Goal: Information Seeking & Learning: Learn about a topic

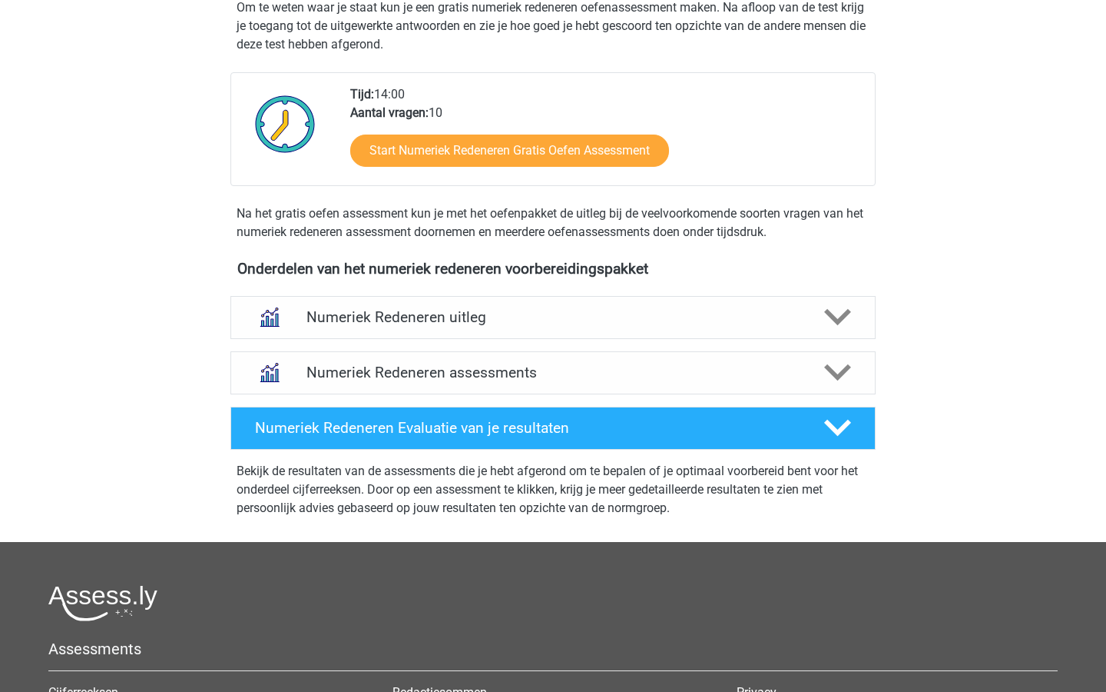
scroll to position [360, 0]
click at [582, 379] on h4 "Numeriek Redeneren assessments" at bounding box center [553, 372] width 493 height 18
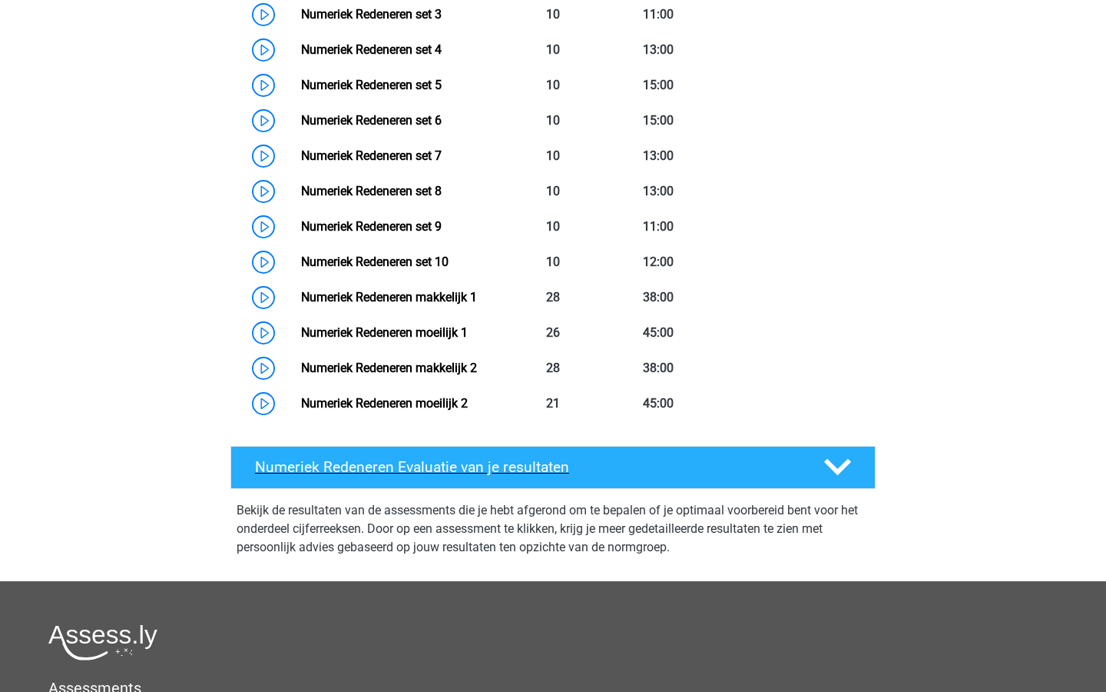
scroll to position [920, 0]
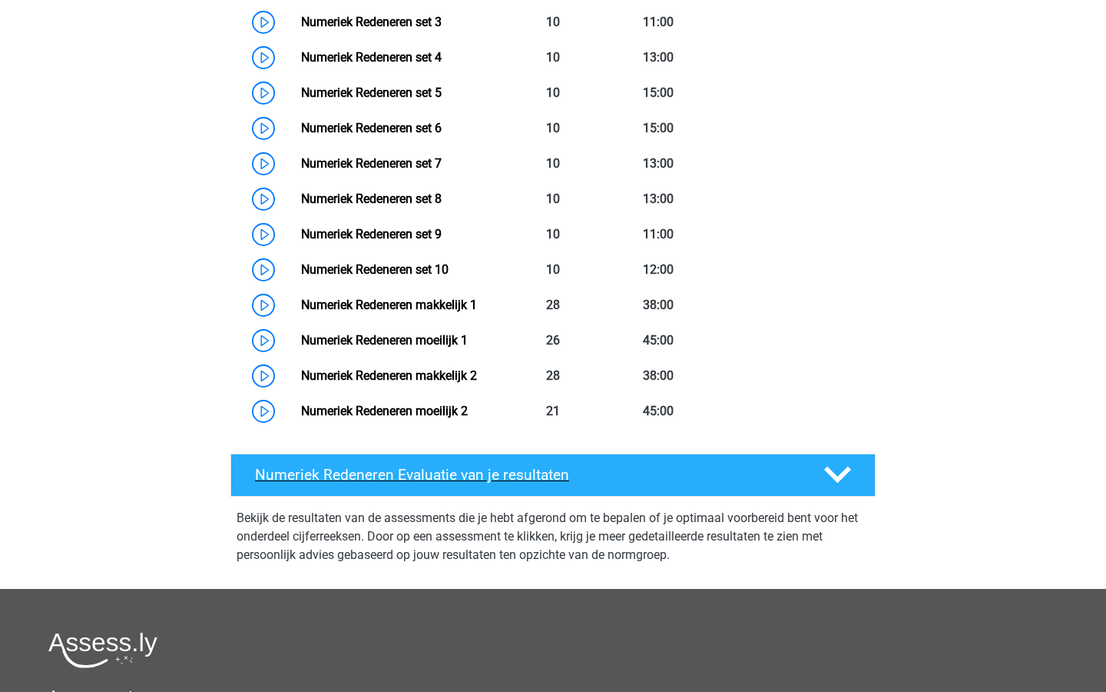
click at [632, 477] on h4 "Numeriek Redeneren Evaluatie van je resultaten" at bounding box center [527, 475] width 545 height 18
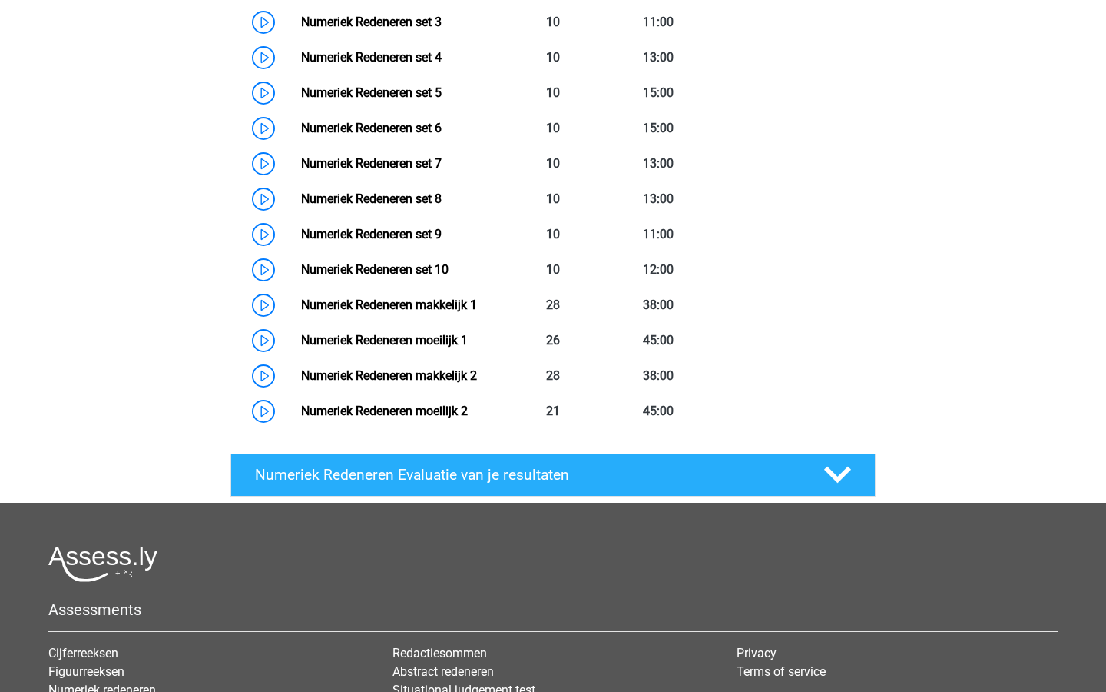
click at [632, 477] on h4 "Numeriek Redeneren Evaluatie van je resultaten" at bounding box center [527, 475] width 545 height 18
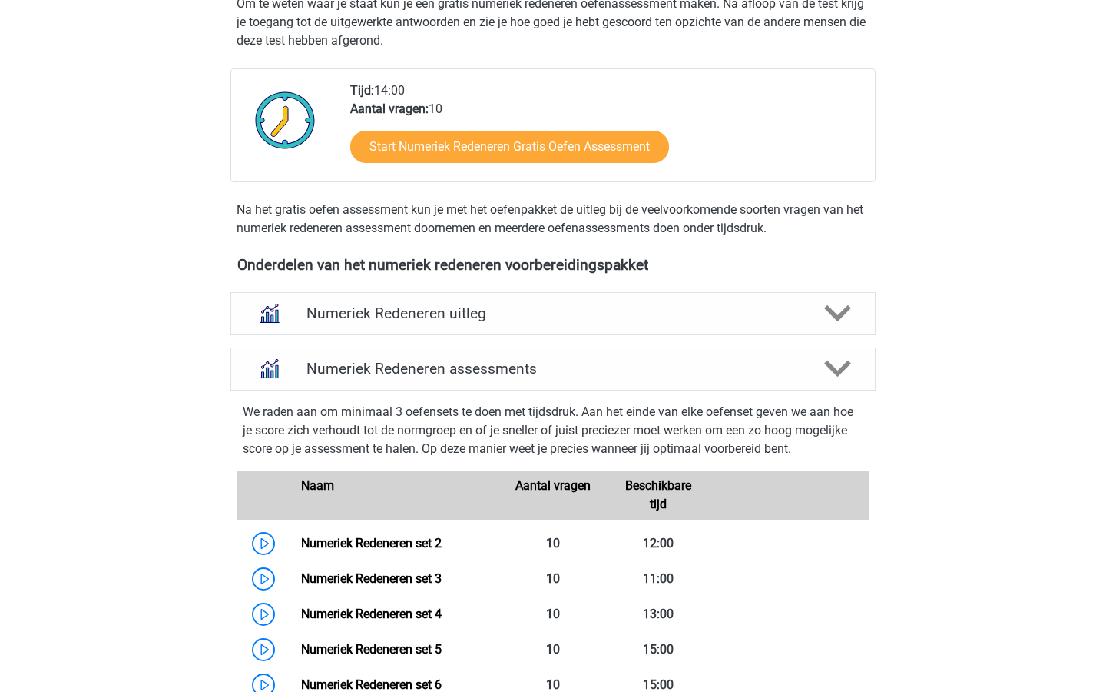
scroll to position [347, 0]
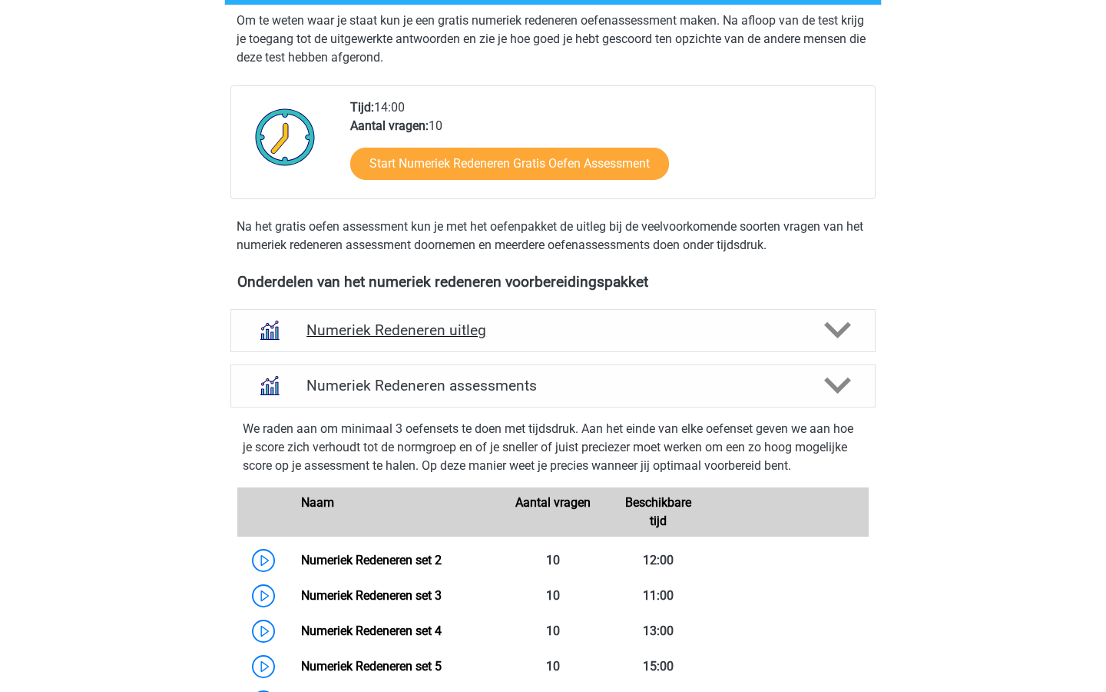
click at [602, 327] on h4 "Numeriek Redeneren uitleg" at bounding box center [553, 330] width 493 height 18
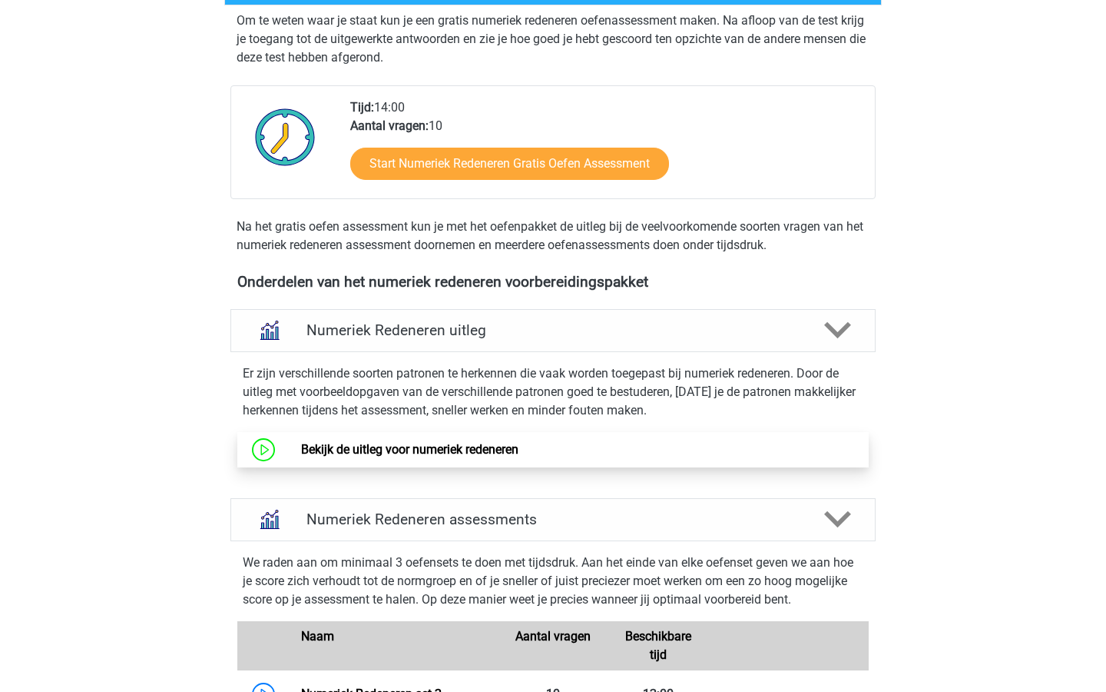
click at [511, 443] on link "Bekijk de uitleg voor numeriek redeneren" at bounding box center [409, 449] width 217 height 15
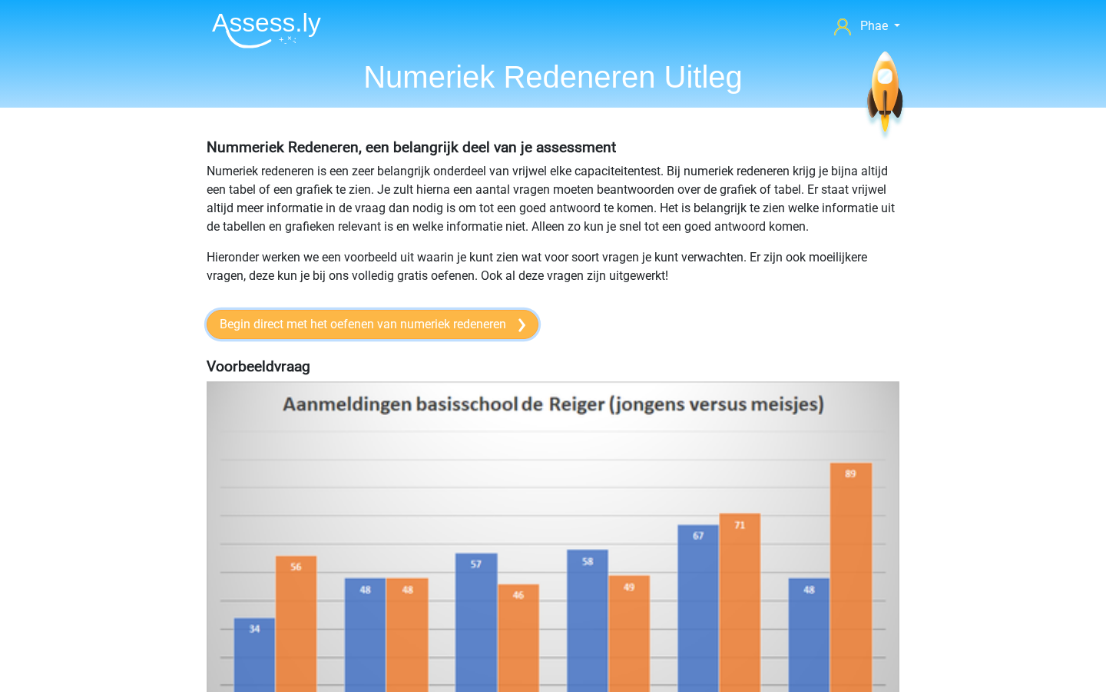
click at [479, 319] on link "Begin direct met het oefenen van numeriek redeneren" at bounding box center [373, 324] width 332 height 29
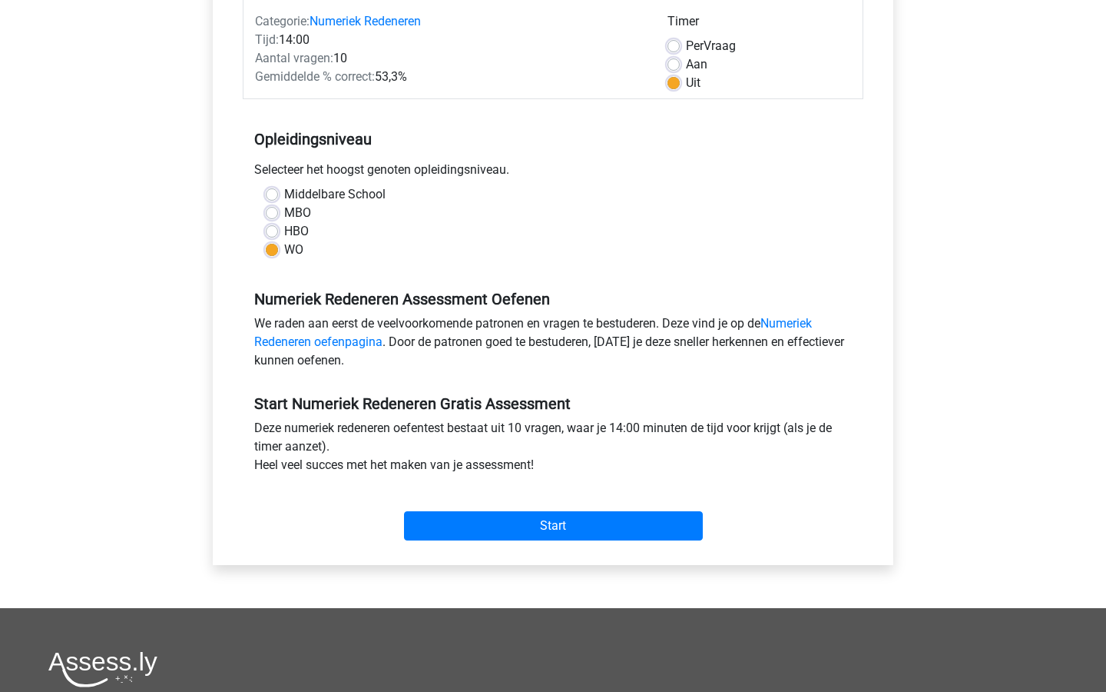
scroll to position [249, 0]
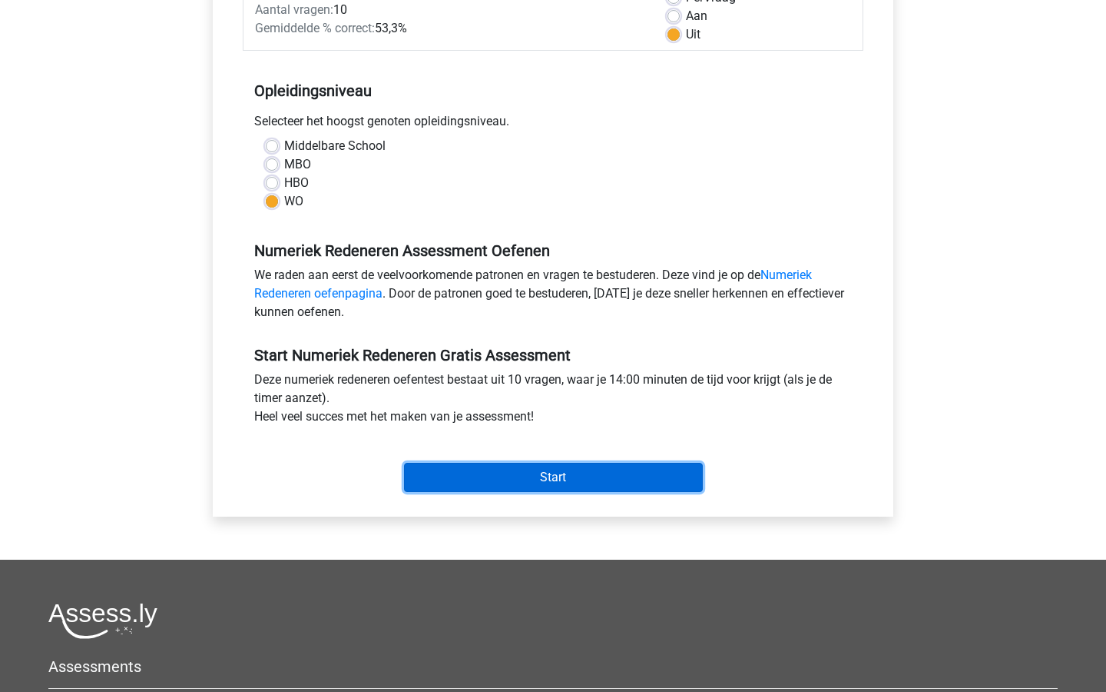
click at [531, 481] on input "Start" at bounding box center [553, 477] width 299 height 29
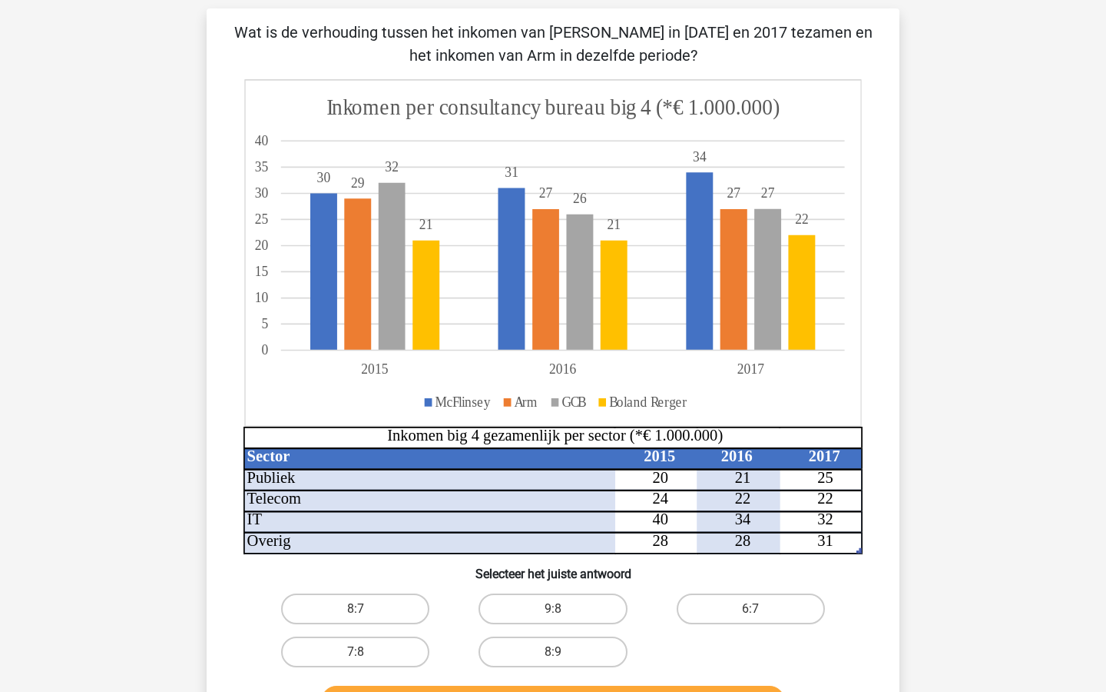
scroll to position [101, 0]
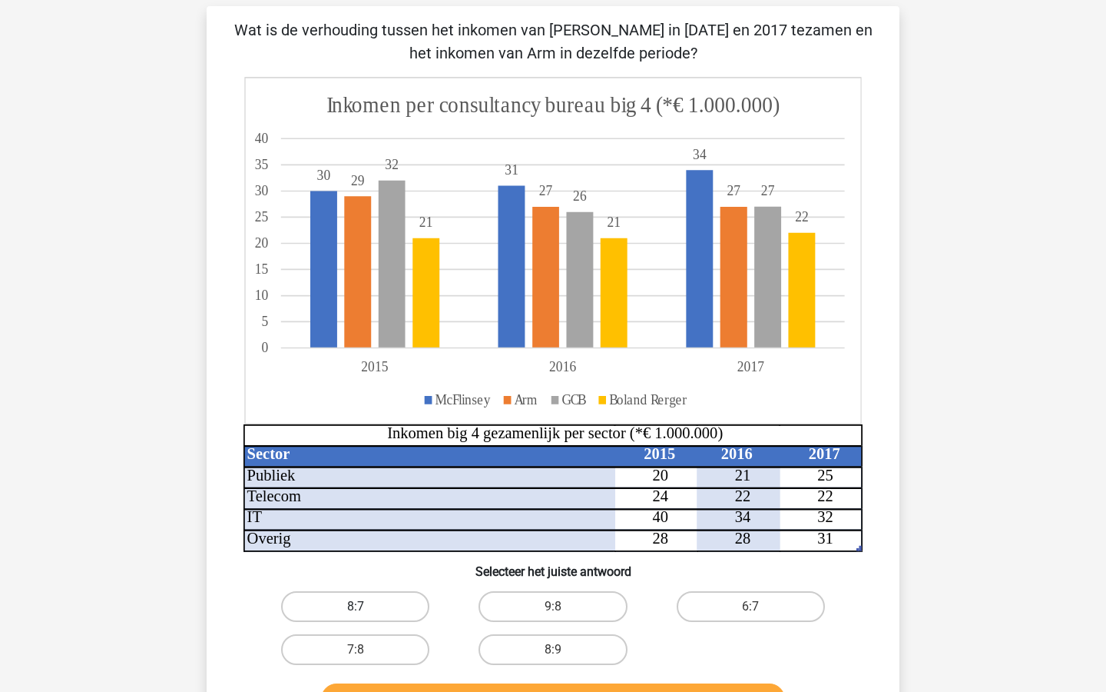
click at [382, 608] on label "8:7" at bounding box center [355, 606] width 148 height 31
click at [366, 608] on input "8:7" at bounding box center [361, 611] width 10 height 10
radio input "true"
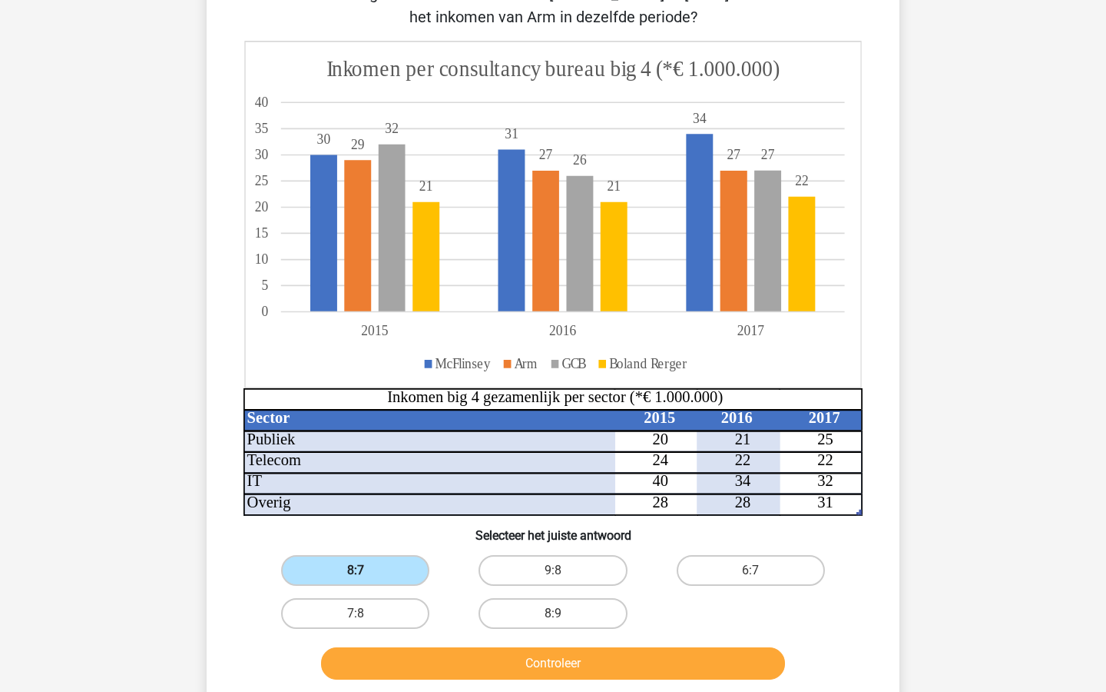
scroll to position [142, 0]
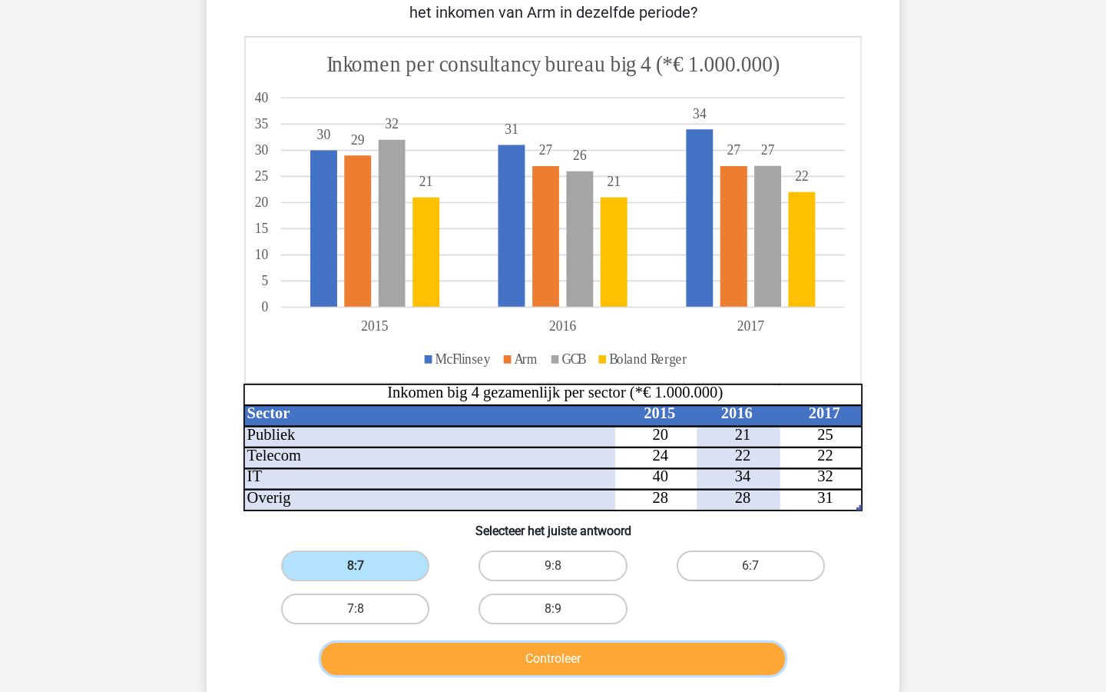
click at [436, 660] on button "Controleer" at bounding box center [553, 658] width 465 height 32
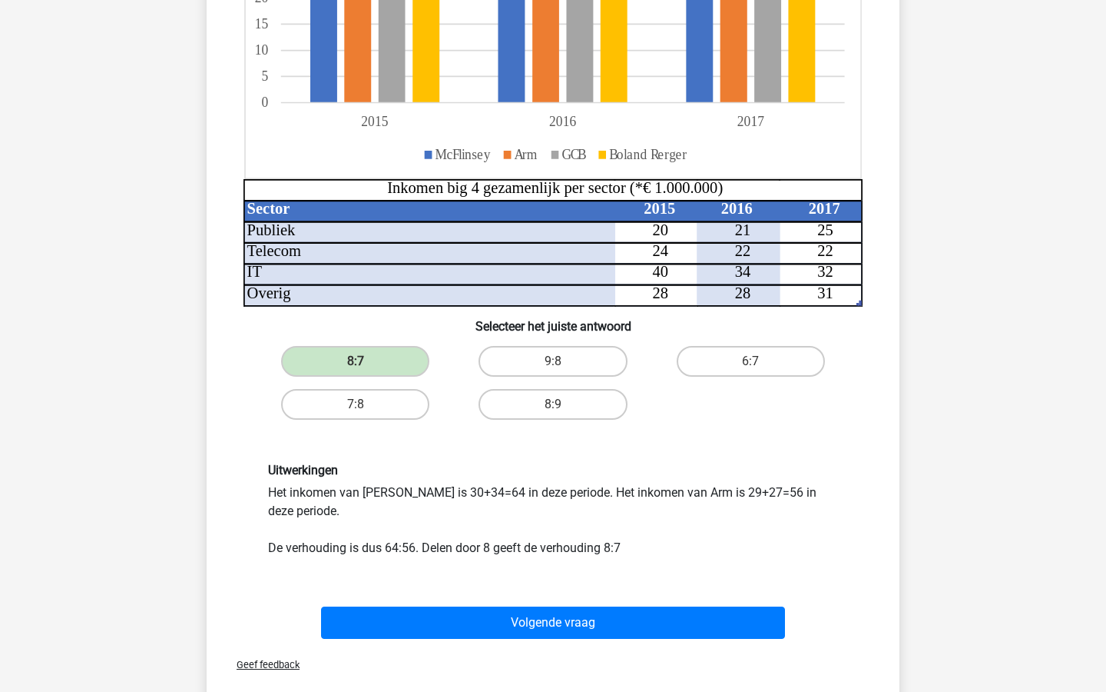
scroll to position [361, 0]
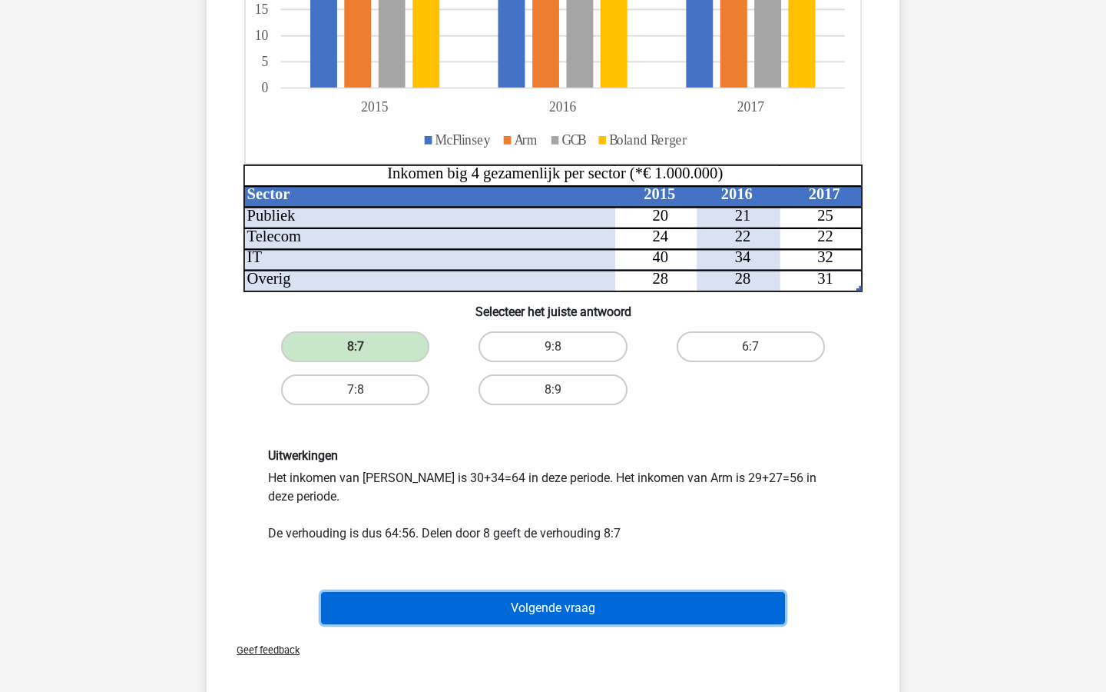
click at [474, 602] on button "Volgende vraag" at bounding box center [553, 608] width 465 height 32
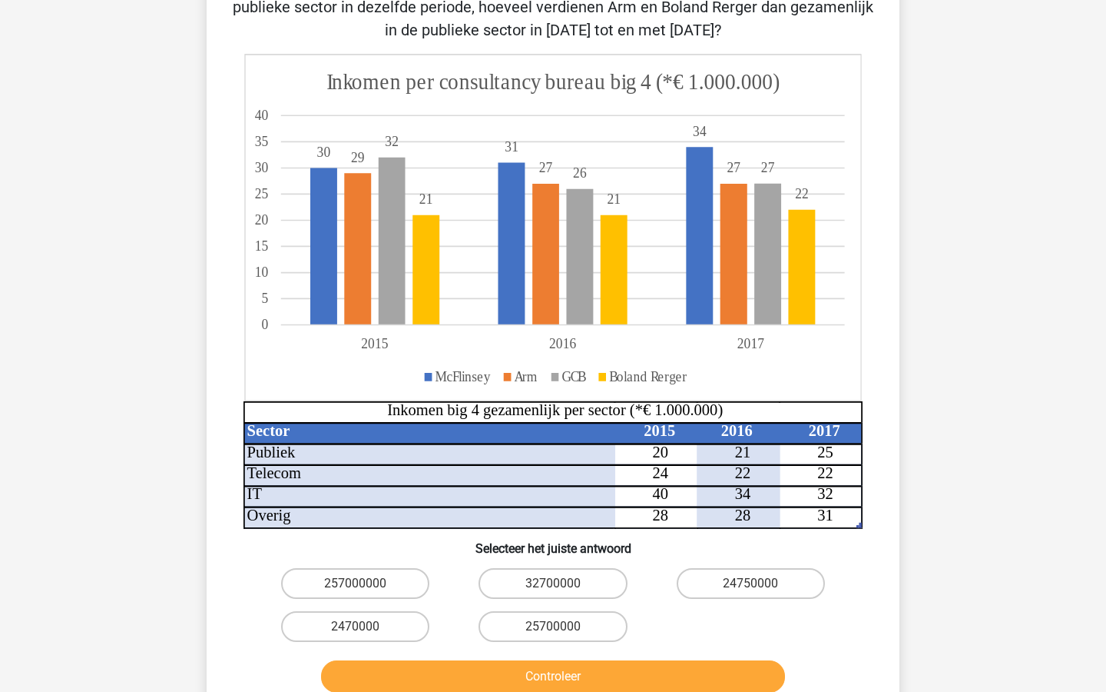
scroll to position [179, 0]
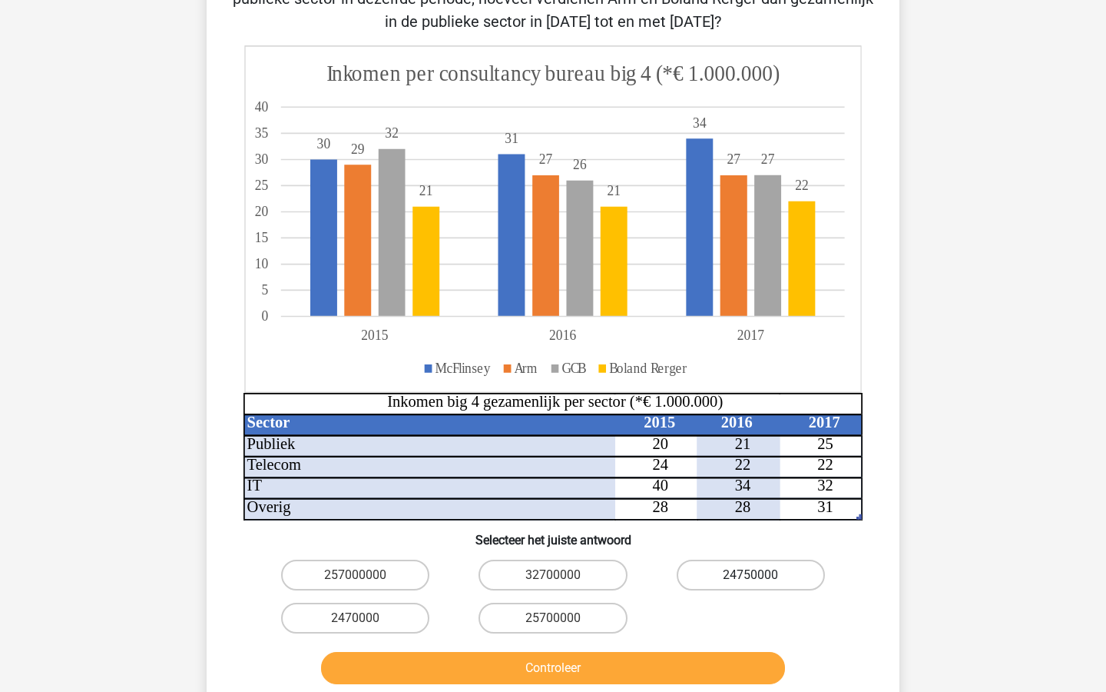
click at [735, 569] on label "24750000" at bounding box center [751, 574] width 148 height 31
click at [751, 575] on input "24750000" at bounding box center [756, 580] width 10 height 10
radio input "true"
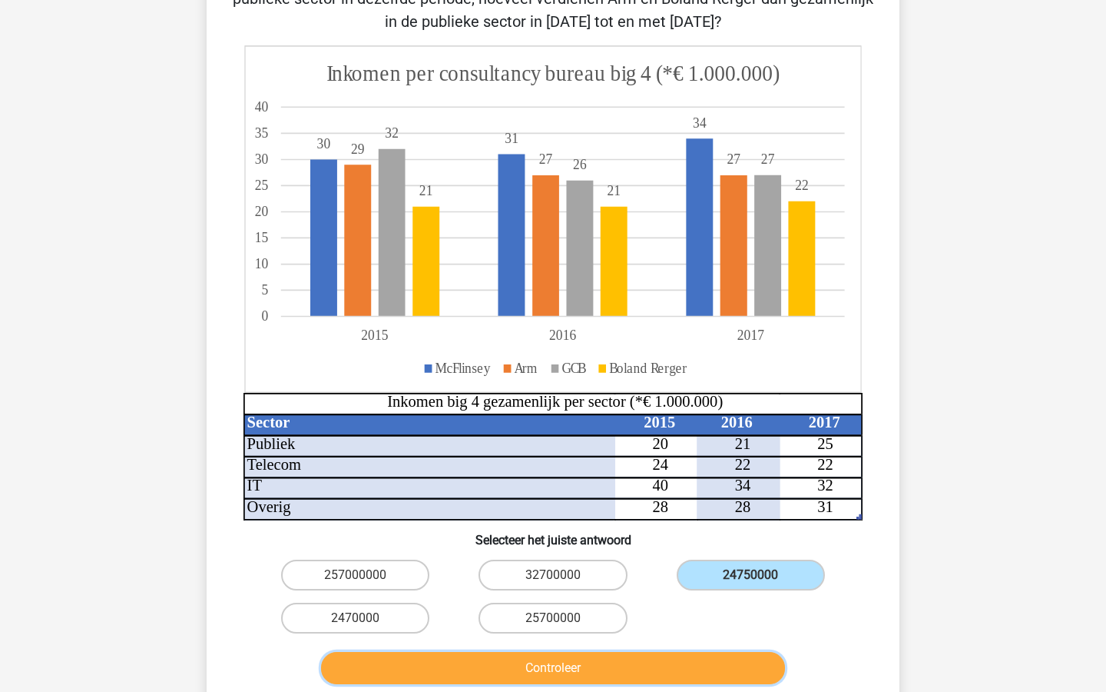
click at [637, 667] on button "Controleer" at bounding box center [553, 668] width 465 height 32
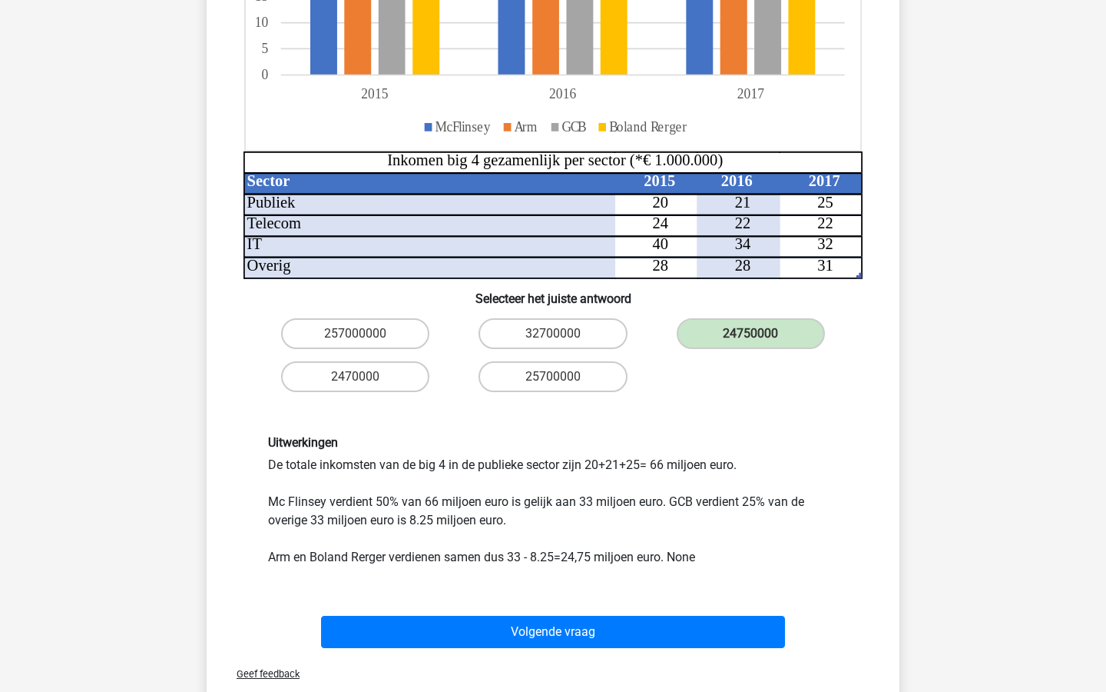
scroll to position [459, 0]
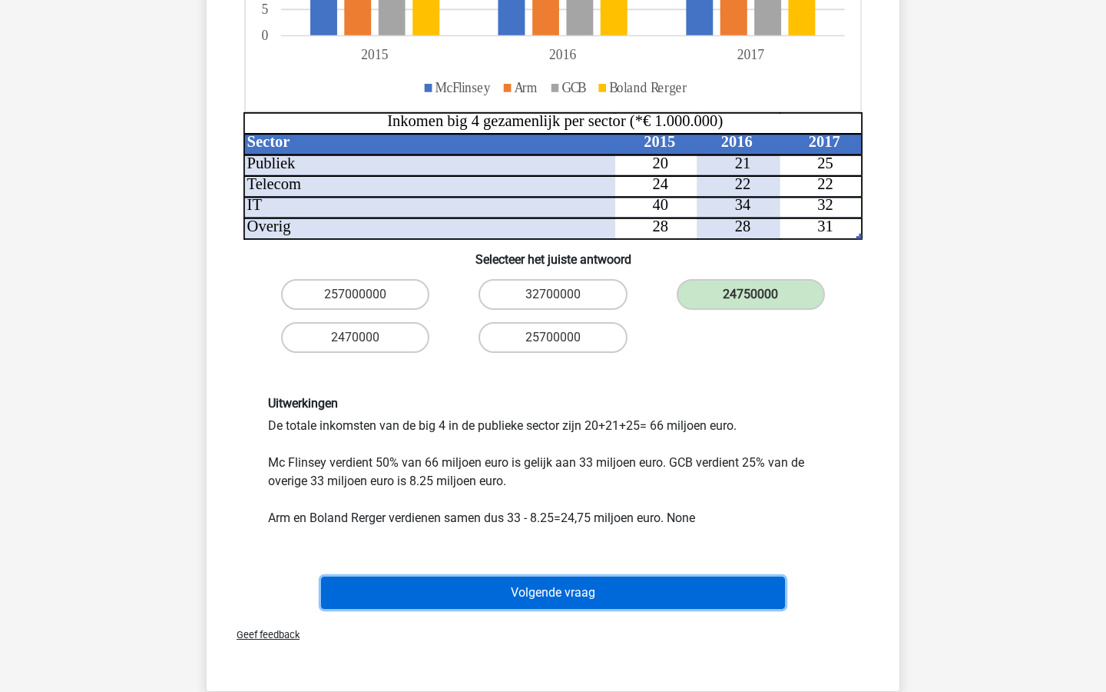
click at [652, 593] on button "Volgende vraag" at bounding box center [553, 592] width 465 height 32
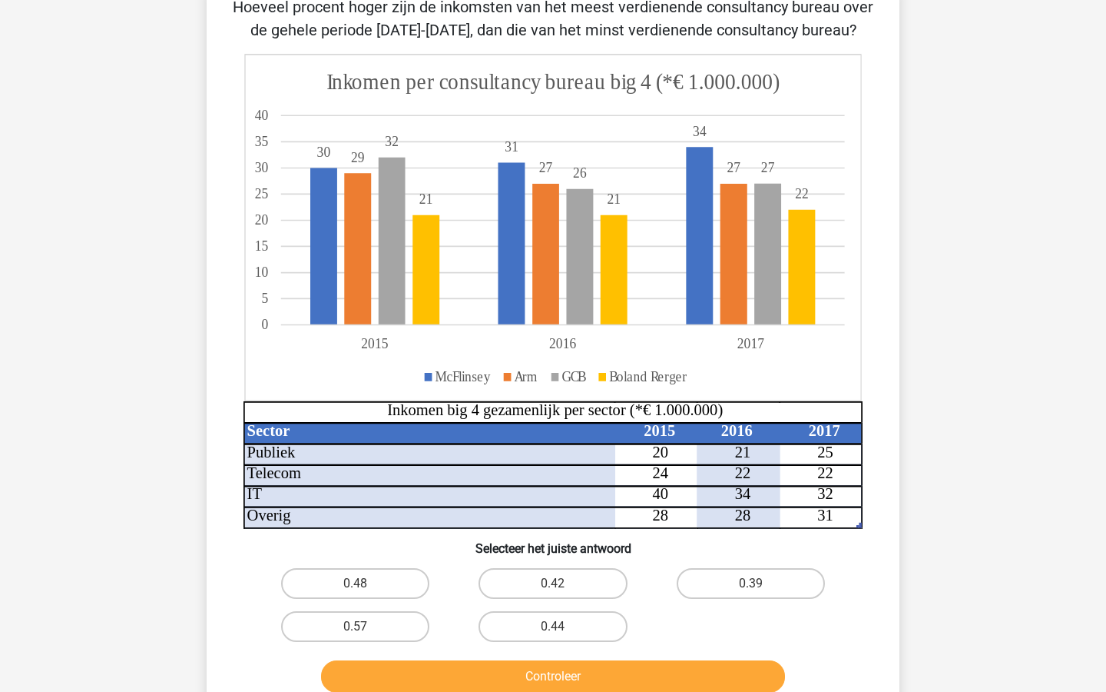
scroll to position [126, 0]
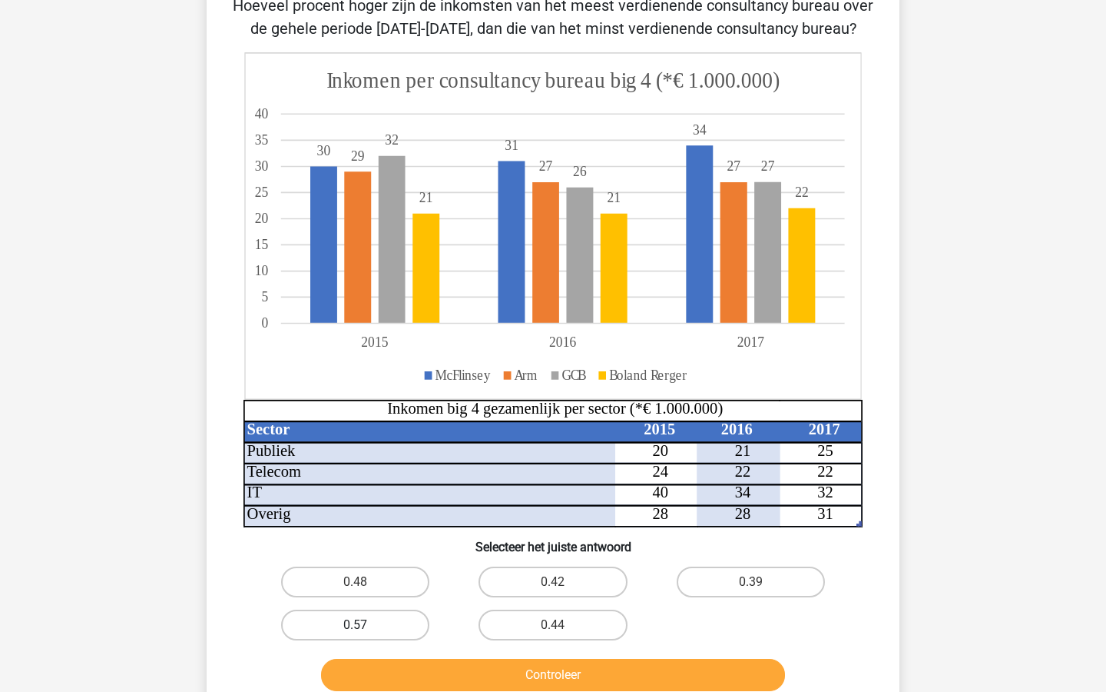
click at [380, 614] on label "0.57" at bounding box center [355, 624] width 148 height 31
click at [366, 625] on input "0.57" at bounding box center [361, 630] width 10 height 10
radio input "true"
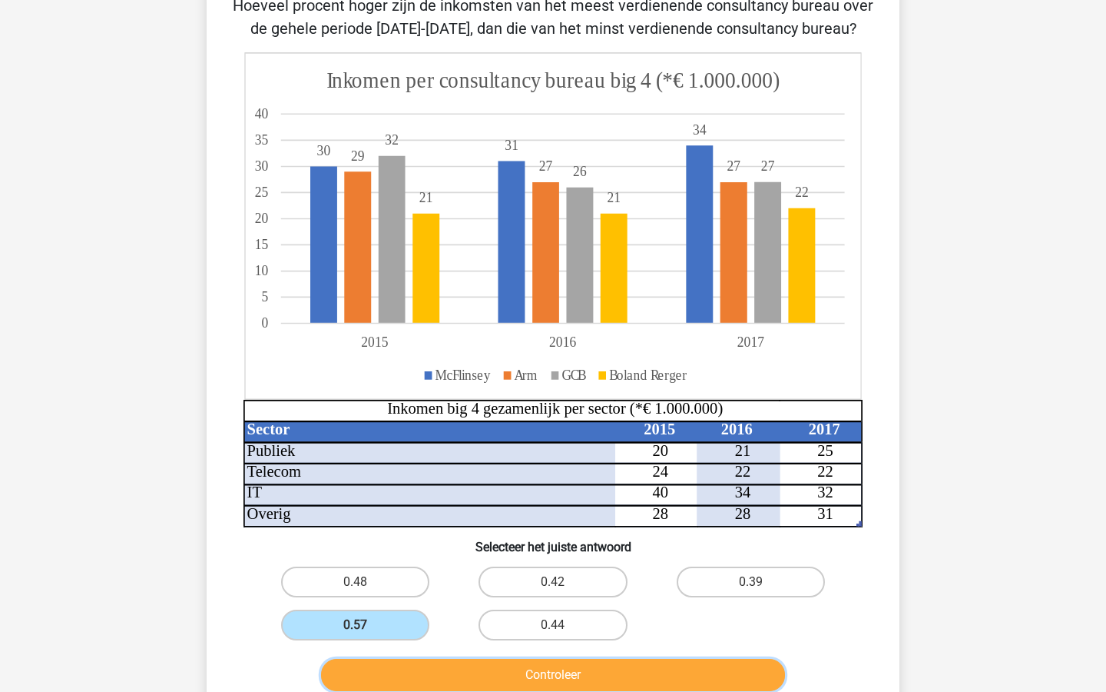
click at [412, 671] on button "Controleer" at bounding box center [553, 674] width 465 height 32
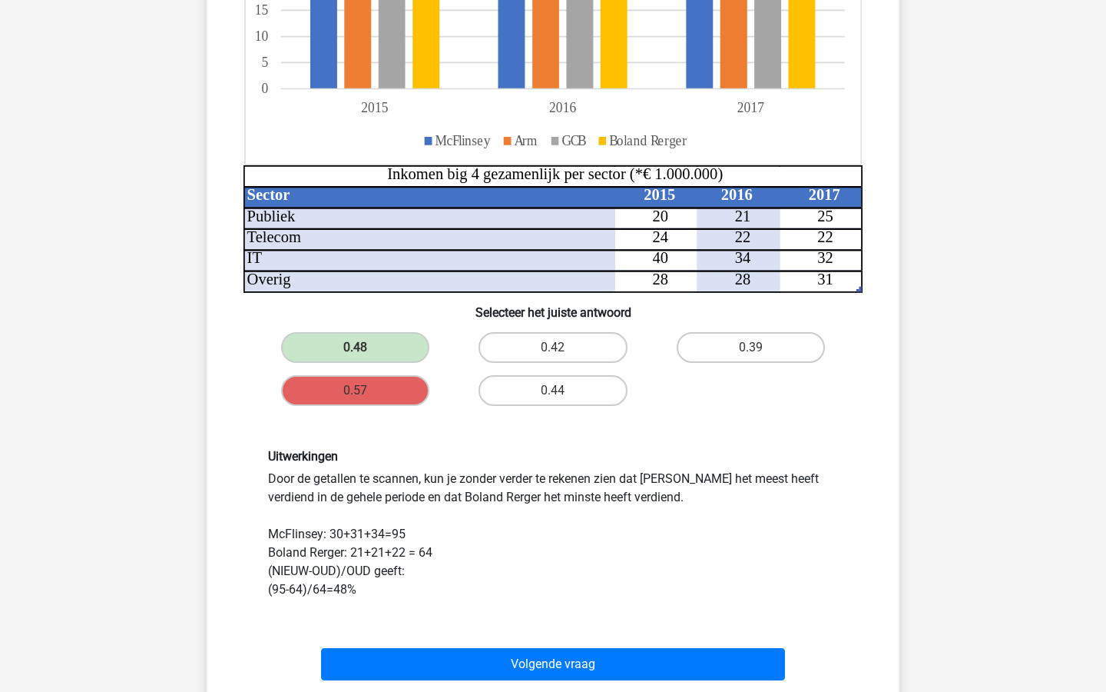
scroll to position [364, 0]
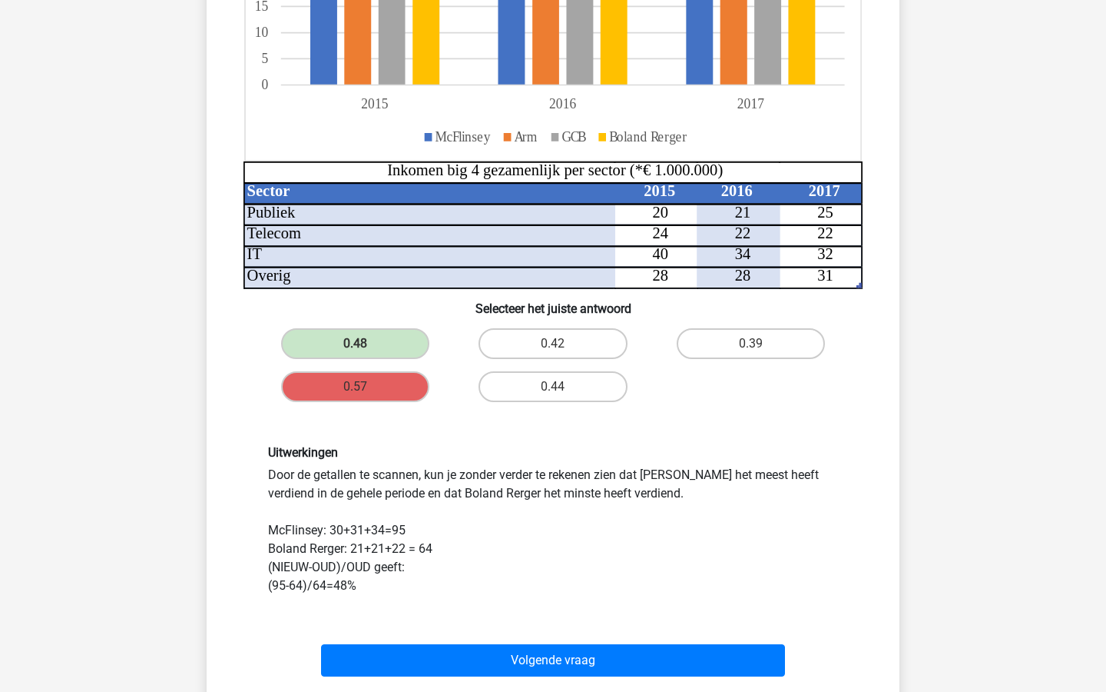
click at [388, 569] on div "Uitwerkingen Door de getallen te scannen, kun je zonder verder te rekenen zien …" at bounding box center [553, 520] width 593 height 150
drag, startPoint x: 374, startPoint y: 568, endPoint x: 254, endPoint y: 572, distance: 119.9
click at [254, 572] on div "Uitwerkingen Door de getallen te scannen, kun je zonder verder te rekenen zien …" at bounding box center [553, 520] width 644 height 224
copy div "(NIEUW-OUD)/OUD"
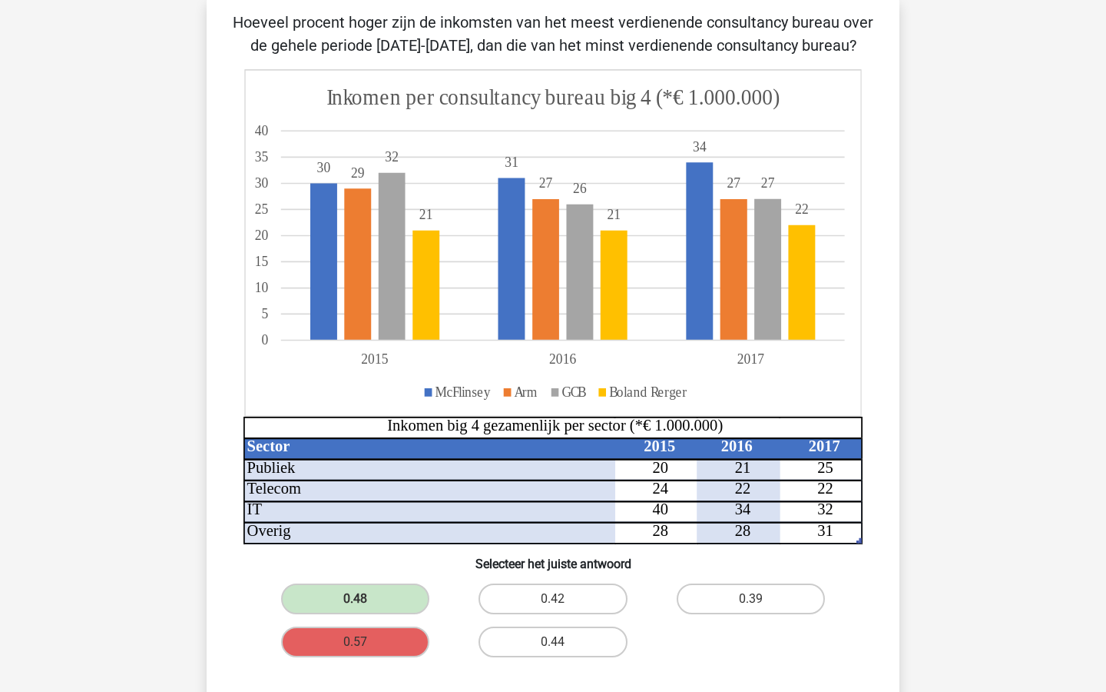
scroll to position [77, 0]
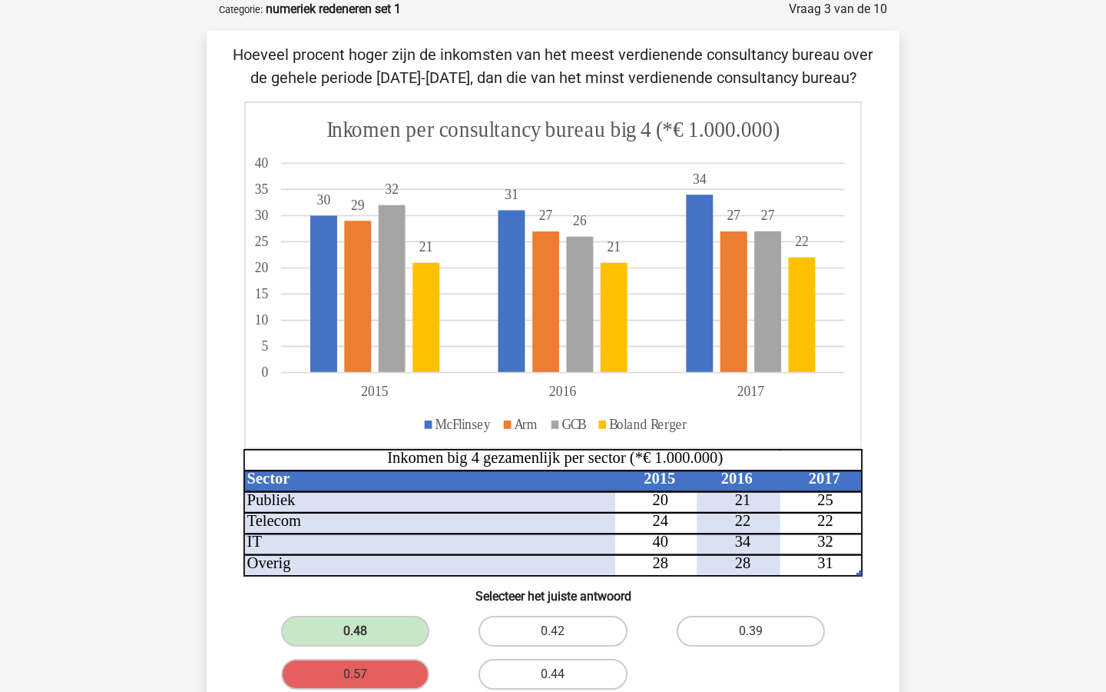
drag, startPoint x: 240, startPoint y: 50, endPoint x: 845, endPoint y: 76, distance: 605.3
click at [845, 77] on p "Hoeveel procent hoger zijn de inkomsten van het meest verdienende consultancy b…" at bounding box center [553, 66] width 644 height 46
copy p "Hoeveel procent hoger zijn de inkomsten van het meest verdienende consultancy b…"
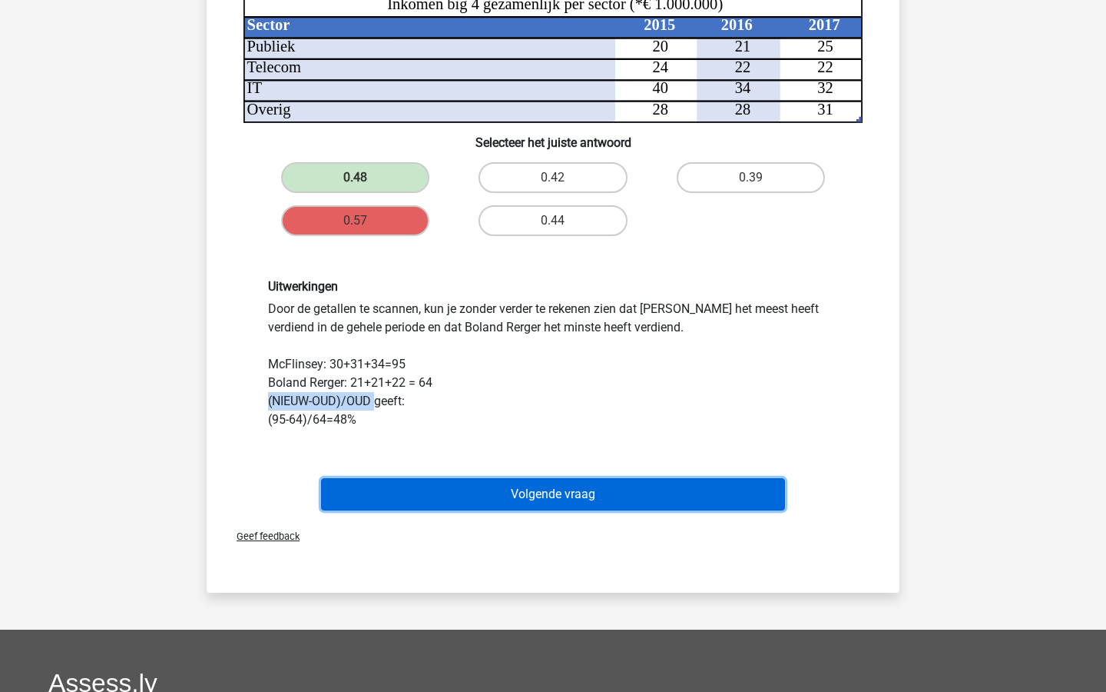
click at [569, 482] on button "Volgende vraag" at bounding box center [553, 494] width 465 height 32
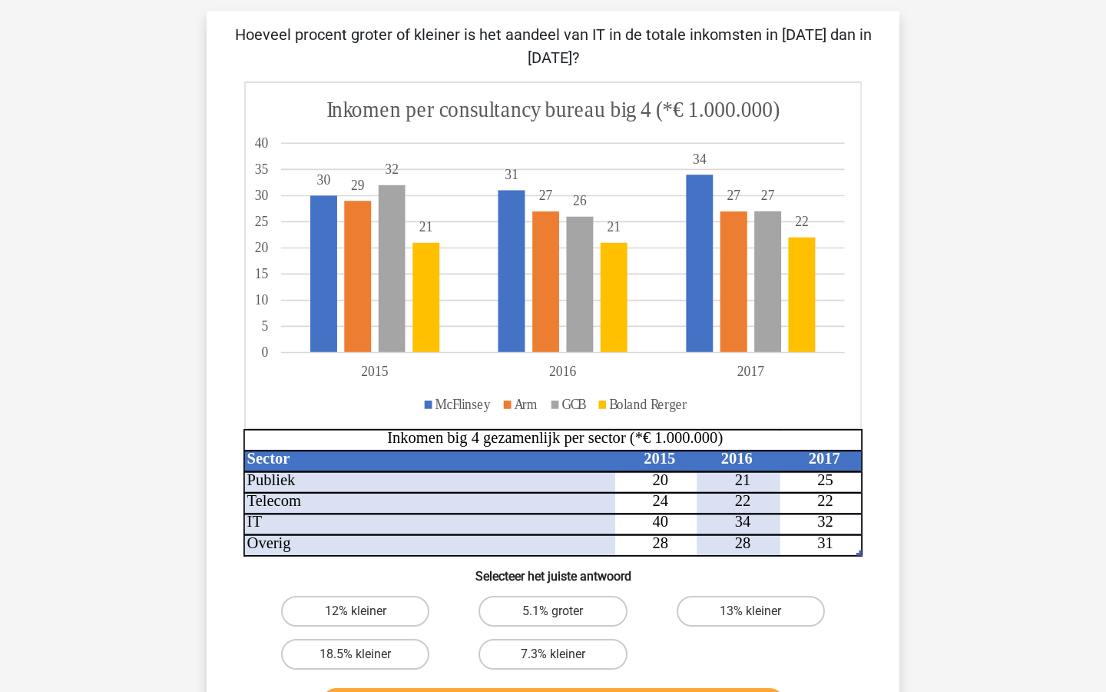
scroll to position [94, 0]
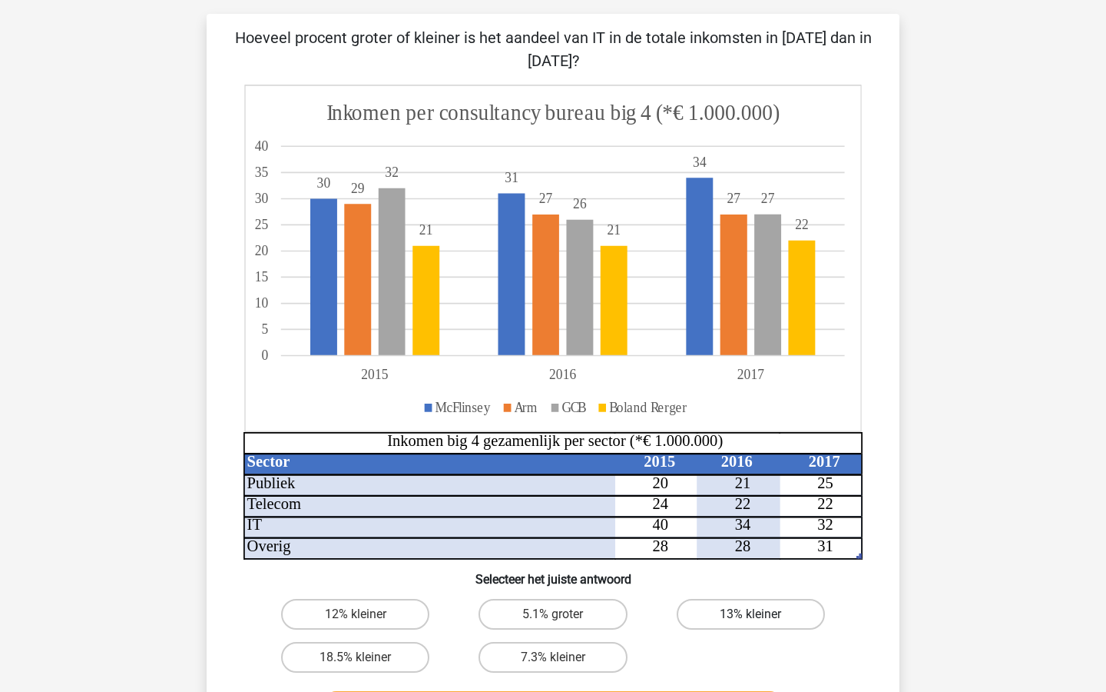
click at [720, 614] on label "13% kleiner" at bounding box center [751, 614] width 148 height 31
click at [751, 614] on input "13% kleiner" at bounding box center [756, 619] width 10 height 10
radio input "true"
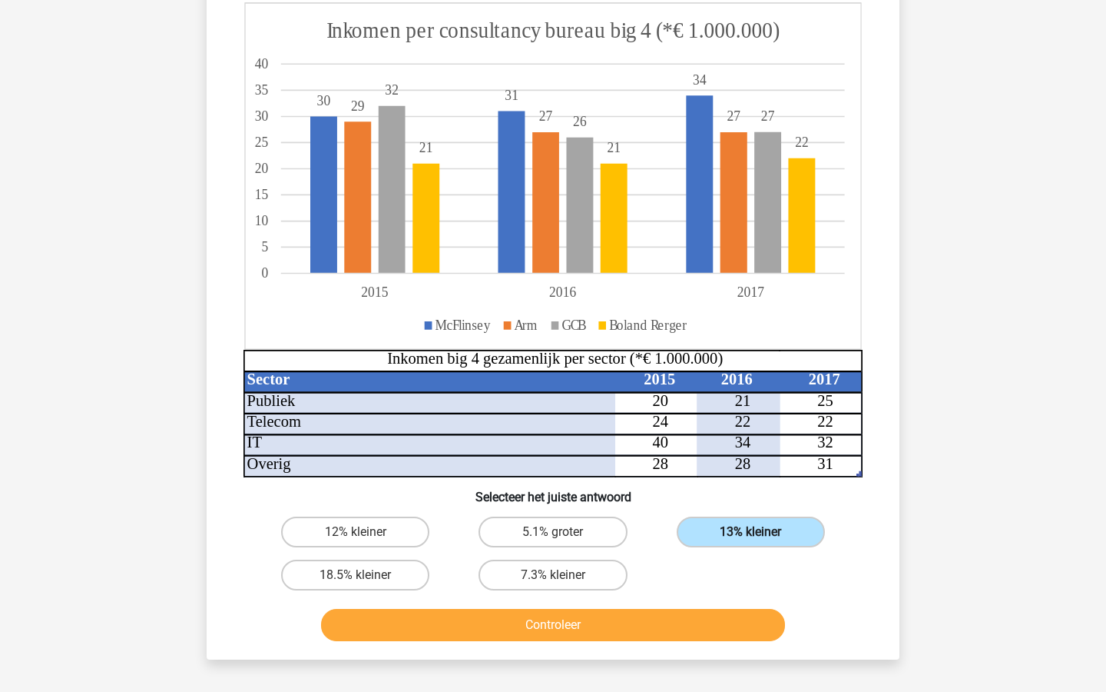
scroll to position [181, 0]
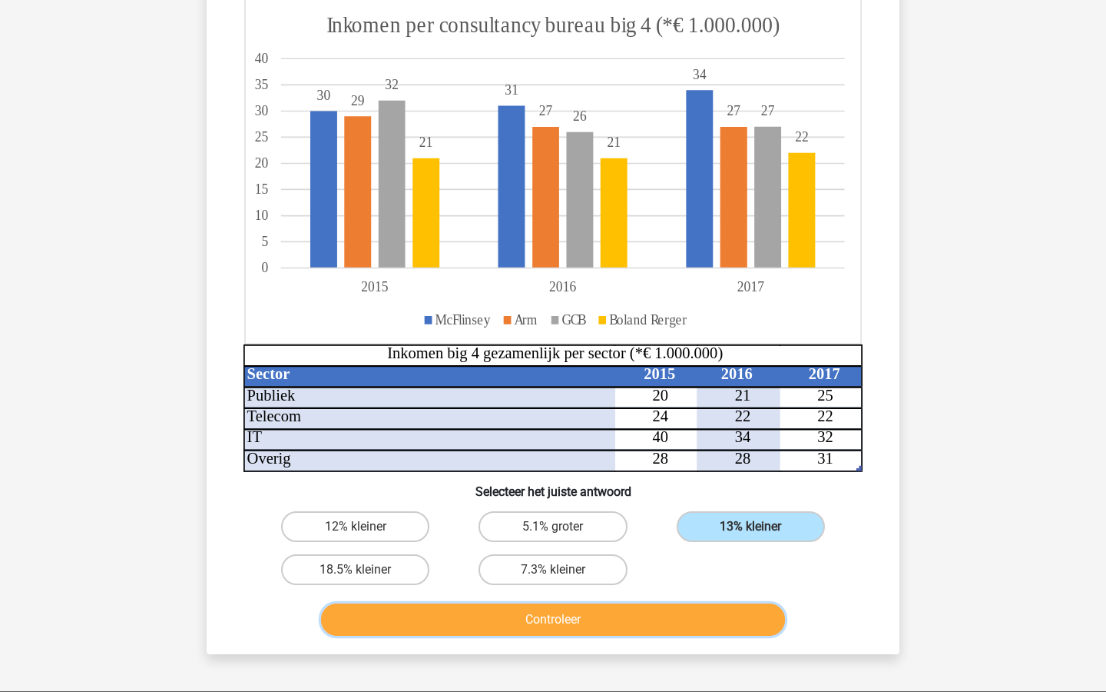
click at [708, 622] on button "Controleer" at bounding box center [553, 619] width 465 height 32
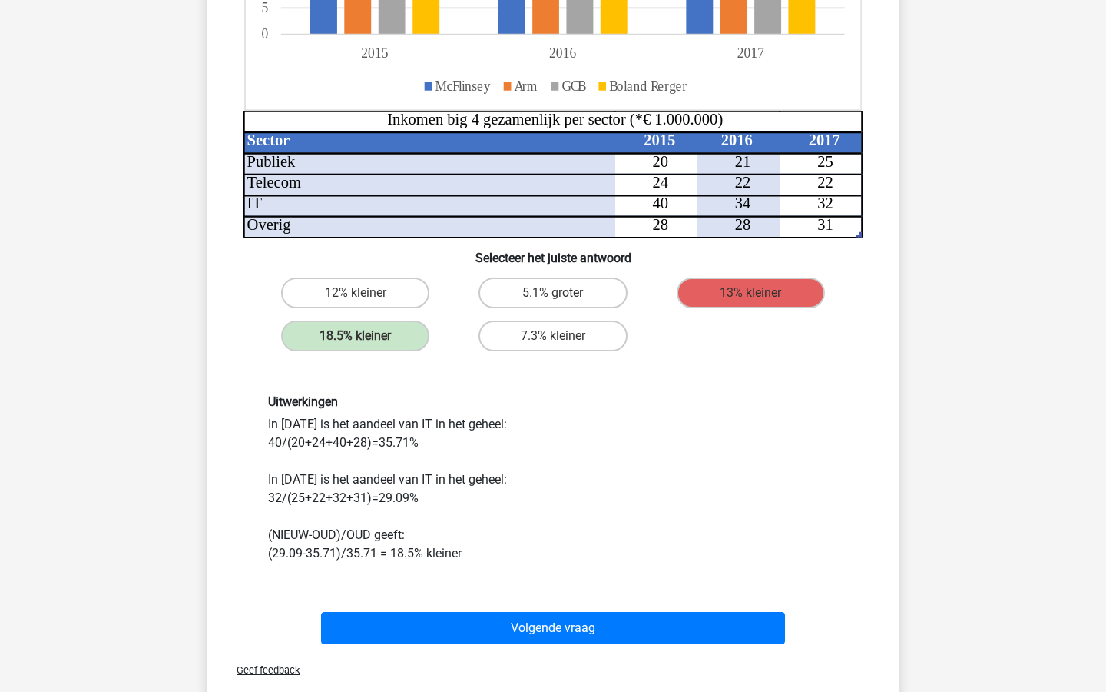
scroll to position [418, 0]
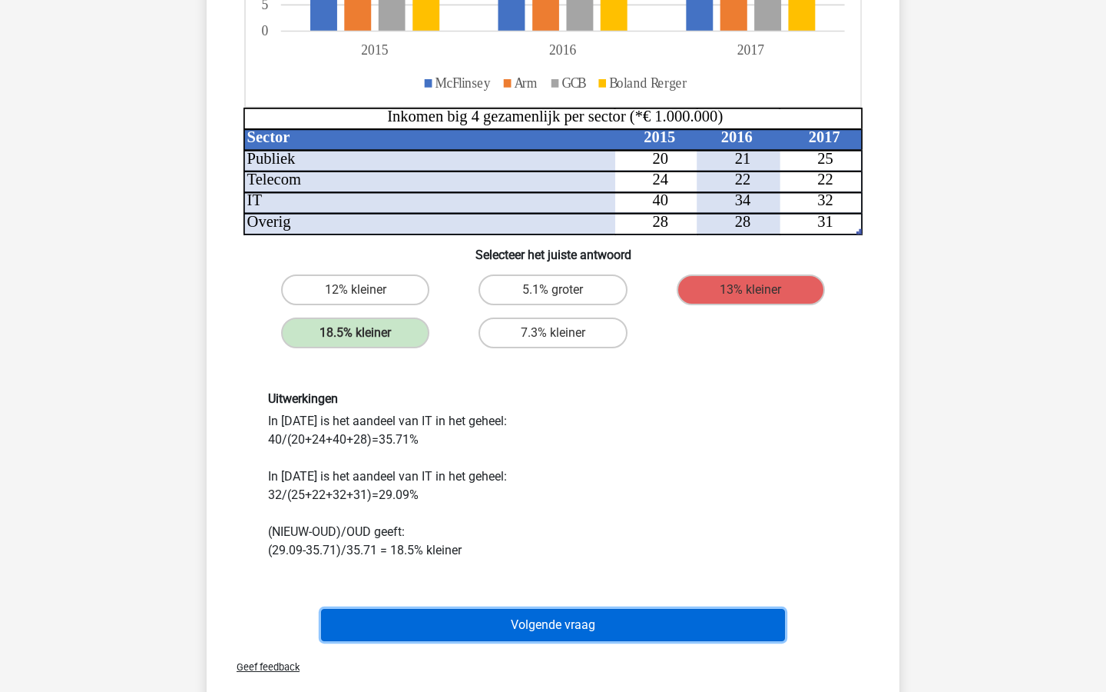
click at [706, 628] on button "Volgende vraag" at bounding box center [553, 625] width 465 height 32
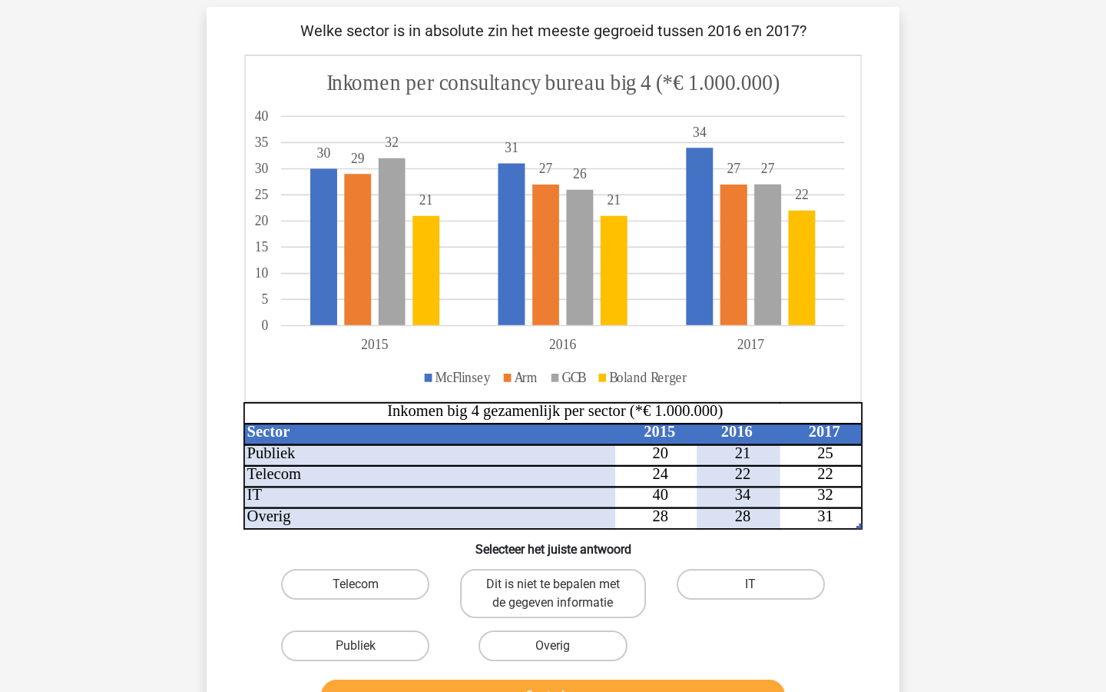
scroll to position [105, 0]
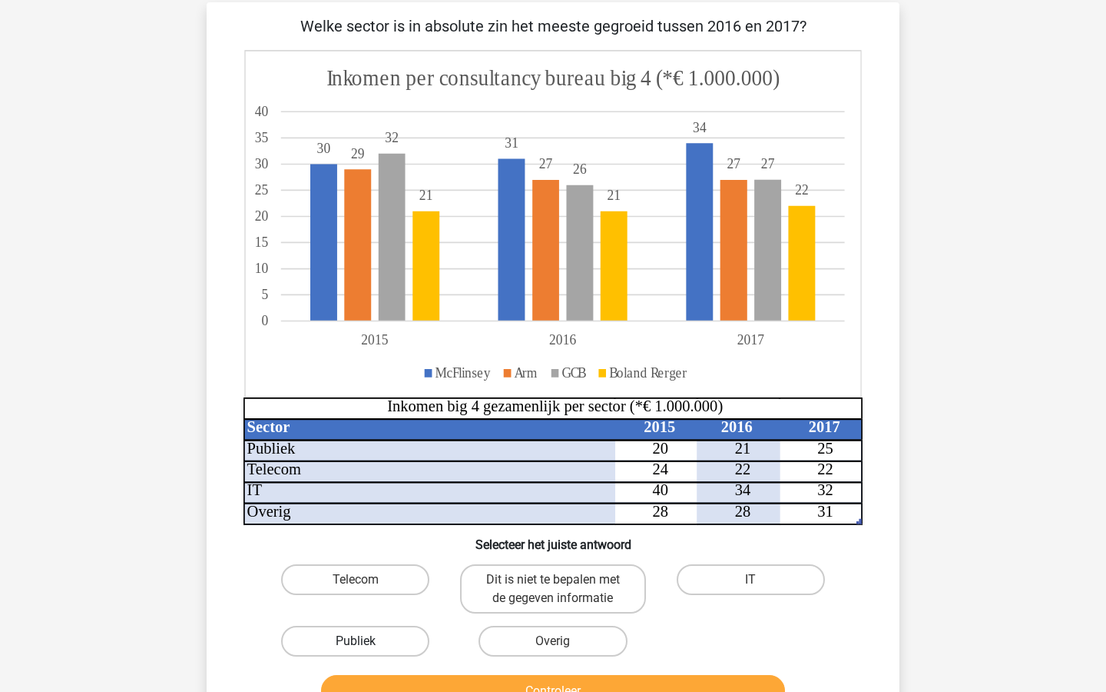
click at [395, 644] on label "Publiek" at bounding box center [355, 640] width 148 height 31
click at [366, 644] on input "Publiek" at bounding box center [361, 646] width 10 height 10
radio input "true"
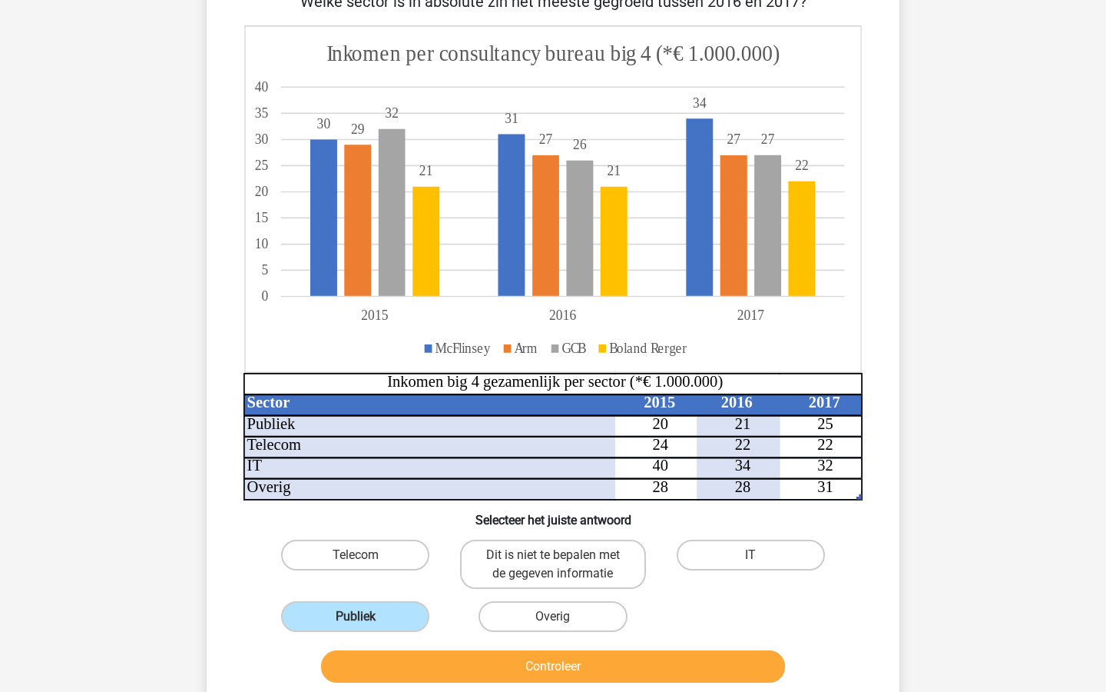
scroll to position [142, 0]
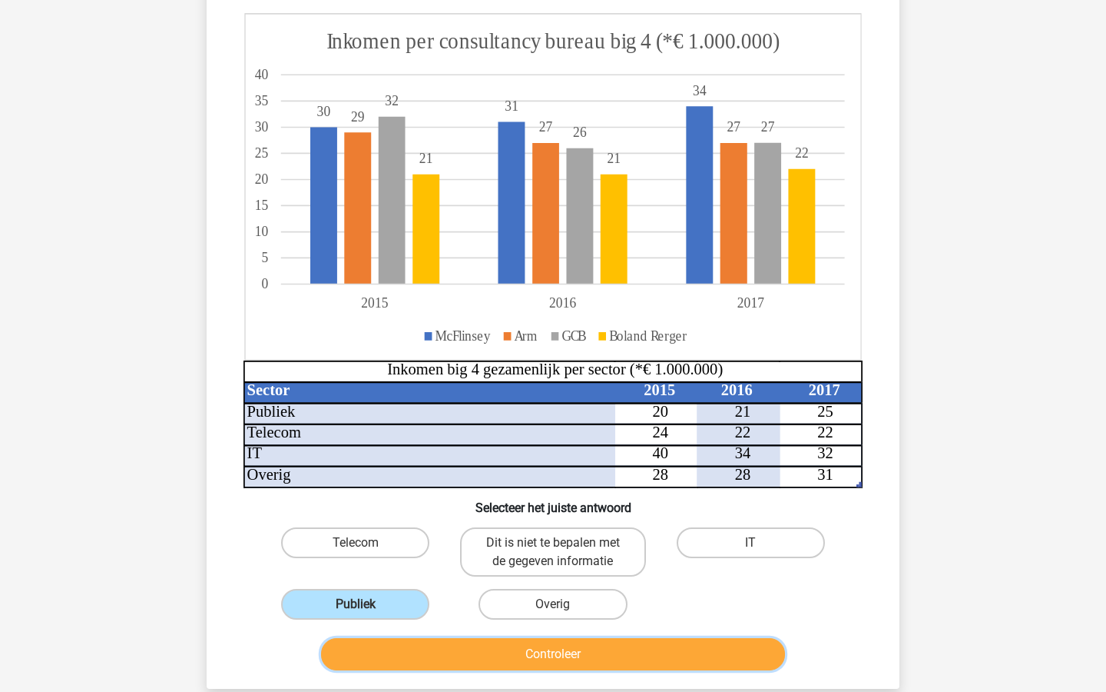
click at [420, 639] on button "Controleer" at bounding box center [553, 654] width 465 height 32
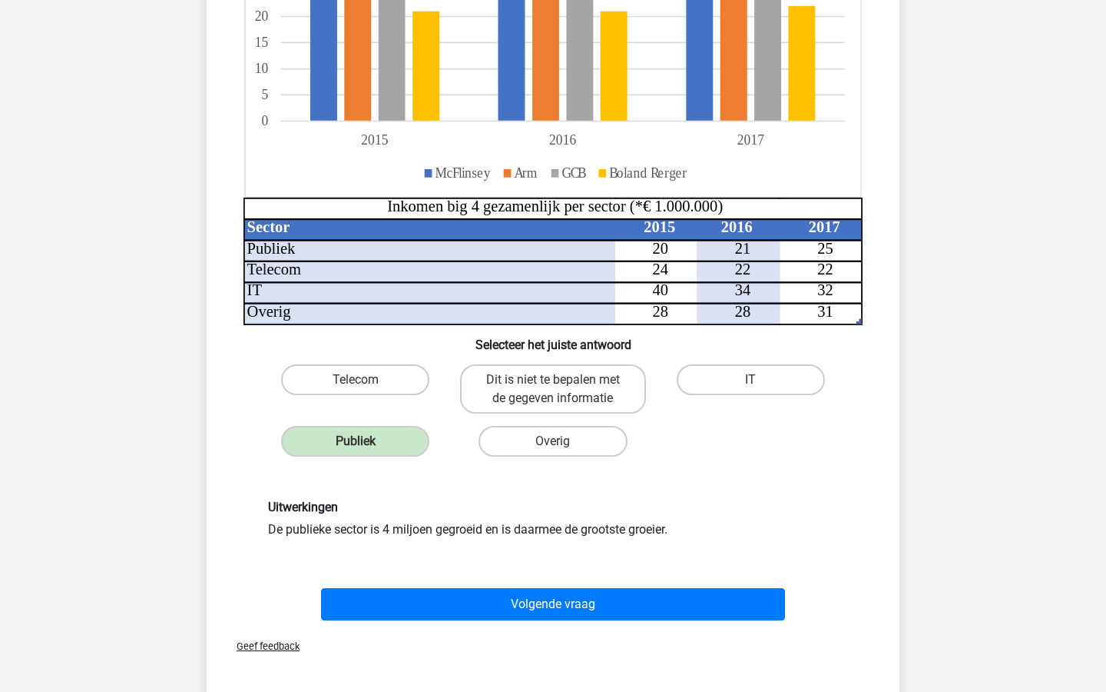
scroll to position [310, 0]
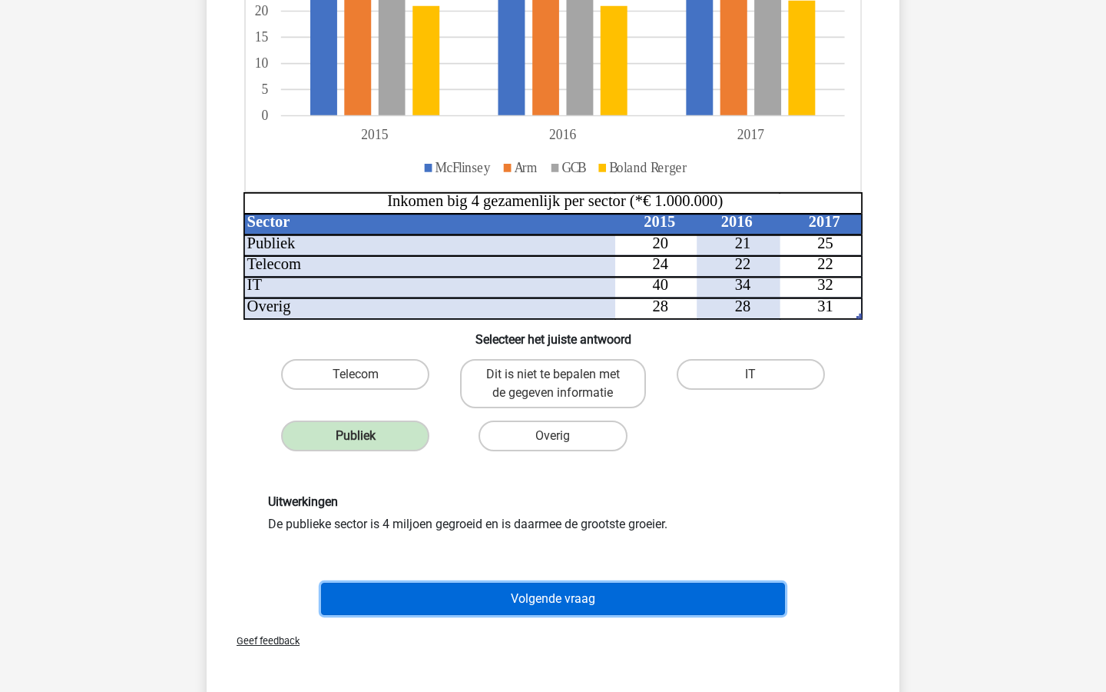
click at [448, 602] on button "Volgende vraag" at bounding box center [553, 598] width 465 height 32
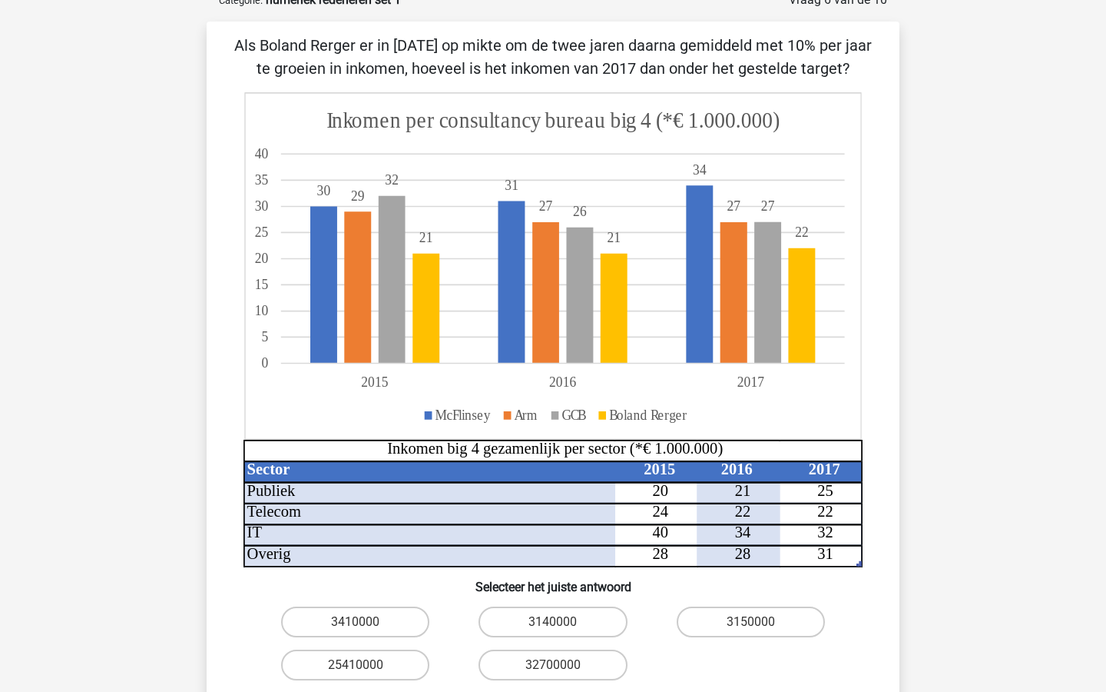
scroll to position [100, 0]
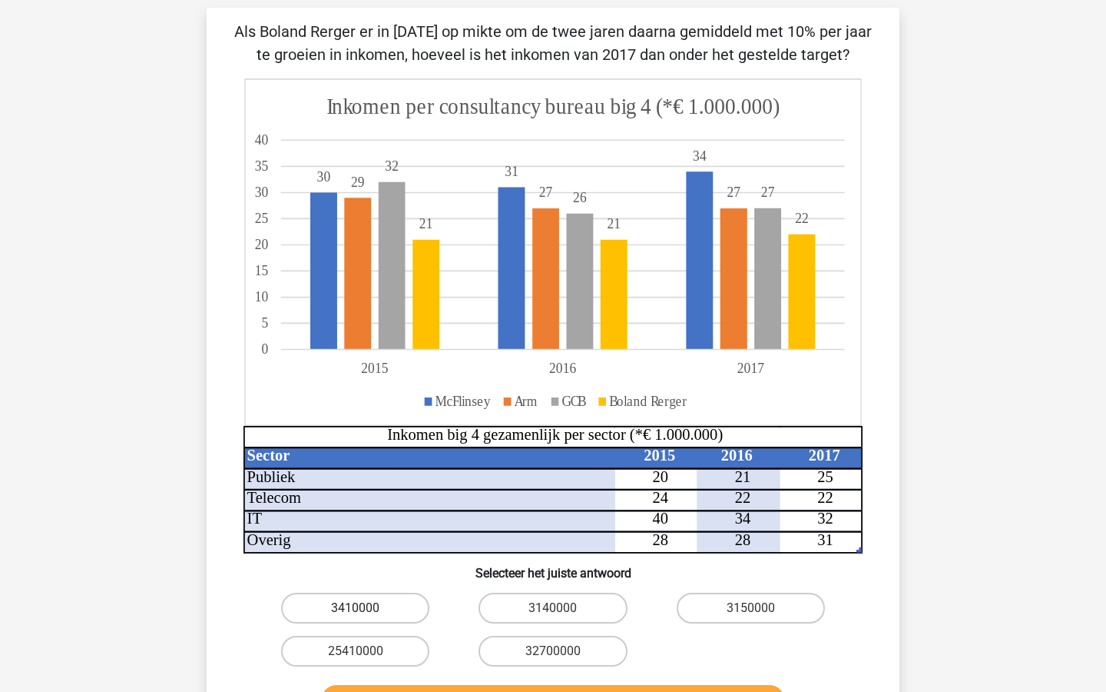
click at [411, 605] on label "3410000" at bounding box center [355, 607] width 148 height 31
click at [366, 608] on input "3410000" at bounding box center [361, 613] width 10 height 10
radio input "true"
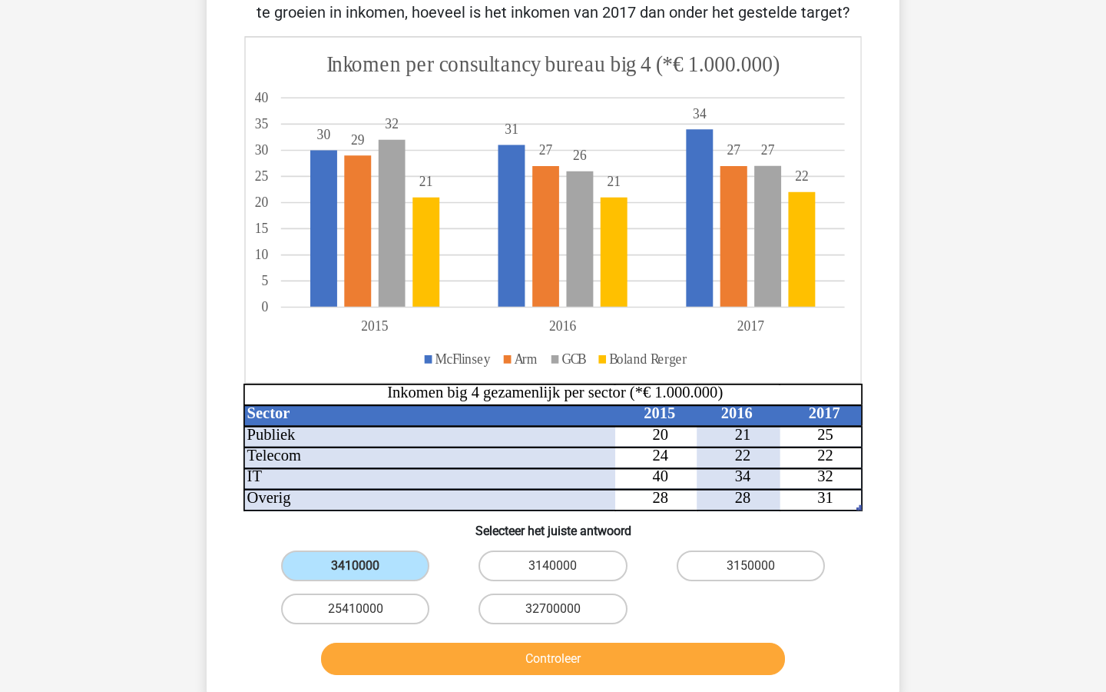
scroll to position [147, 0]
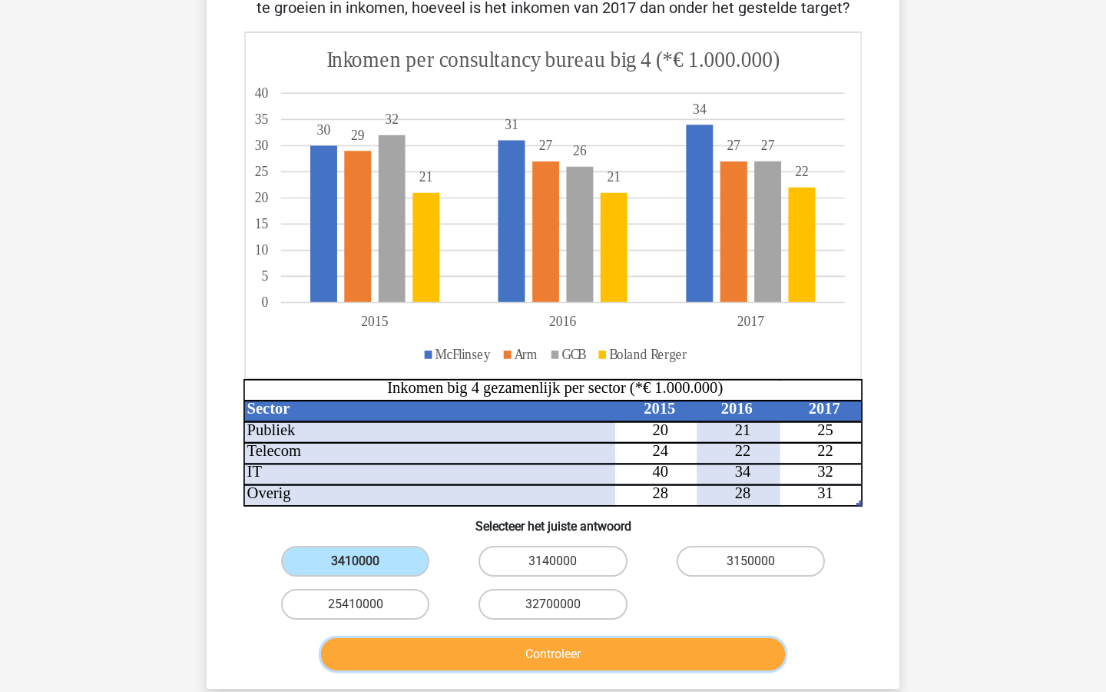
click at [454, 657] on button "Controleer" at bounding box center [553, 654] width 465 height 32
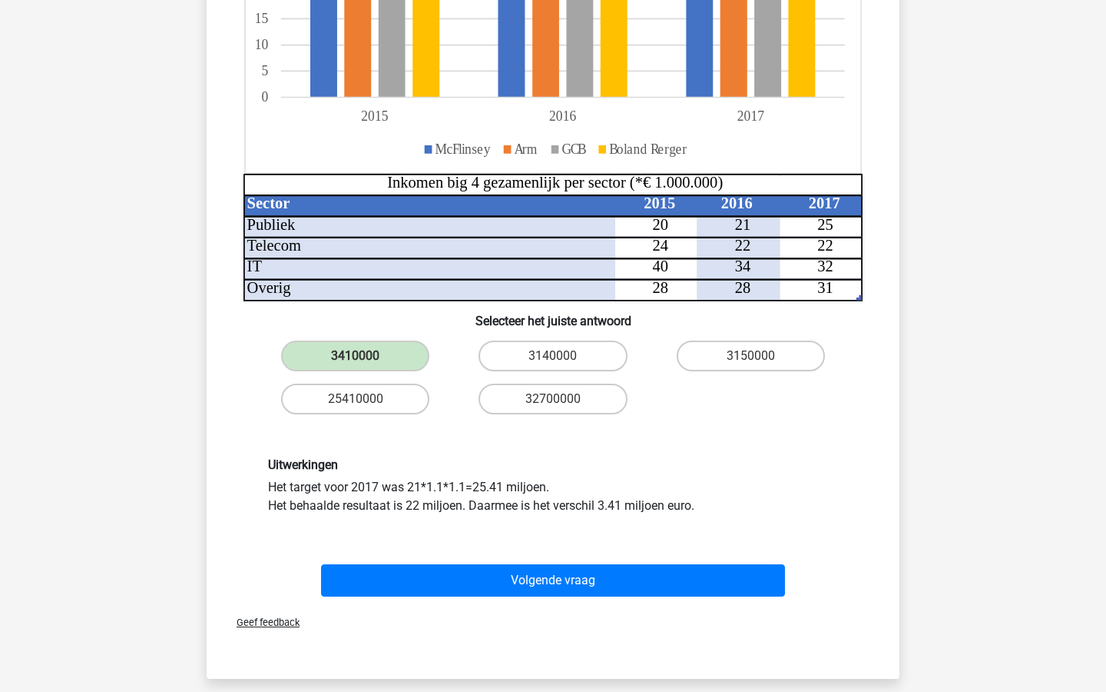
scroll to position [357, 0]
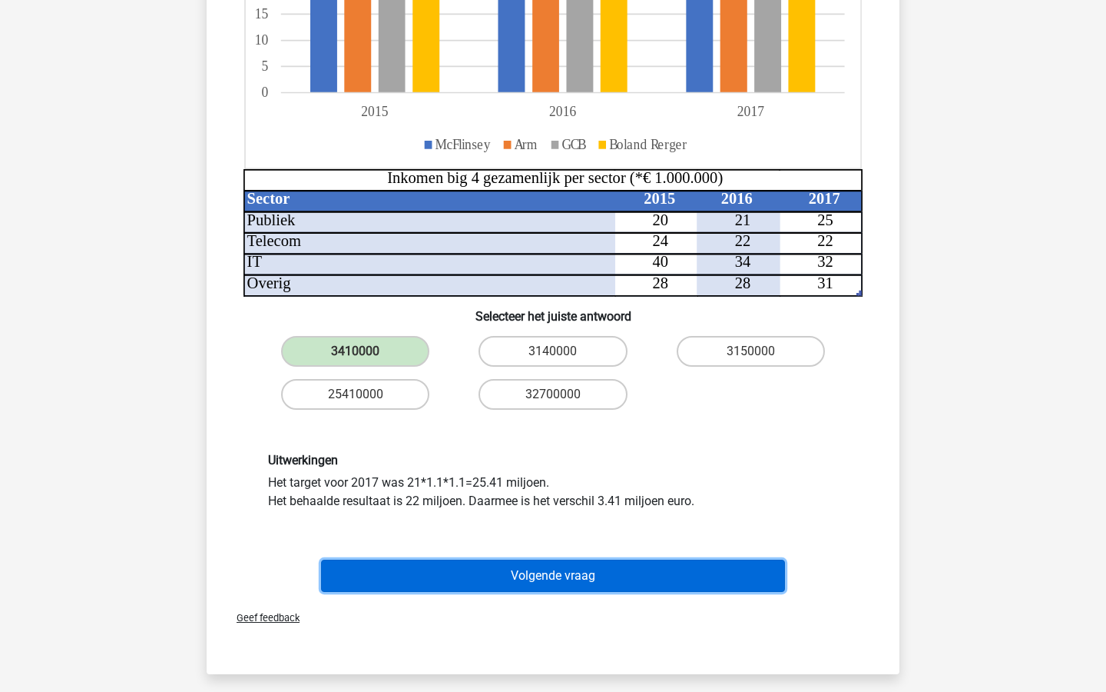
click at [506, 572] on button "Volgende vraag" at bounding box center [553, 575] width 465 height 32
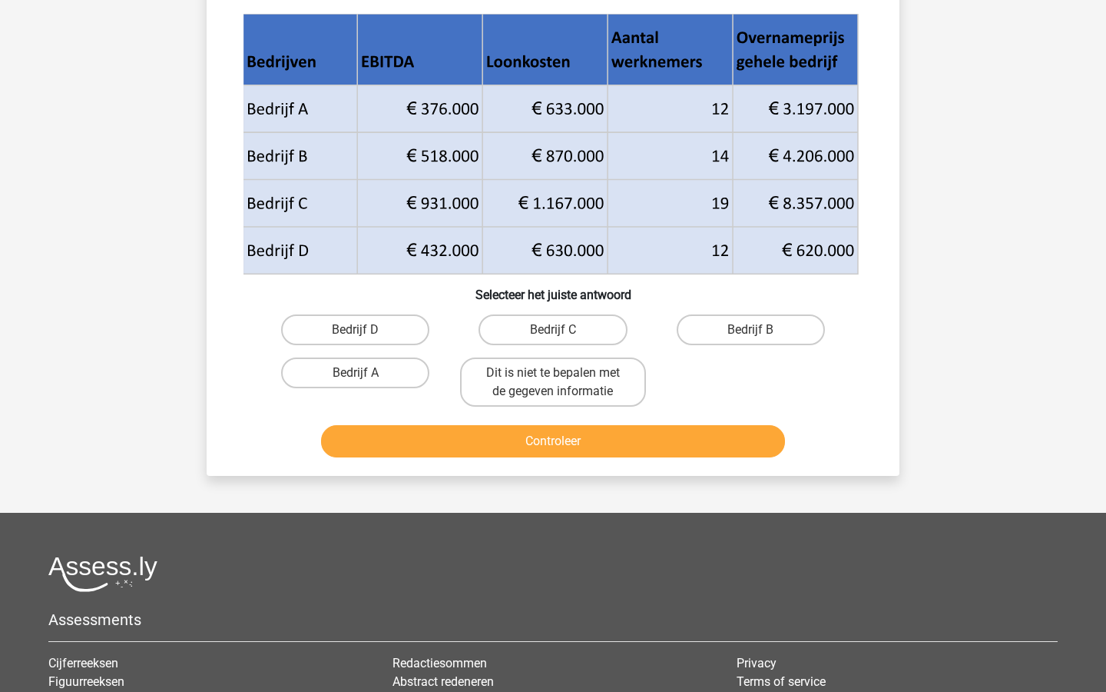
scroll to position [77, 0]
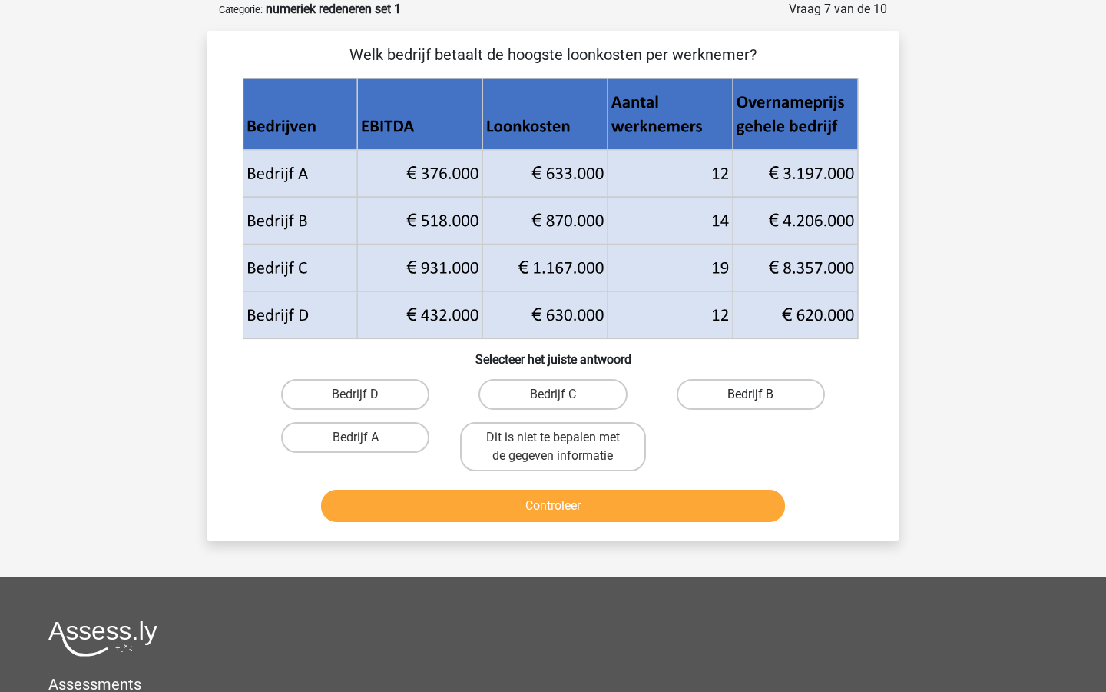
click at [748, 406] on label "Bedrijf B" at bounding box center [751, 394] width 148 height 31
click at [751, 404] on input "Bedrijf B" at bounding box center [756, 399] width 10 height 10
radio input "true"
click at [638, 526] on div "Controleer" at bounding box center [553, 508] width 593 height 38
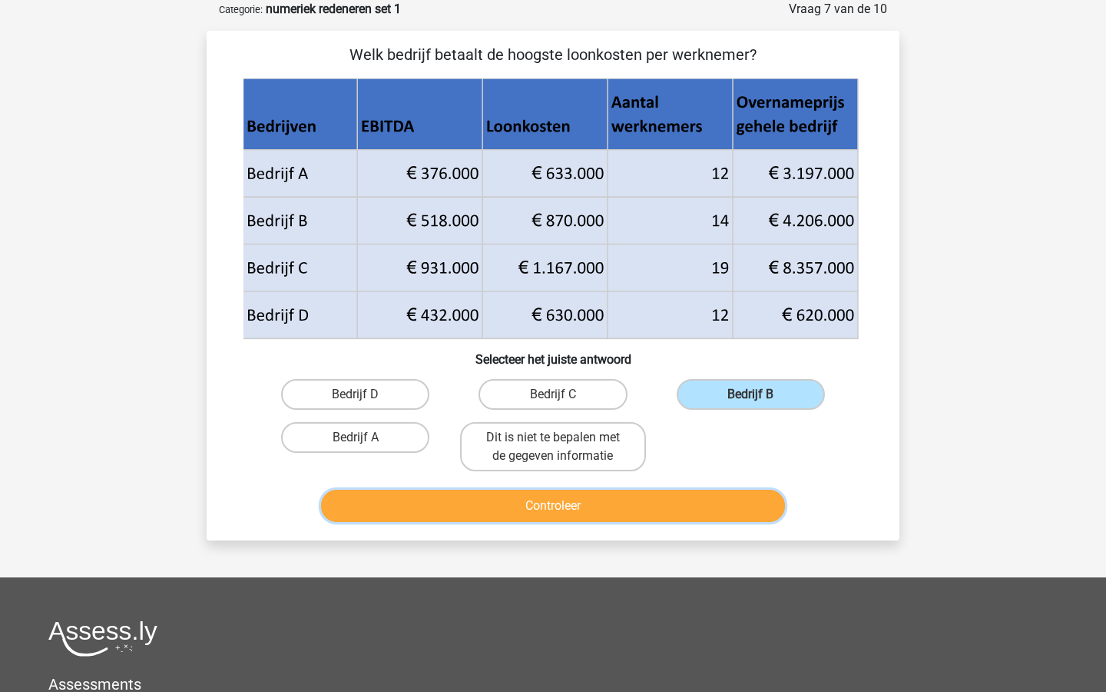
click at [635, 516] on button "Controleer" at bounding box center [553, 505] width 465 height 32
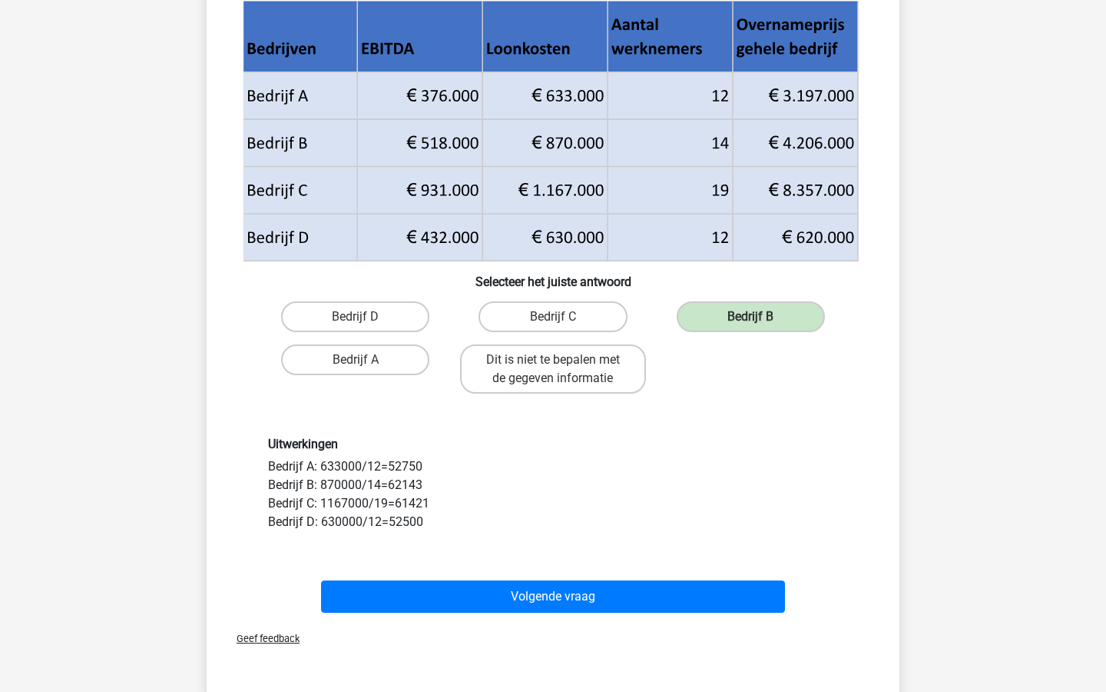
scroll to position [151, 0]
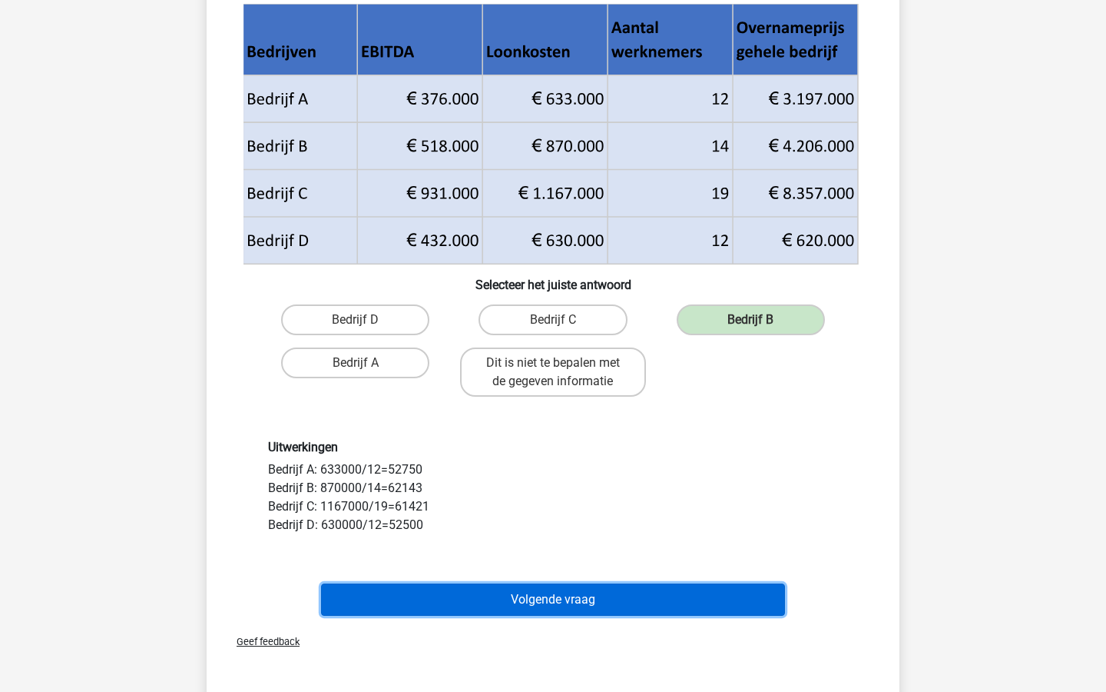
click at [615, 597] on button "Volgende vraag" at bounding box center [553, 599] width 465 height 32
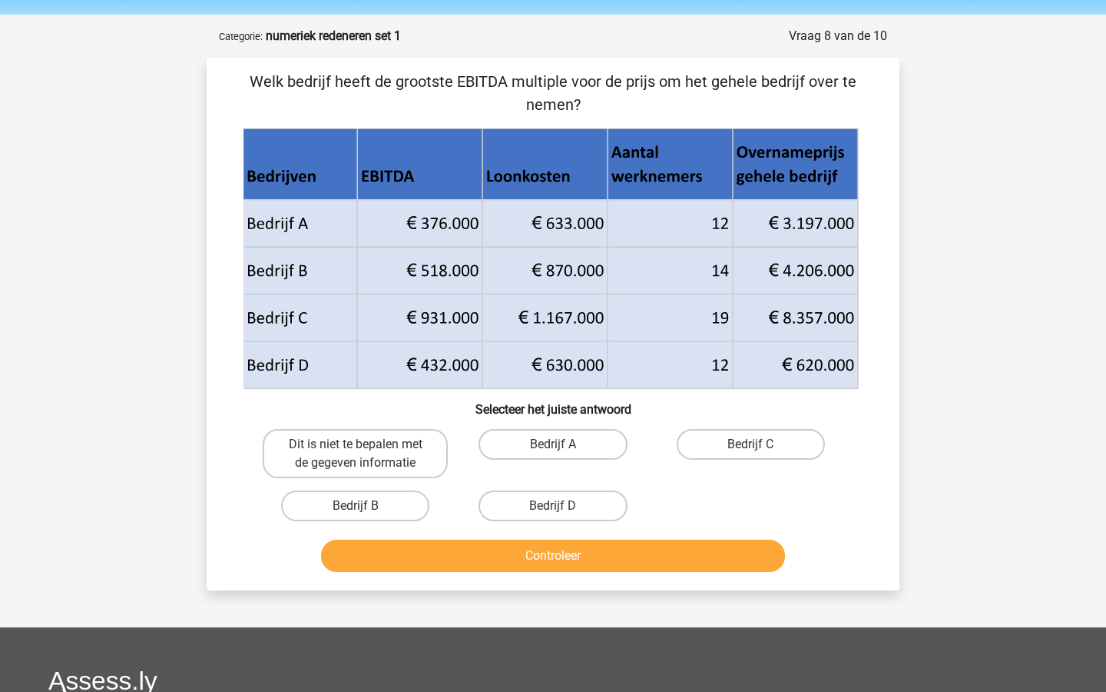
scroll to position [41, 0]
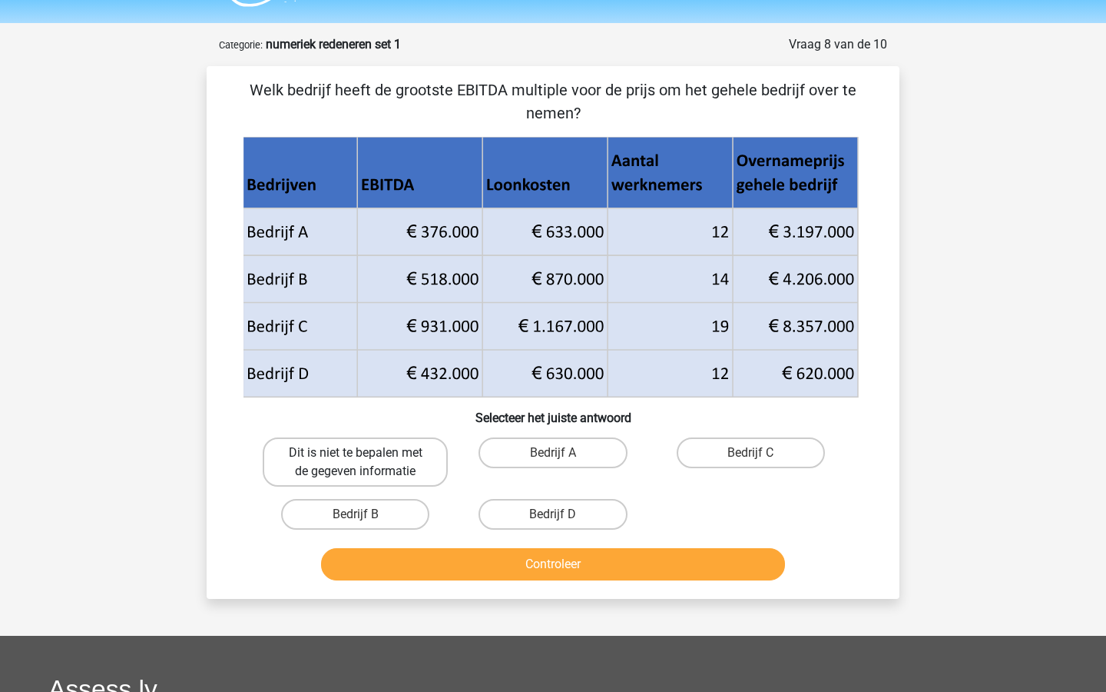
click at [416, 457] on label "Dit is niet te bepalen met de gegeven informatie" at bounding box center [355, 461] width 185 height 49
click at [366, 457] on input "Dit is niet te bepalen met de gegeven informatie" at bounding box center [361, 458] width 10 height 10
radio input "true"
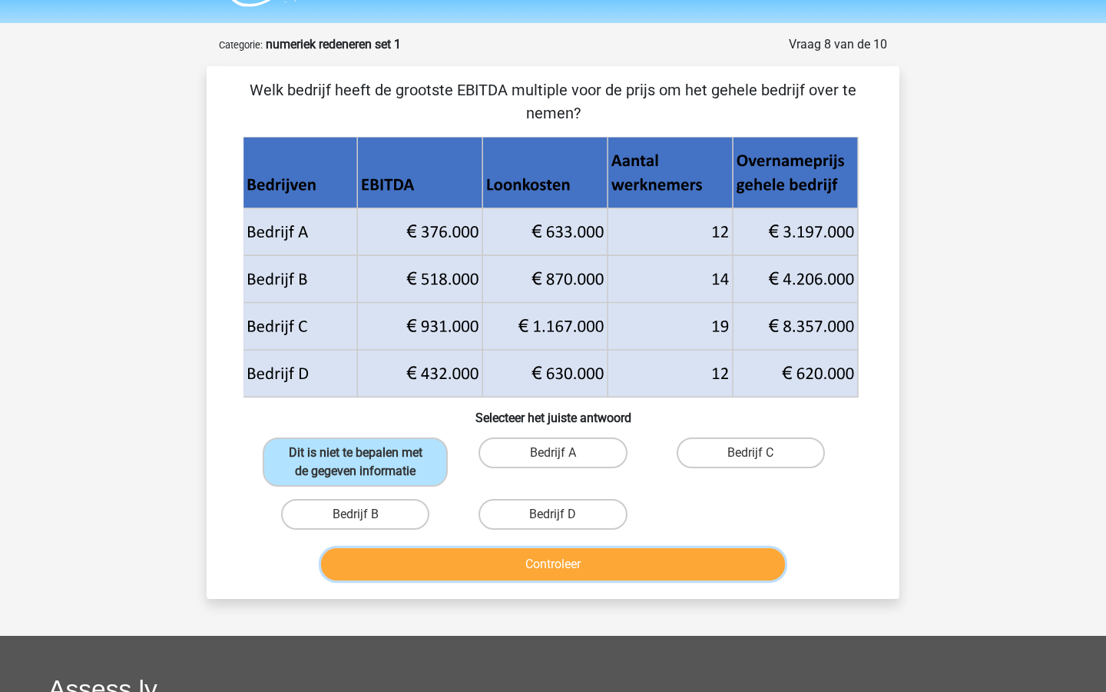
click at [483, 576] on button "Controleer" at bounding box center [553, 564] width 465 height 32
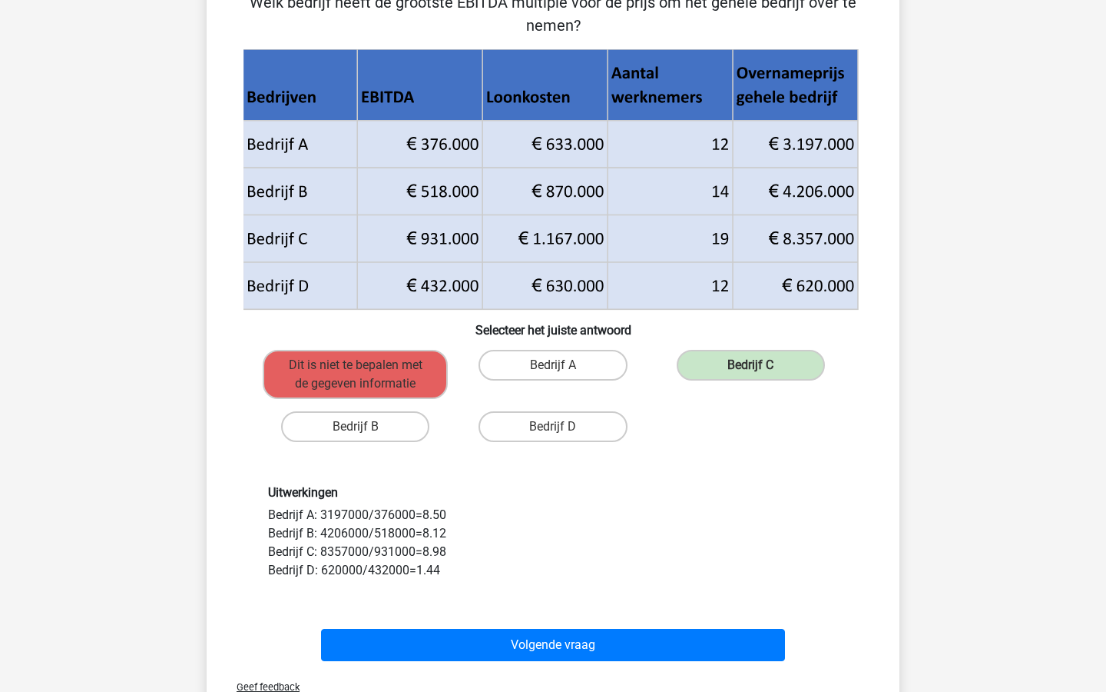
scroll to position [128, 0]
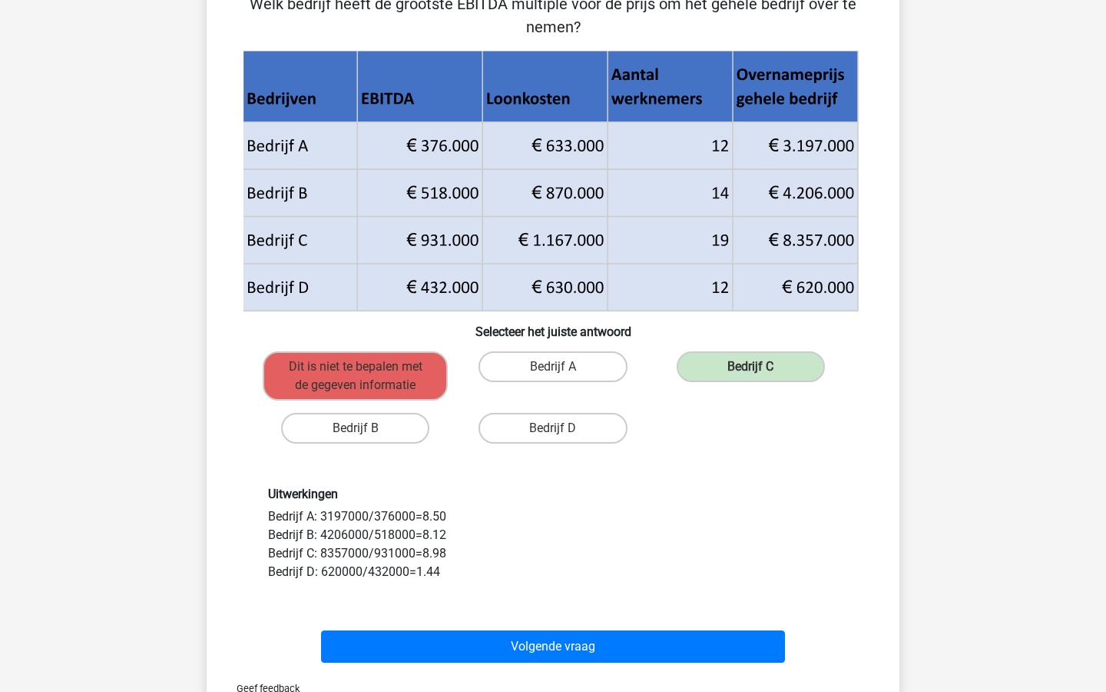
click at [389, 91] on icon at bounding box center [550, 86] width 615 height 71
click at [400, 102] on icon at bounding box center [551, 182] width 606 height 228
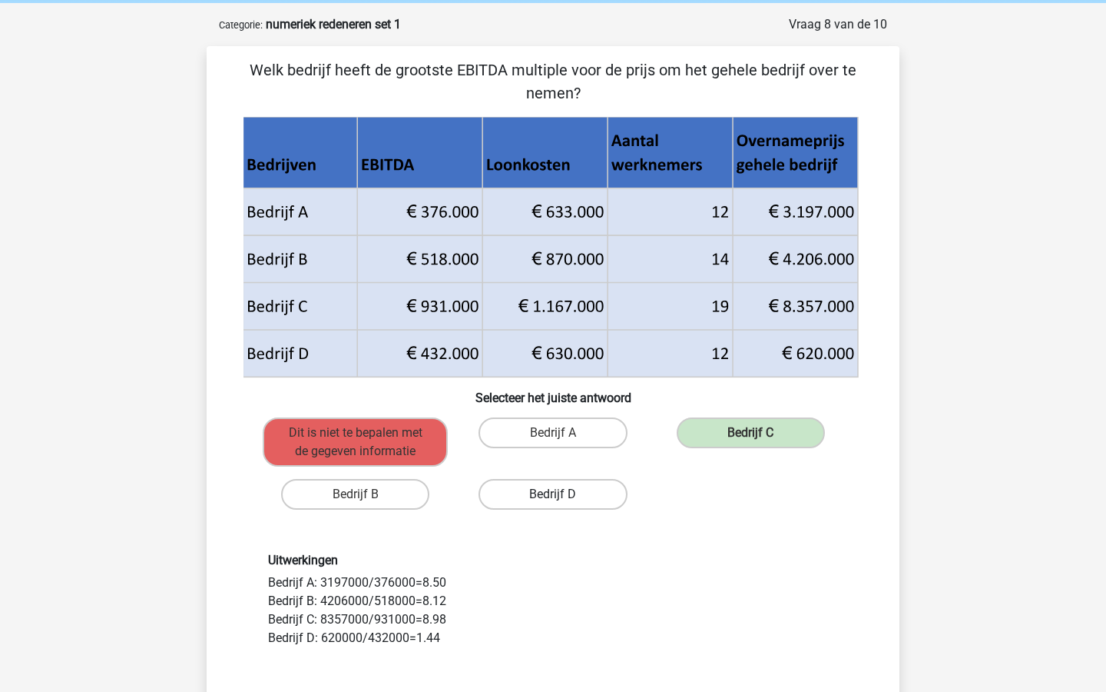
scroll to position [67, 0]
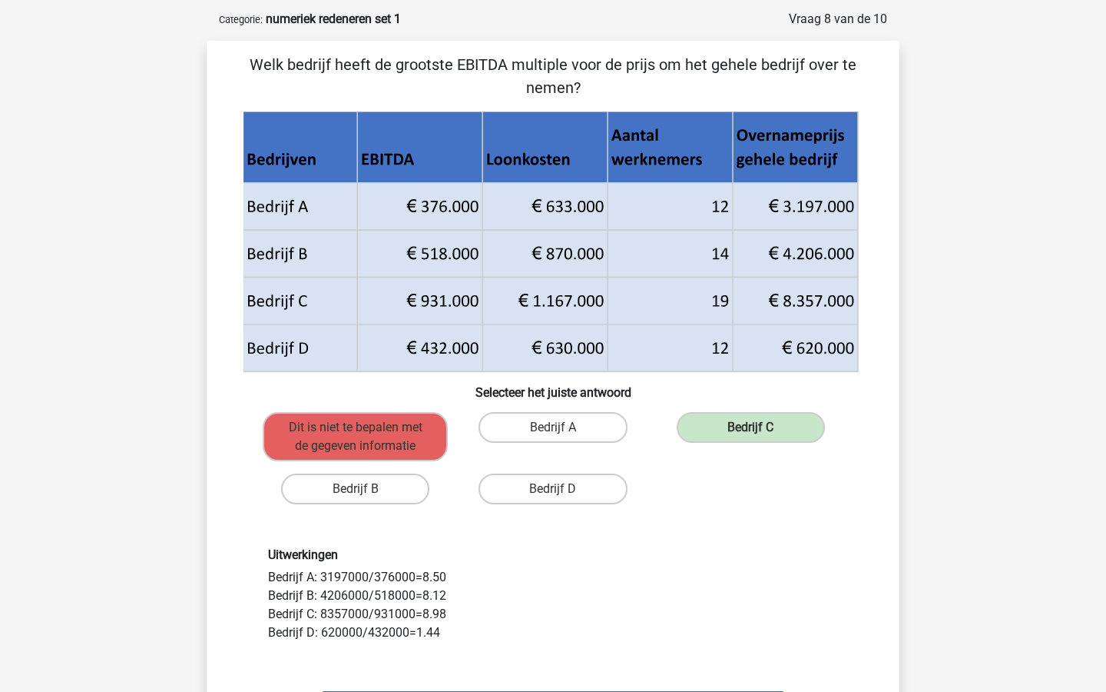
drag, startPoint x: 397, startPoint y: 65, endPoint x: 585, endPoint y: 82, distance: 189.1
click at [585, 82] on p "Welk bedrijf heeft de grootste EBITDA multiple voor de prijs om het gehele bedr…" at bounding box center [553, 76] width 644 height 46
copy p "grootste EBITDA multiple voor de prijs om het gehele bedrijf over te nemen?"
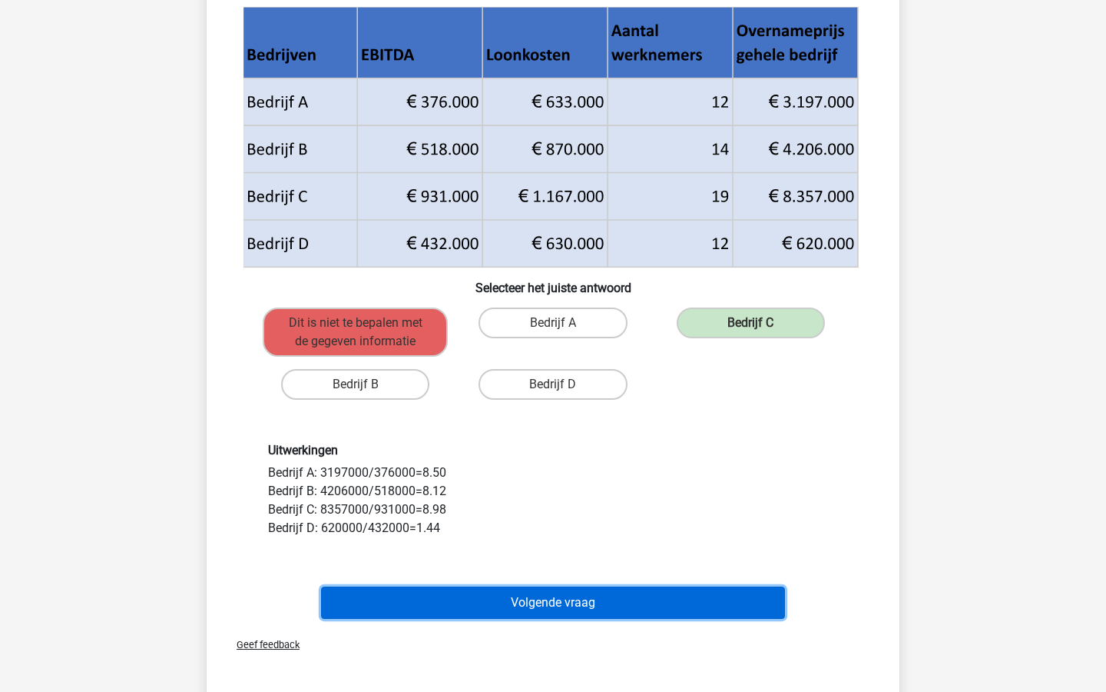
click at [531, 599] on button "Volgende vraag" at bounding box center [553, 602] width 465 height 32
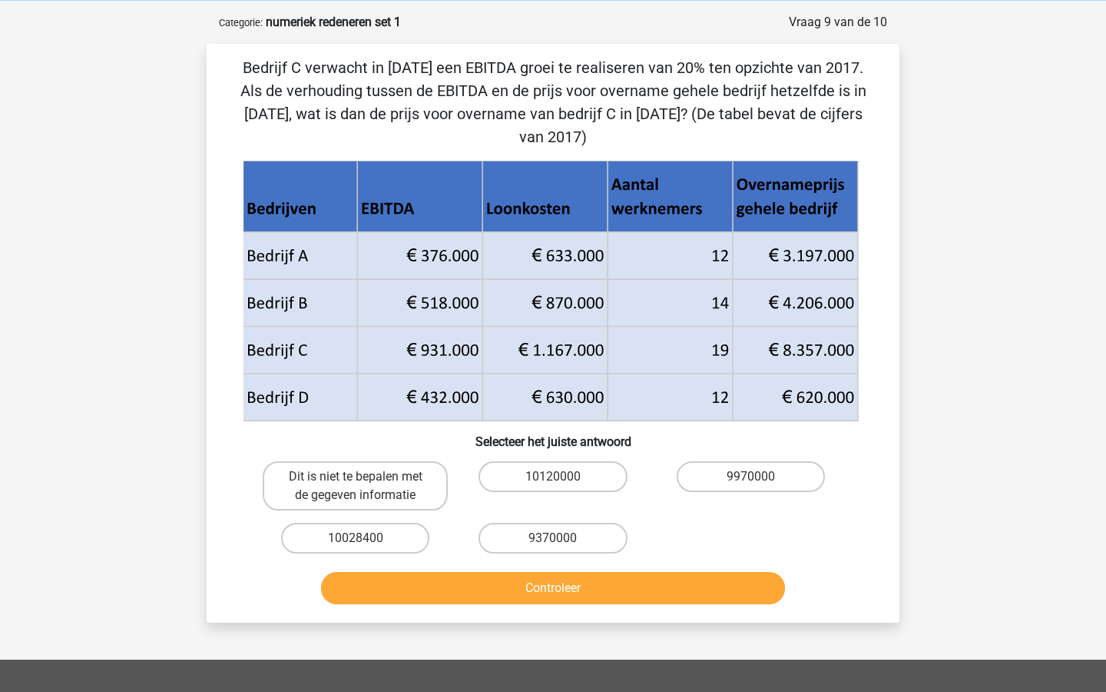
scroll to position [61, 0]
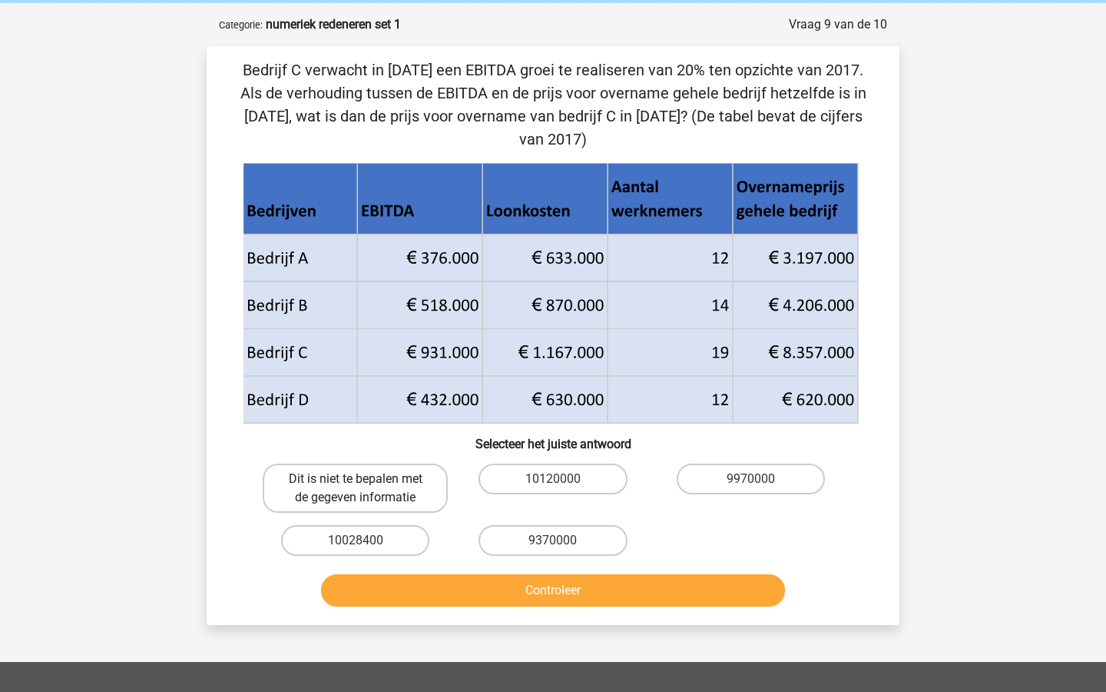
click at [420, 469] on label "Dit is niet te bepalen met de gegeven informatie" at bounding box center [355, 487] width 185 height 49
click at [366, 479] on input "Dit is niet te bepalen met de gegeven informatie" at bounding box center [361, 484] width 10 height 10
radio input "true"
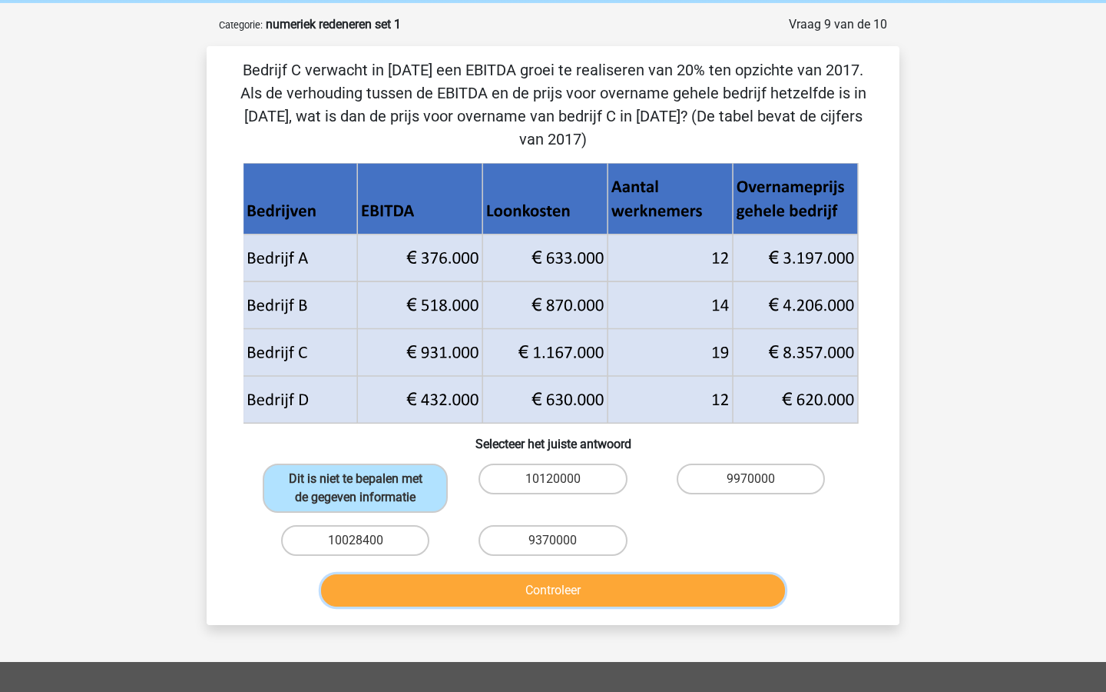
click at [508, 574] on button "Controleer" at bounding box center [553, 590] width 465 height 32
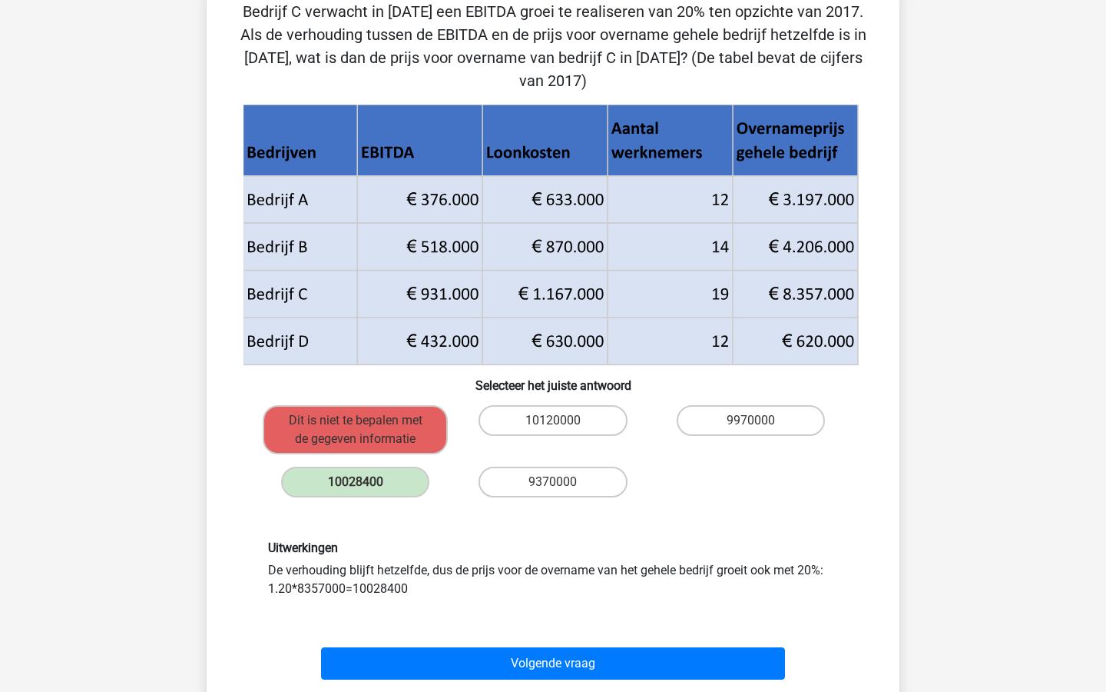
scroll to position [122, 0]
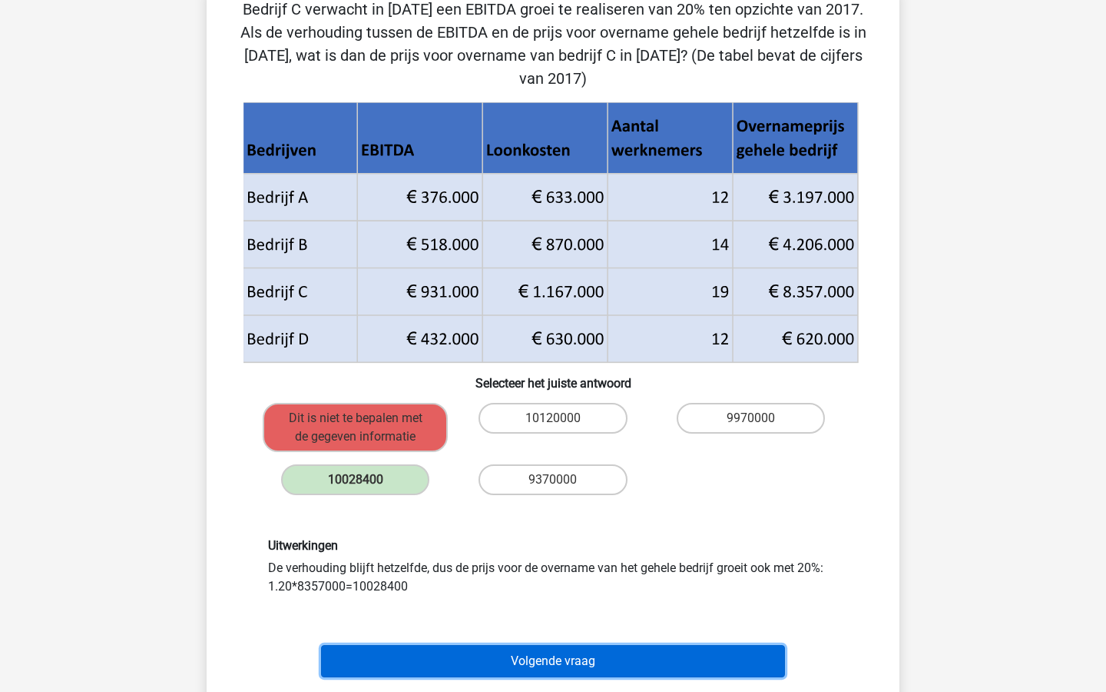
click at [525, 645] on button "Volgende vraag" at bounding box center [553, 661] width 465 height 32
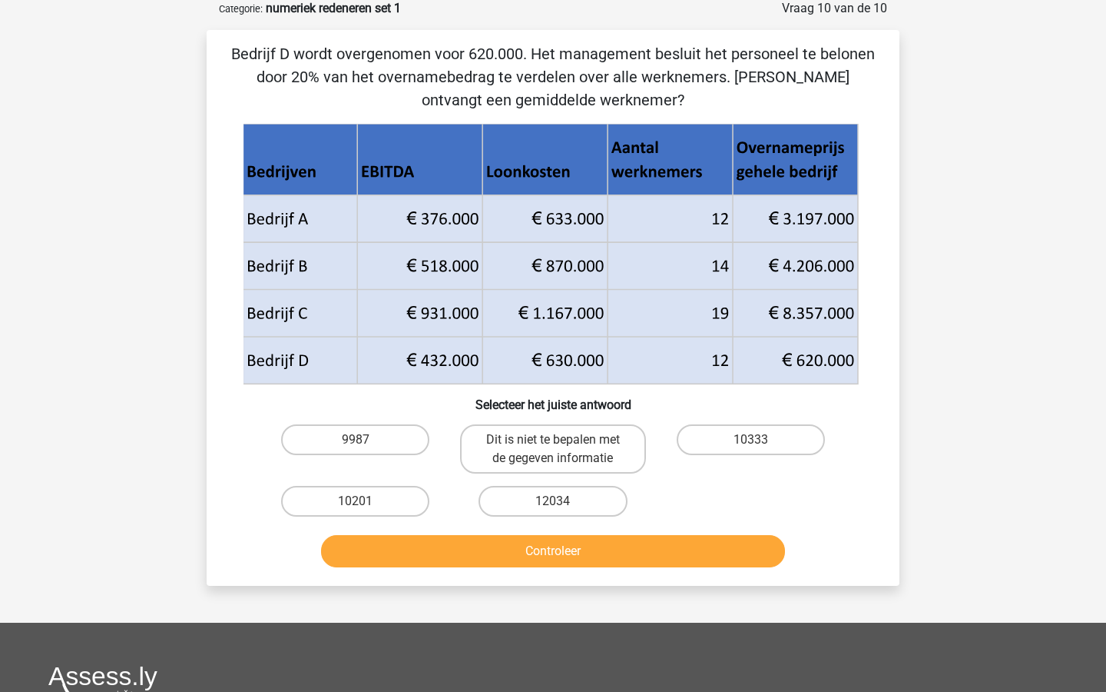
scroll to position [77, 0]
click at [713, 456] on div "10333" at bounding box center [750, 449] width 185 height 49
click at [715, 446] on label "10333" at bounding box center [751, 440] width 148 height 31
click at [751, 446] on input "10333" at bounding box center [756, 445] width 10 height 10
radio input "true"
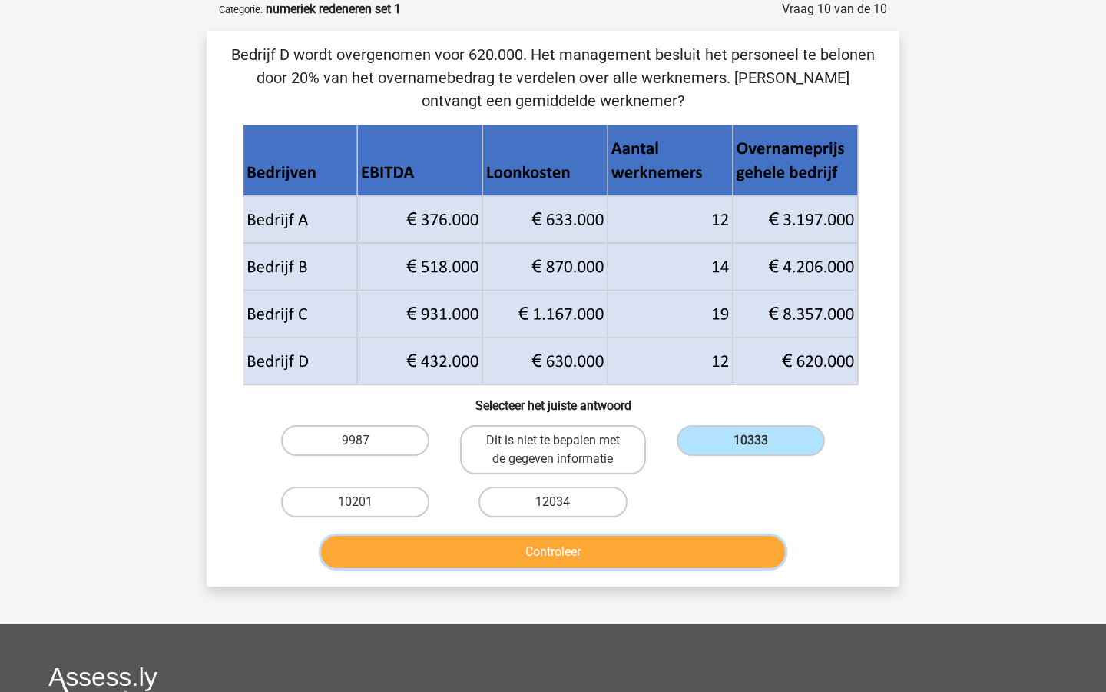
click at [675, 553] on button "Controleer" at bounding box center [553, 552] width 465 height 32
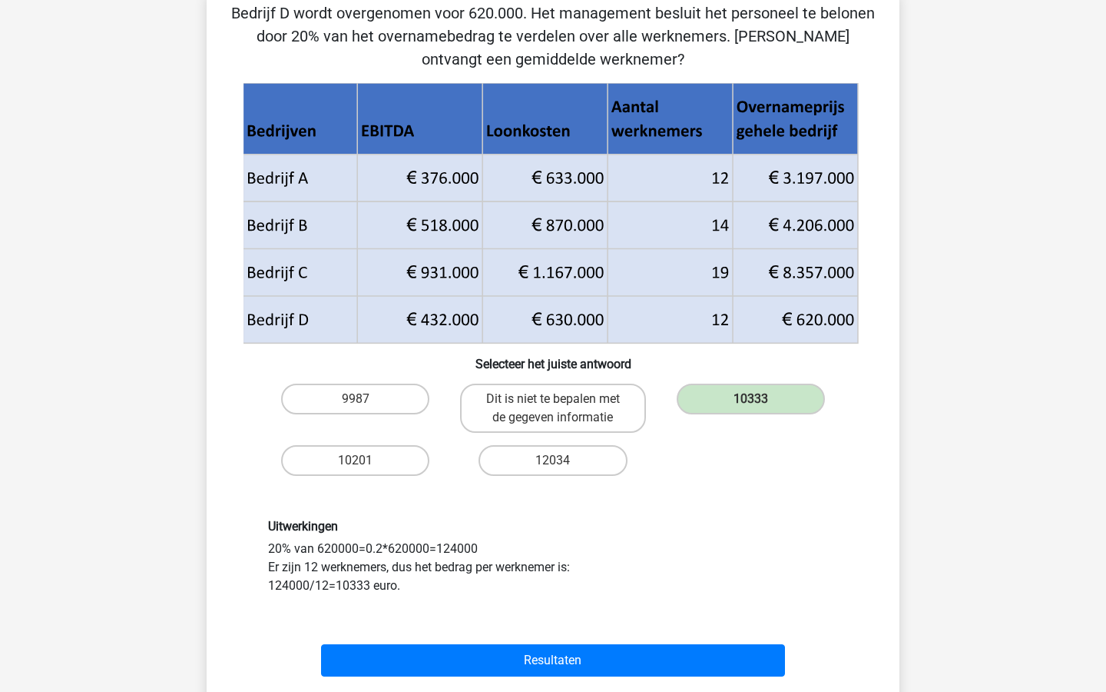
scroll to position [132, 0]
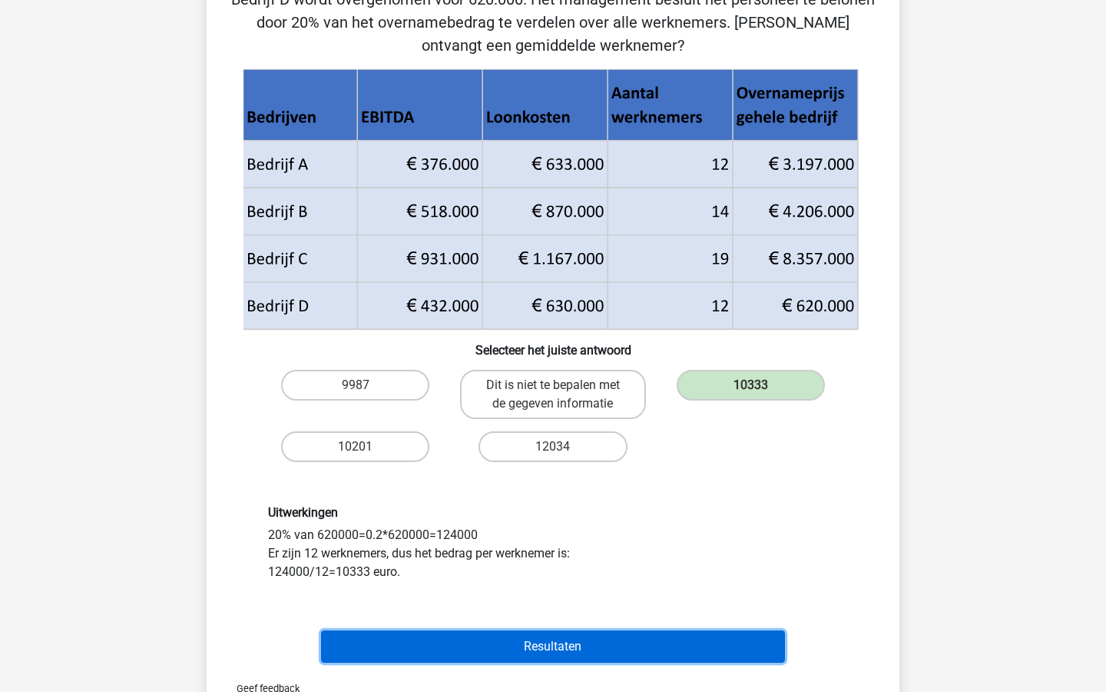
click at [606, 645] on button "Resultaten" at bounding box center [553, 646] width 465 height 32
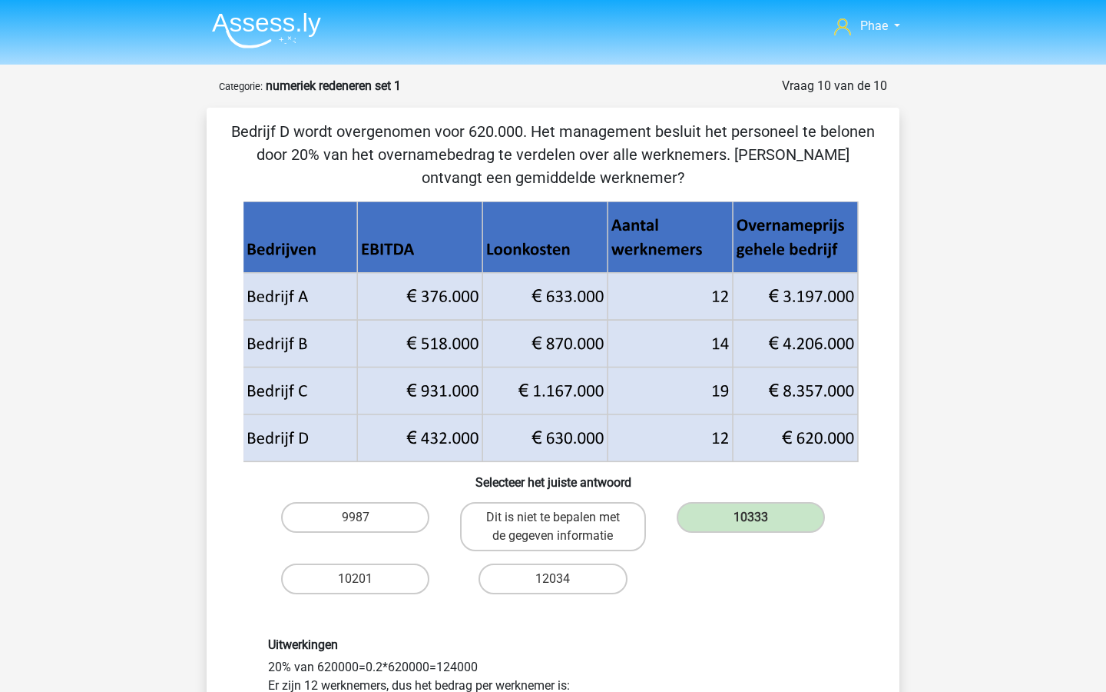
scroll to position [163, 0]
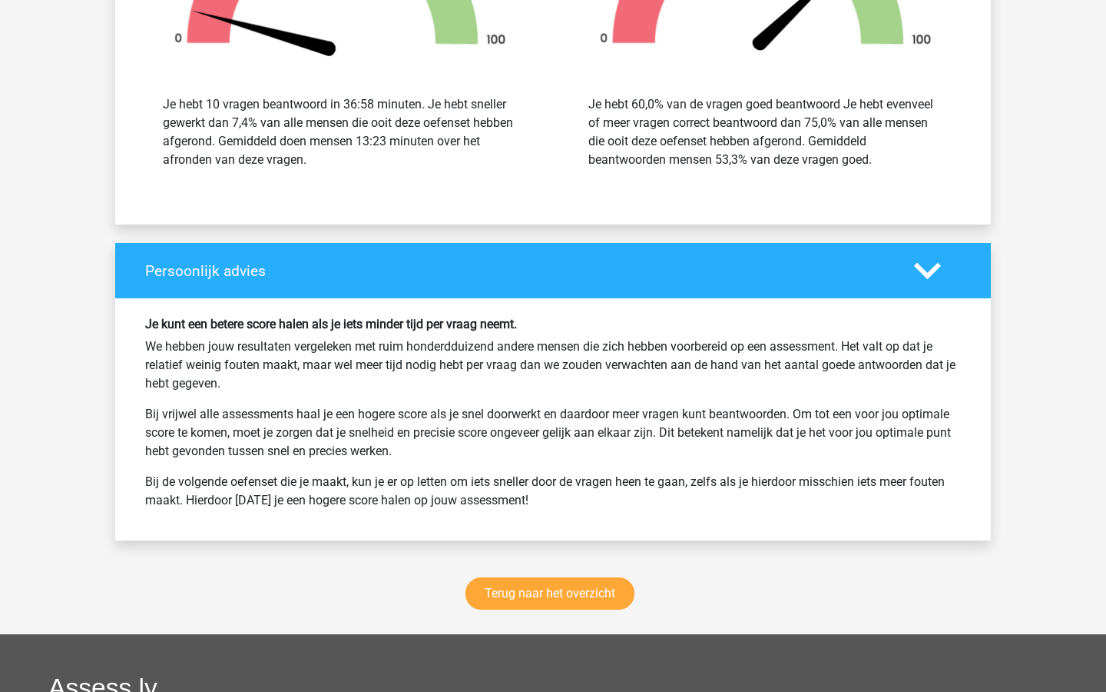
scroll to position [1776, 0]
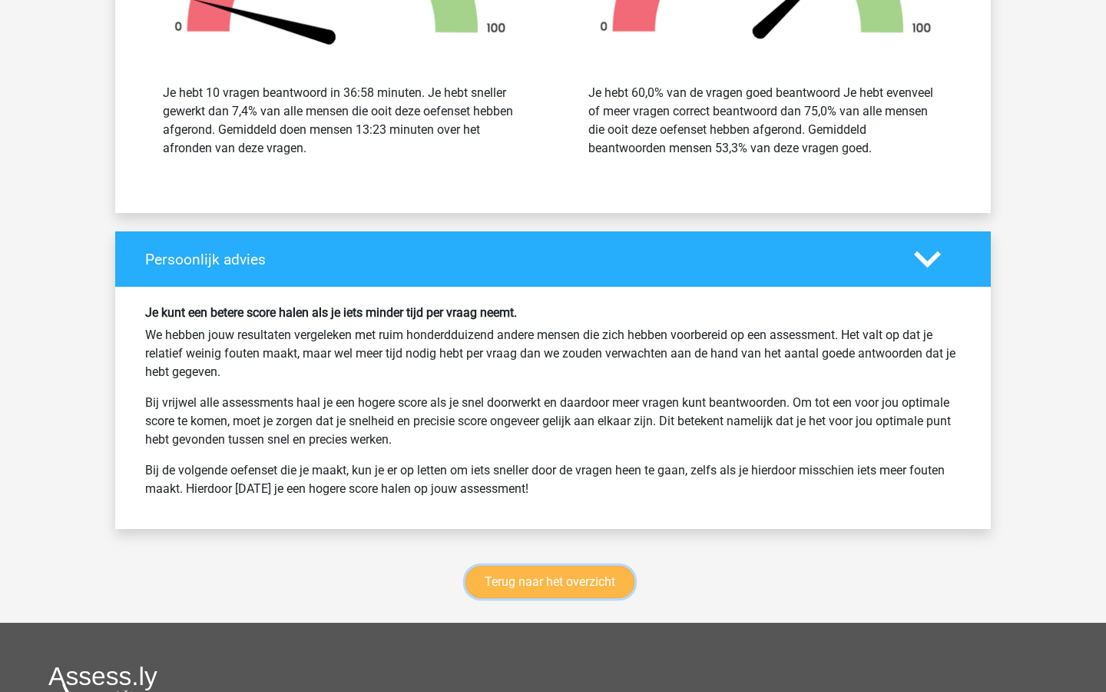
click at [502, 585] on link "Terug naar het overzicht" at bounding box center [550, 582] width 169 height 32
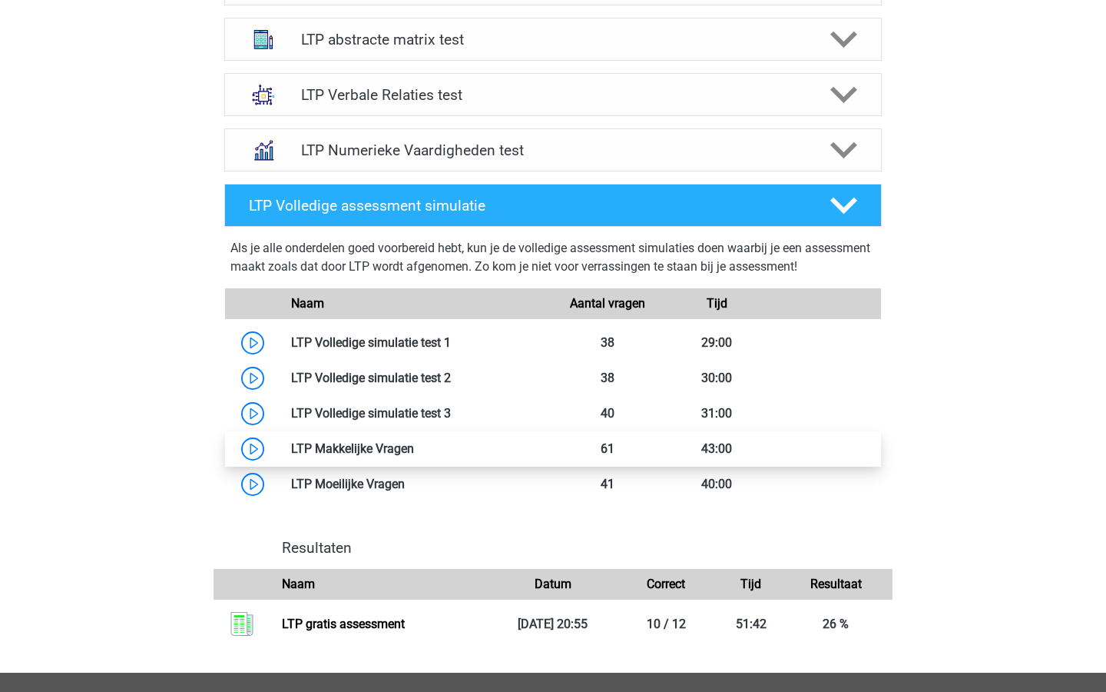
scroll to position [681, 0]
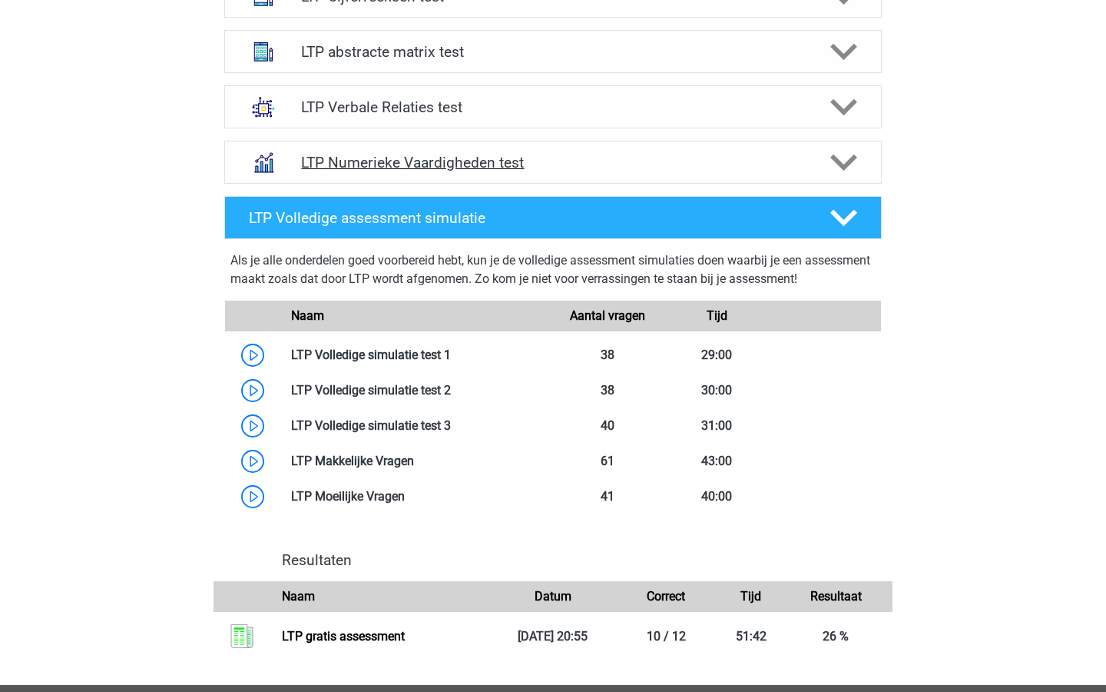
click at [519, 151] on div "LTP Numerieke Vaardigheden test" at bounding box center [553, 162] width 658 height 43
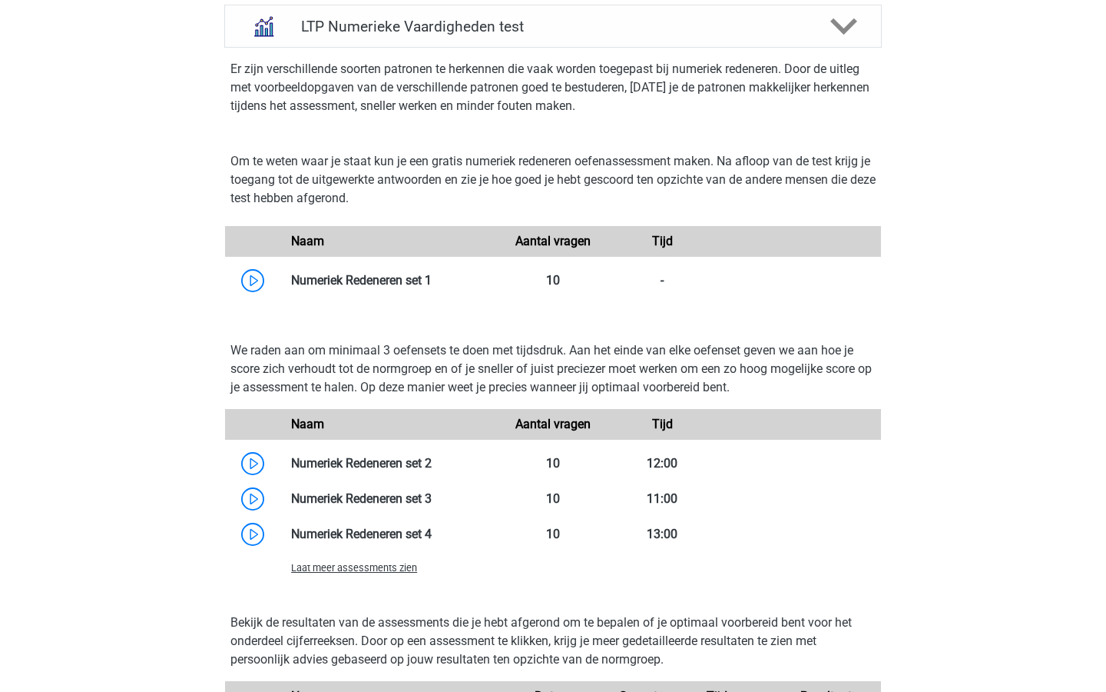
scroll to position [824, 0]
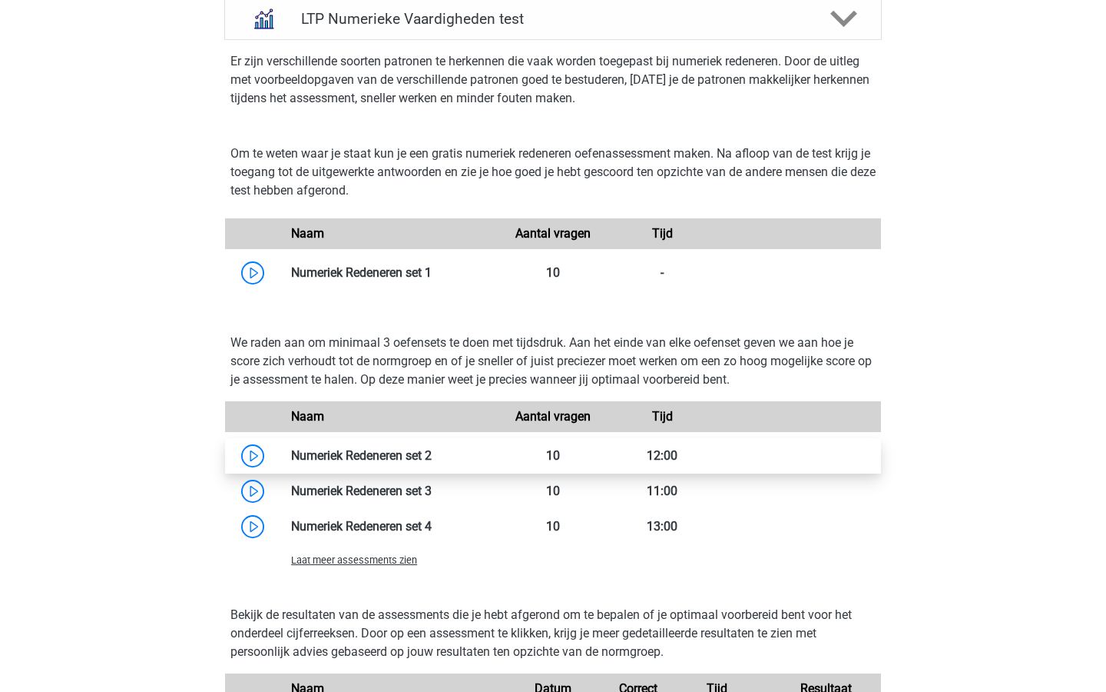
click at [432, 458] on link at bounding box center [432, 455] width 0 height 15
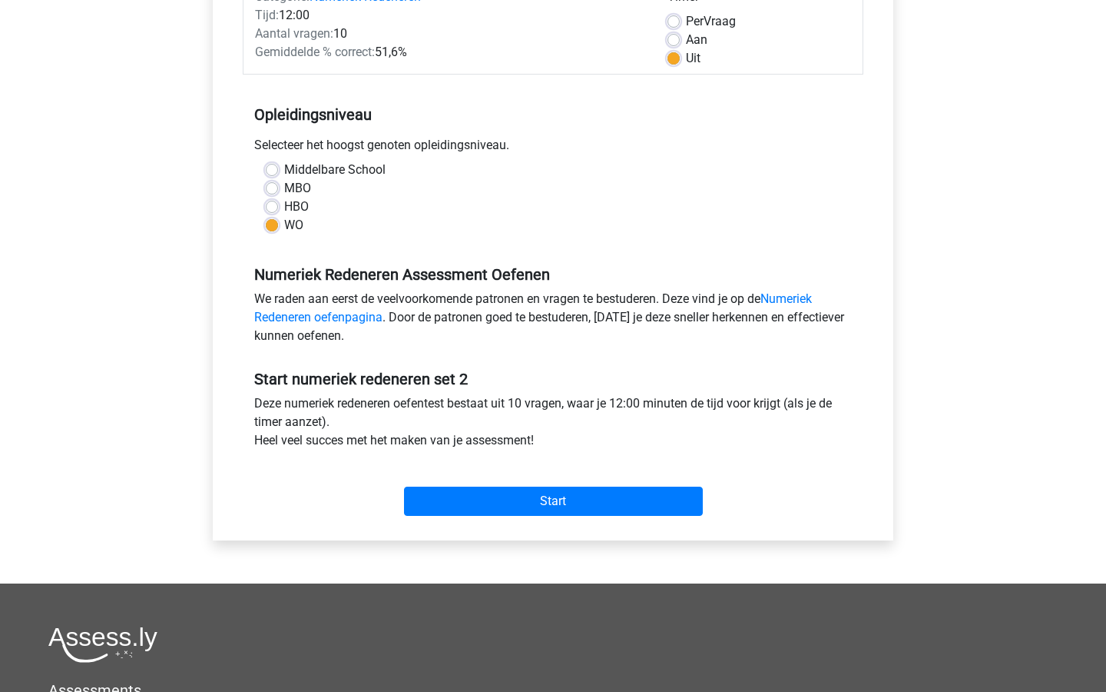
scroll to position [242, 0]
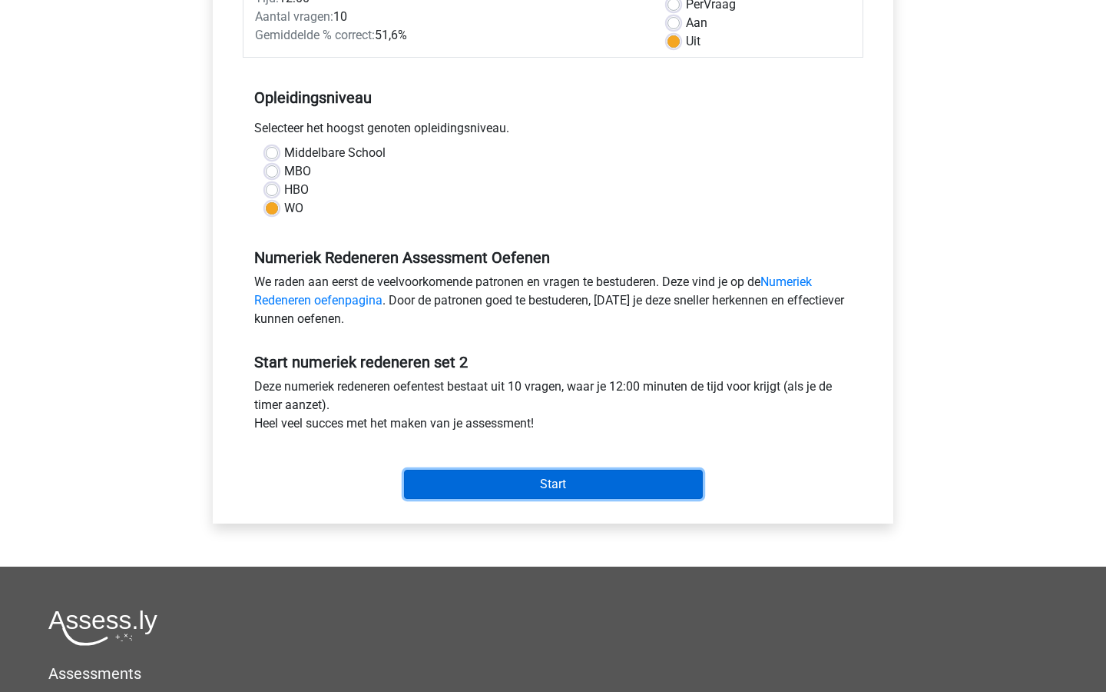
click at [464, 477] on input "Start" at bounding box center [553, 483] width 299 height 29
click at [581, 490] on input "Start" at bounding box center [553, 483] width 299 height 29
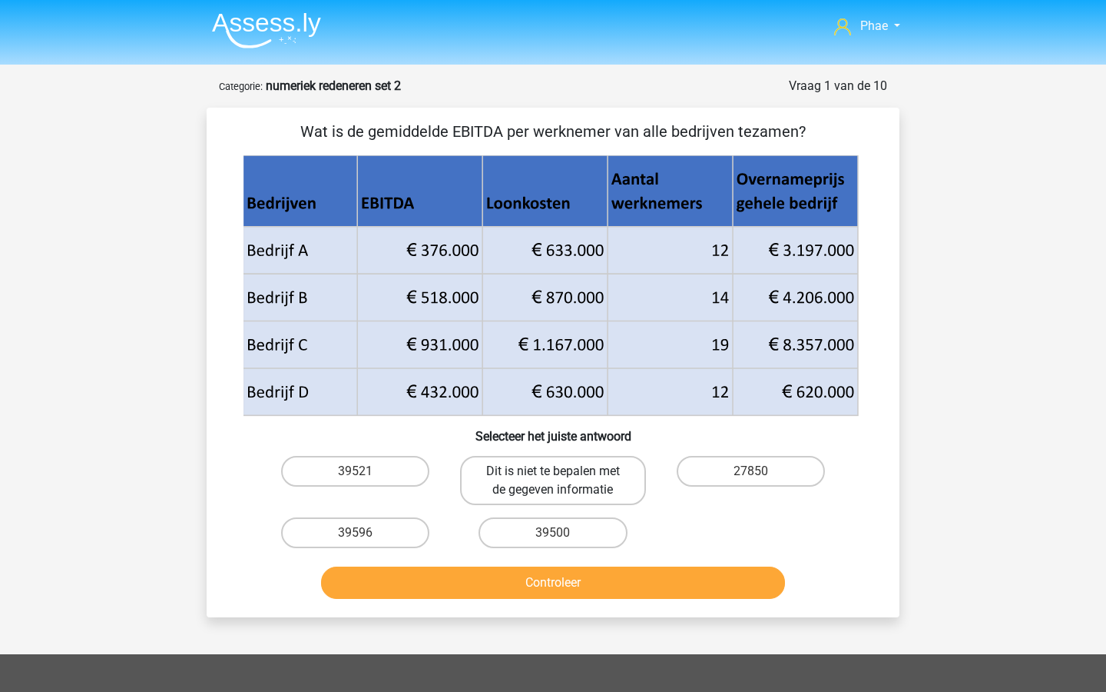
click at [491, 473] on label "Dit is niet te bepalen met de gegeven informatie" at bounding box center [552, 480] width 185 height 49
click at [553, 473] on input "Dit is niet te bepalen met de gegeven informatie" at bounding box center [558, 476] width 10 height 10
radio input "true"
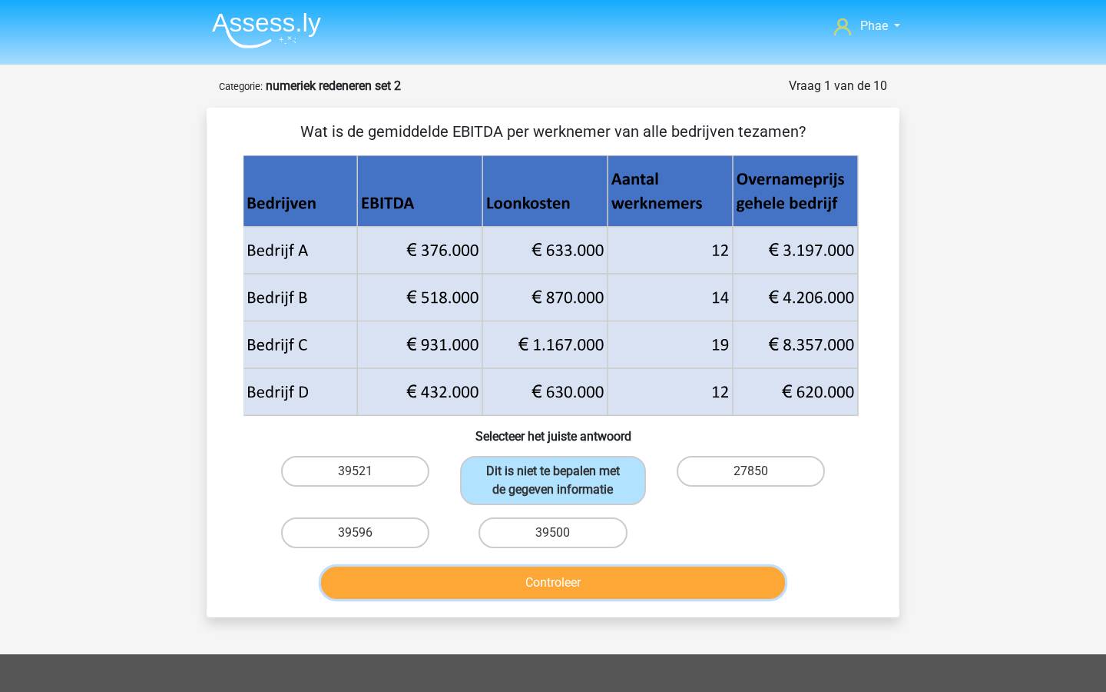
click at [529, 575] on button "Controleer" at bounding box center [553, 582] width 465 height 32
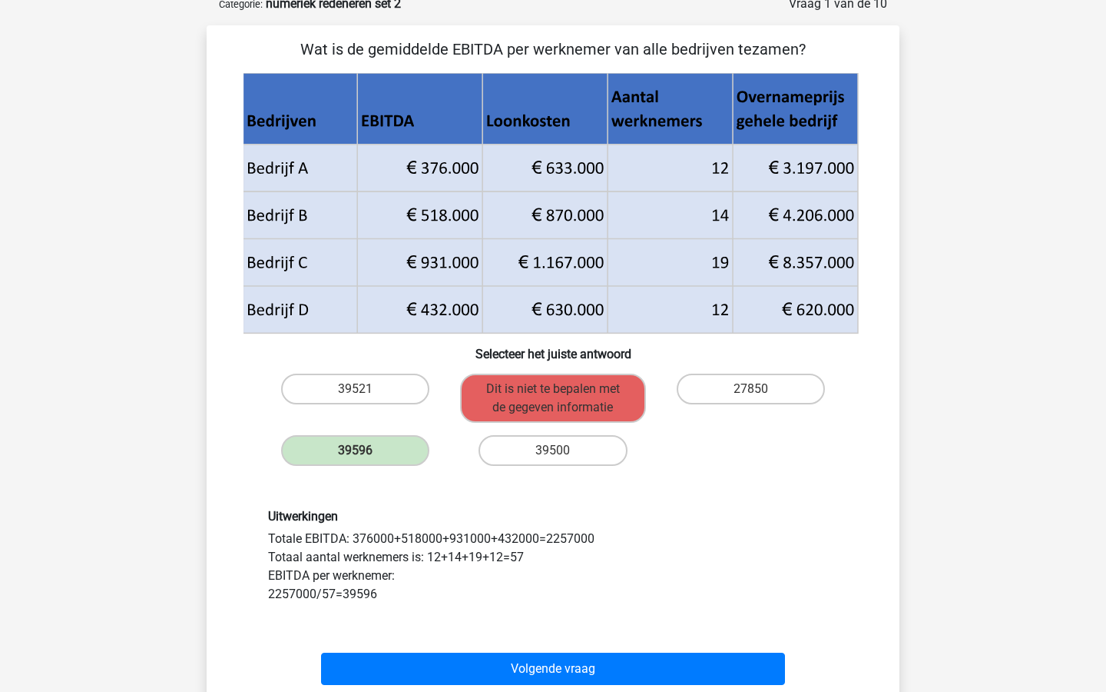
scroll to position [83, 0]
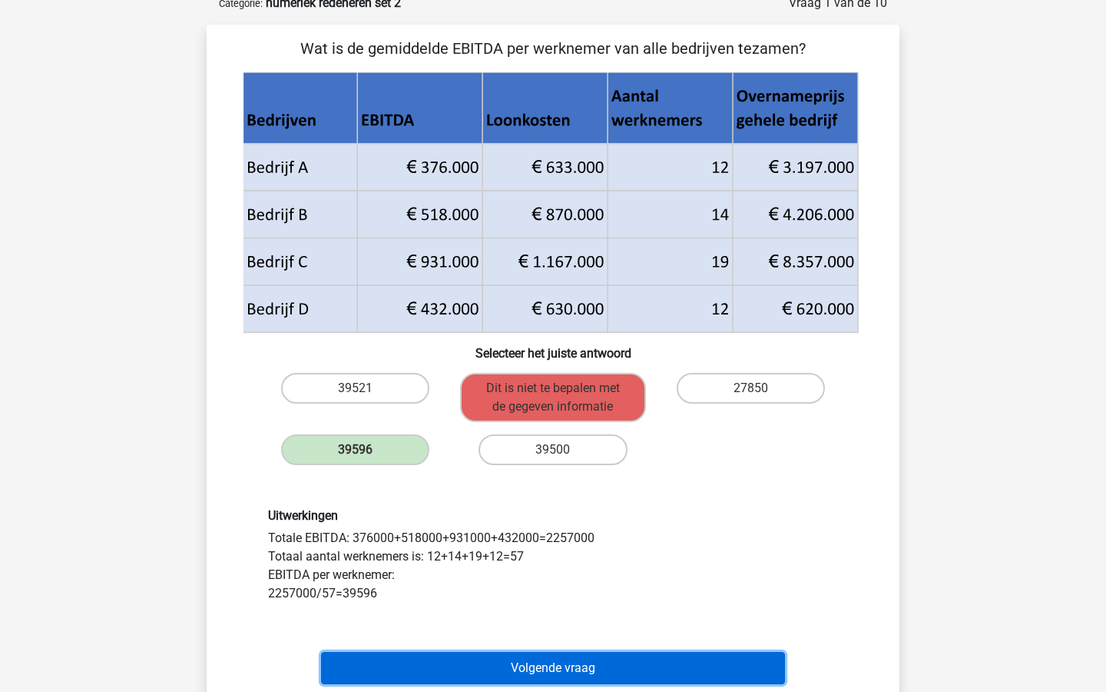
click at [530, 666] on button "Volgende vraag" at bounding box center [553, 668] width 465 height 32
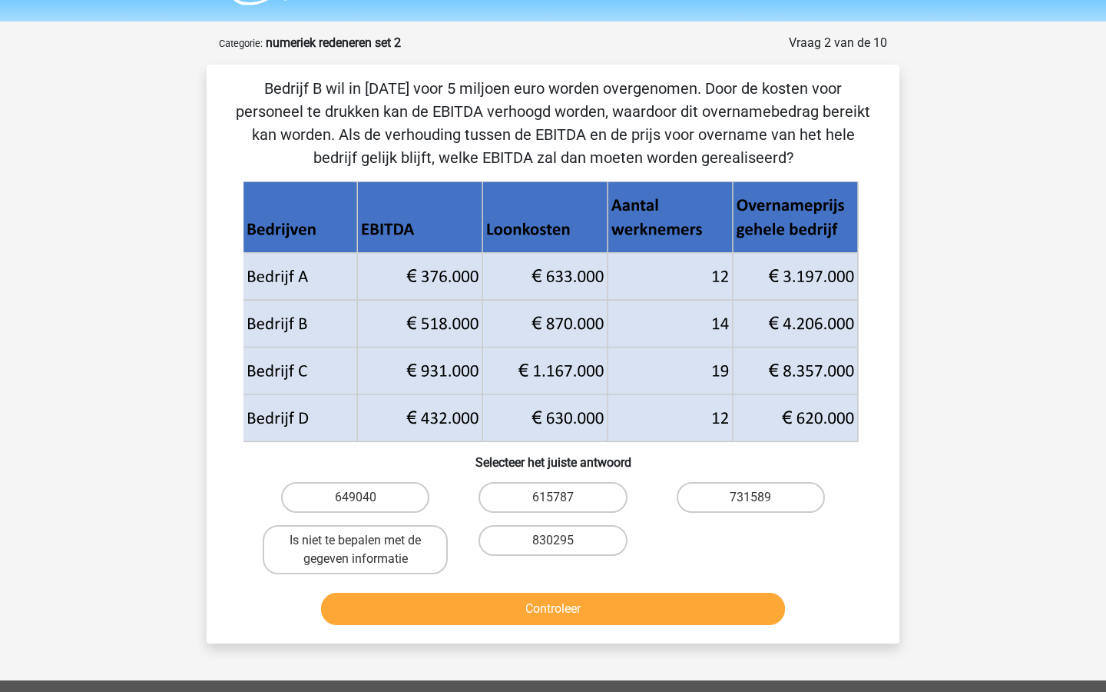
scroll to position [38, 0]
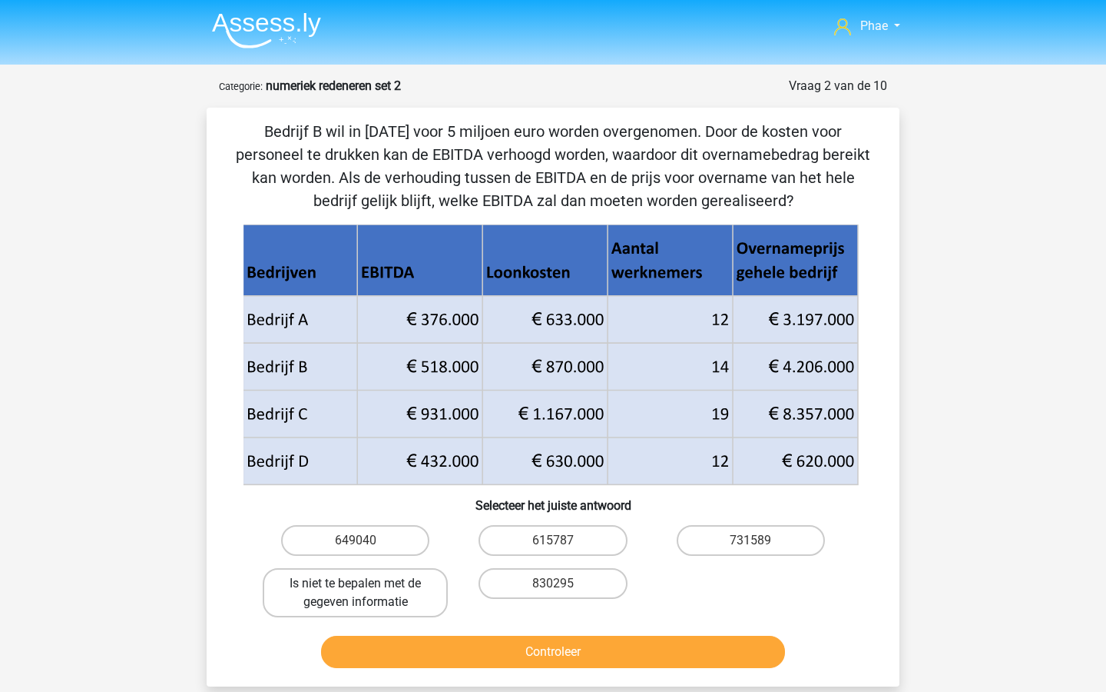
click at [430, 589] on label "Is niet te bepalen met de gegeven informatie" at bounding box center [355, 592] width 185 height 49
click at [366, 589] on input "Is niet te bepalen met de gegeven informatie" at bounding box center [361, 588] width 10 height 10
radio input "true"
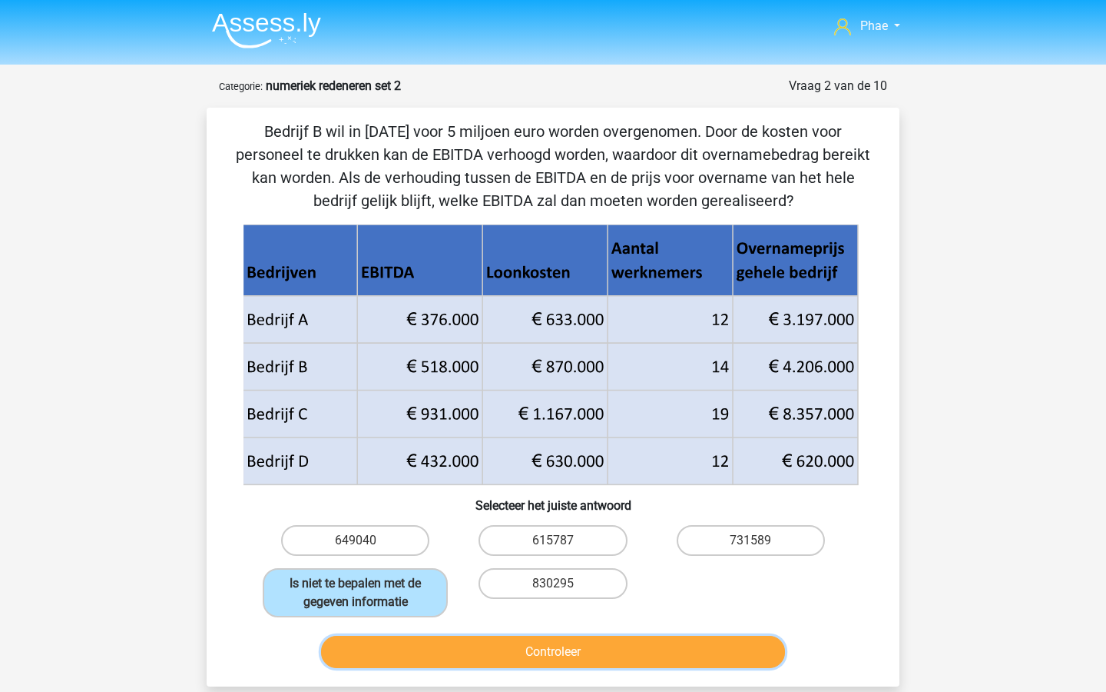
click at [489, 647] on button "Controleer" at bounding box center [553, 651] width 465 height 32
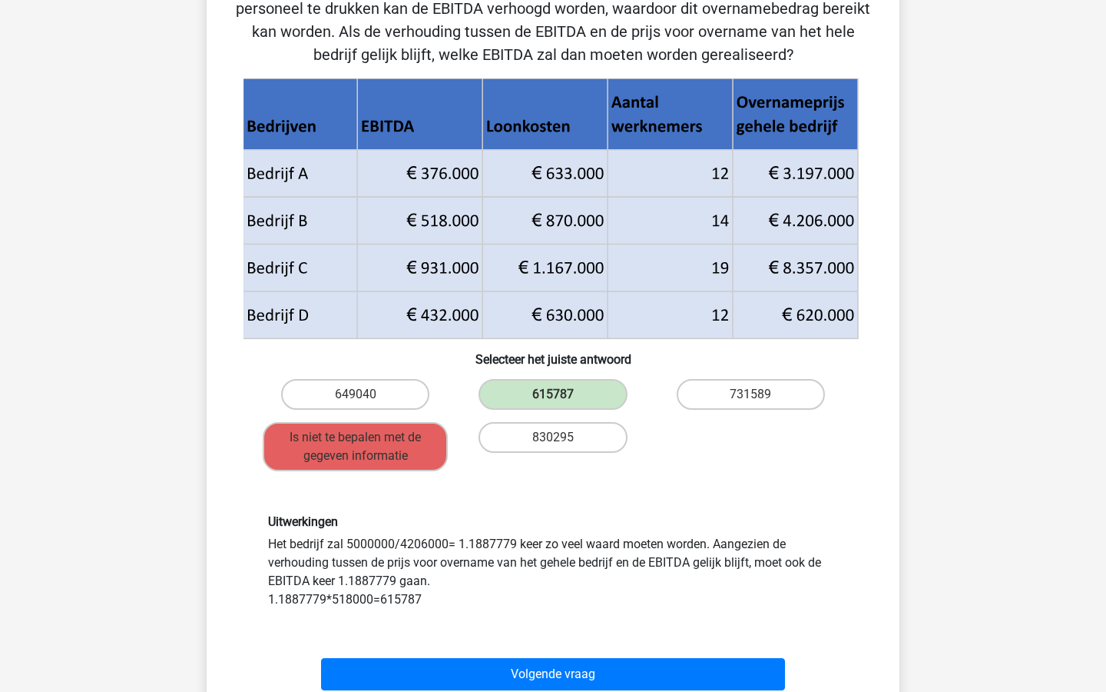
scroll to position [151, 0]
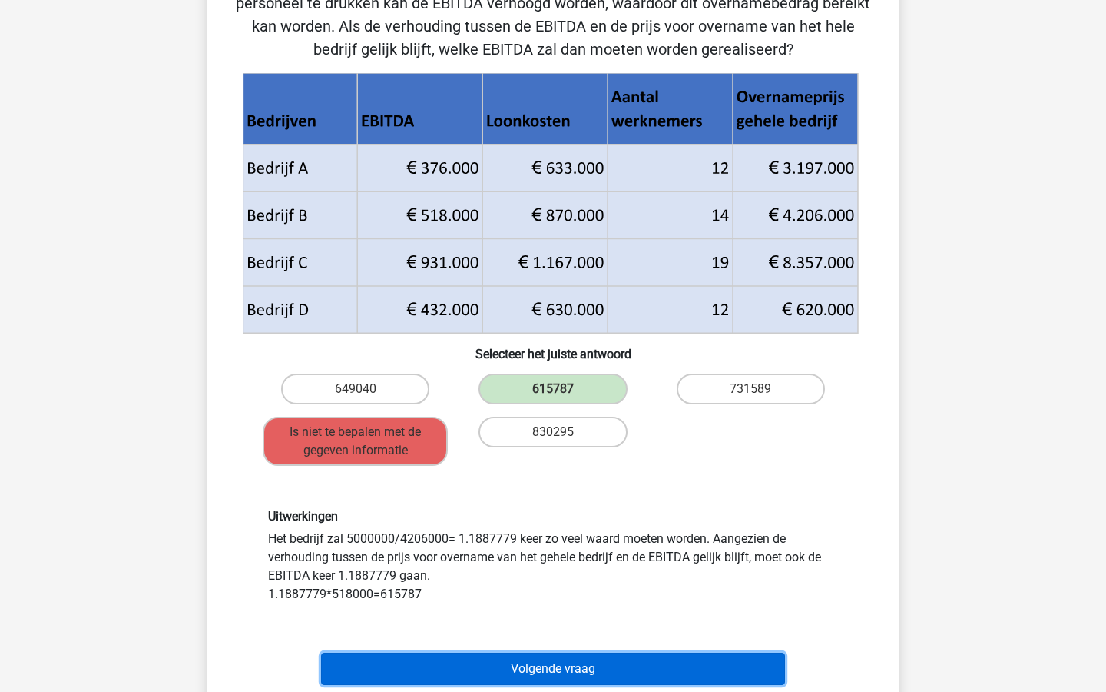
click at [495, 662] on button "Volgende vraag" at bounding box center [553, 668] width 465 height 32
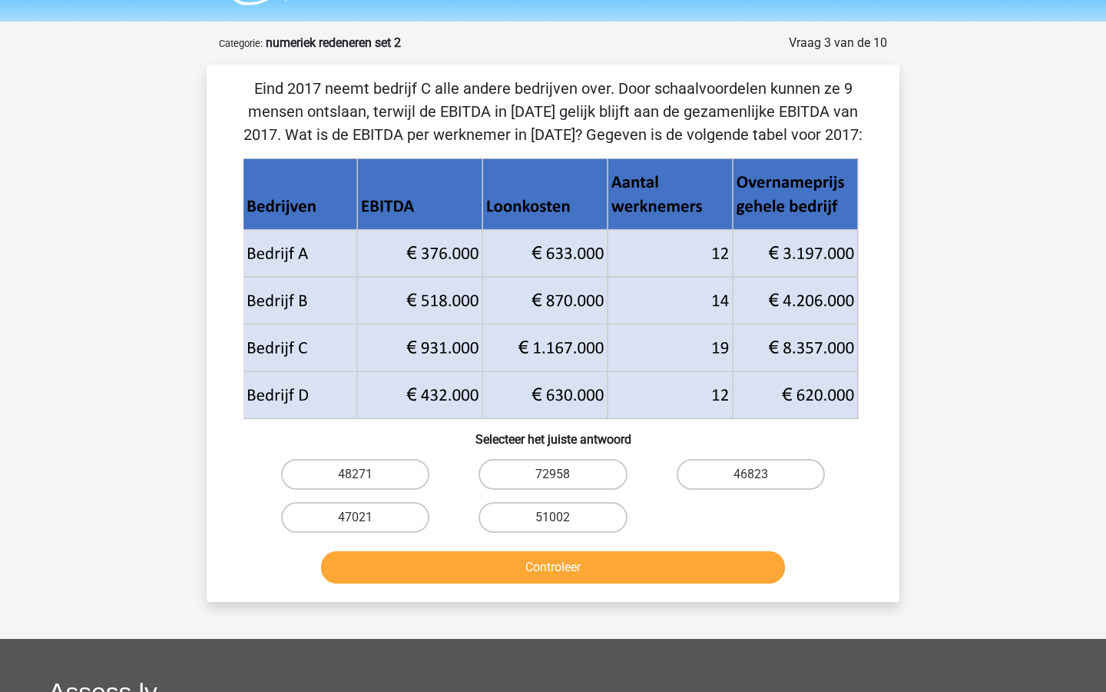
scroll to position [37, 0]
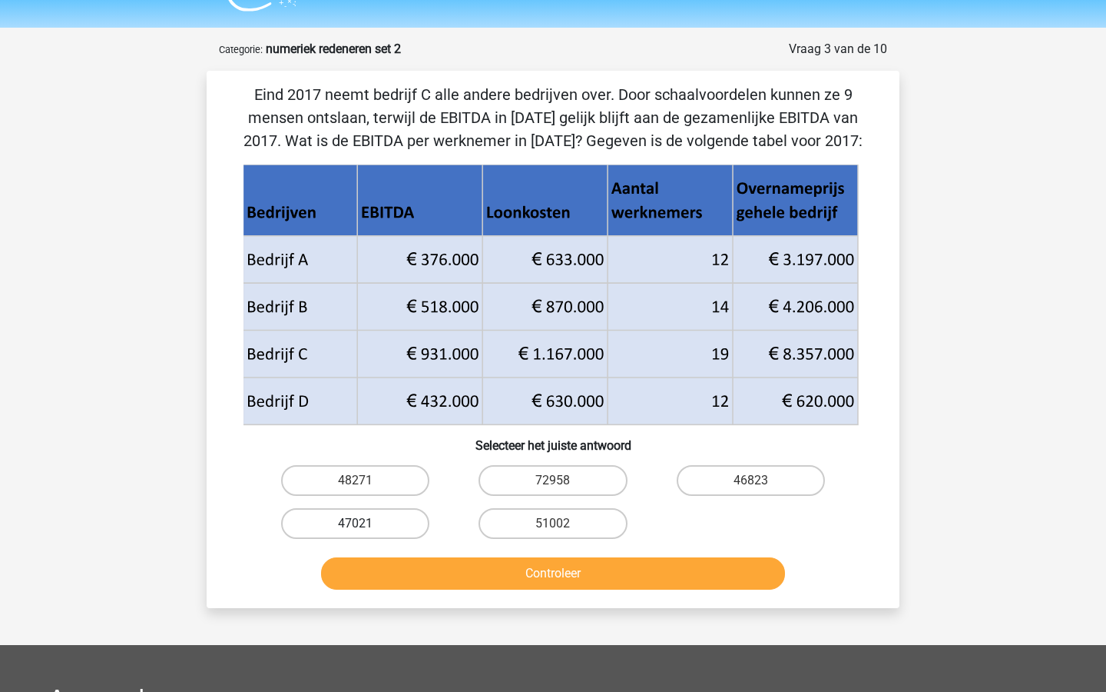
click at [409, 513] on label "47021" at bounding box center [355, 523] width 148 height 31
click at [366, 523] on input "47021" at bounding box center [361, 528] width 10 height 10
radio input "true"
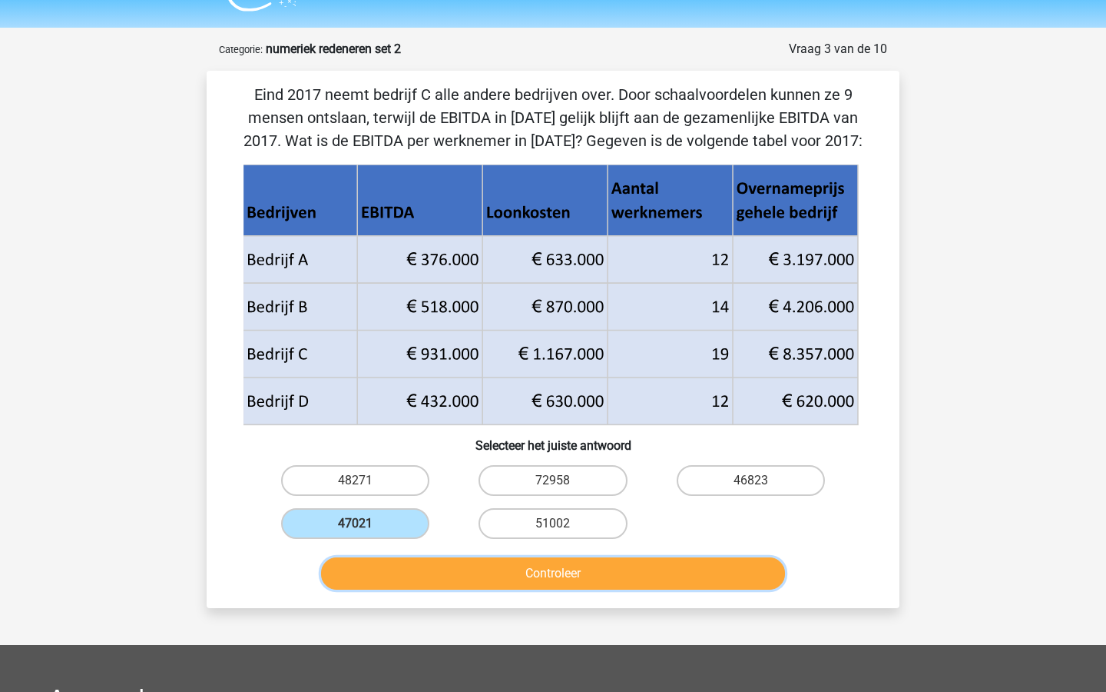
click at [494, 569] on button "Controleer" at bounding box center [553, 573] width 465 height 32
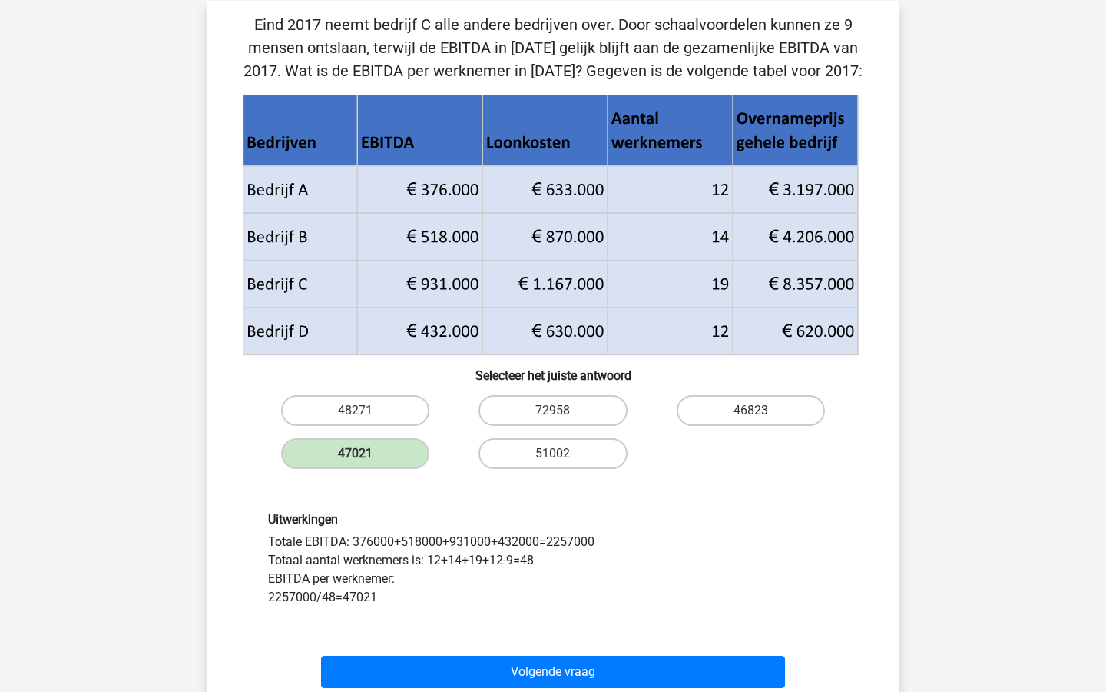
scroll to position [106, 0]
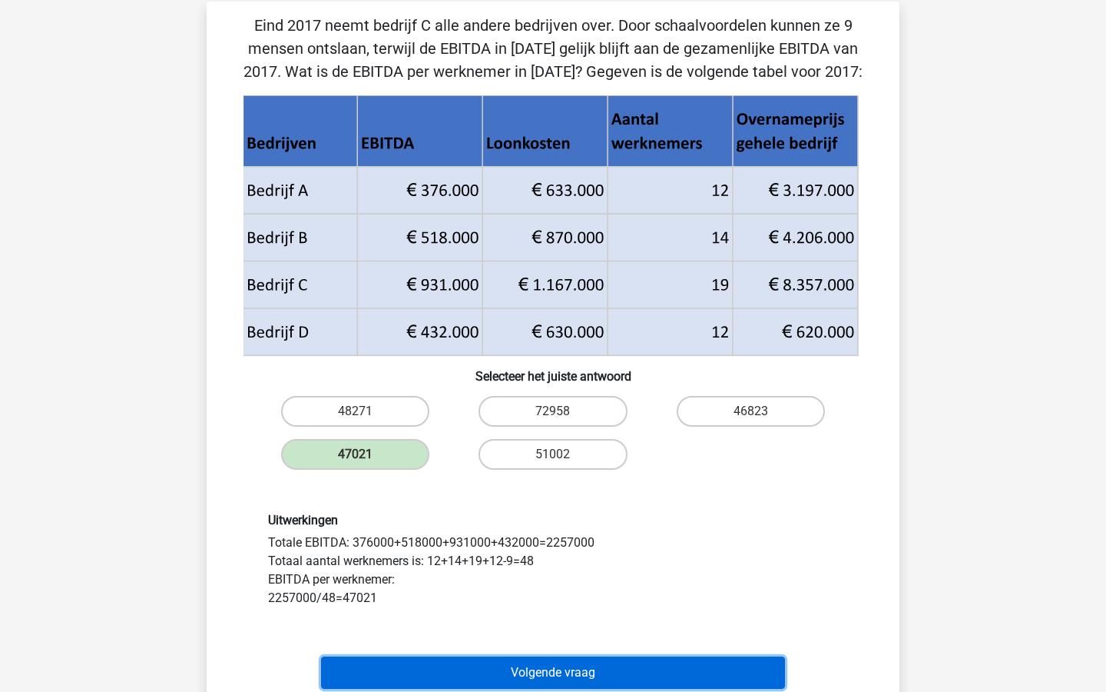
click at [532, 662] on button "Volgende vraag" at bounding box center [553, 672] width 465 height 32
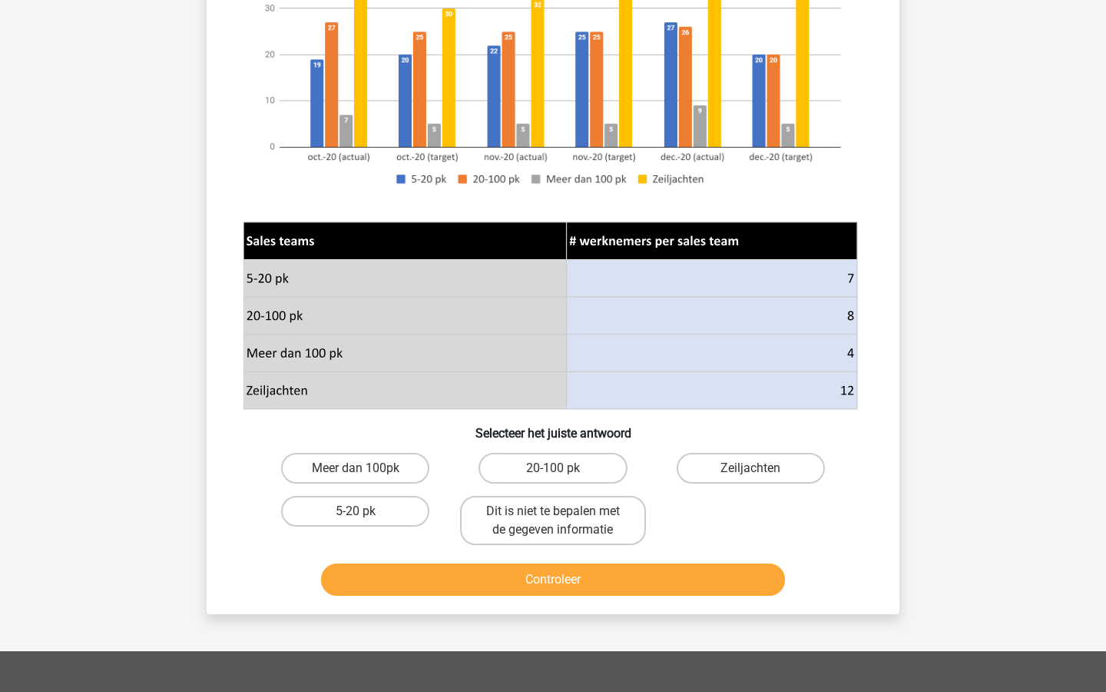
scroll to position [310, 0]
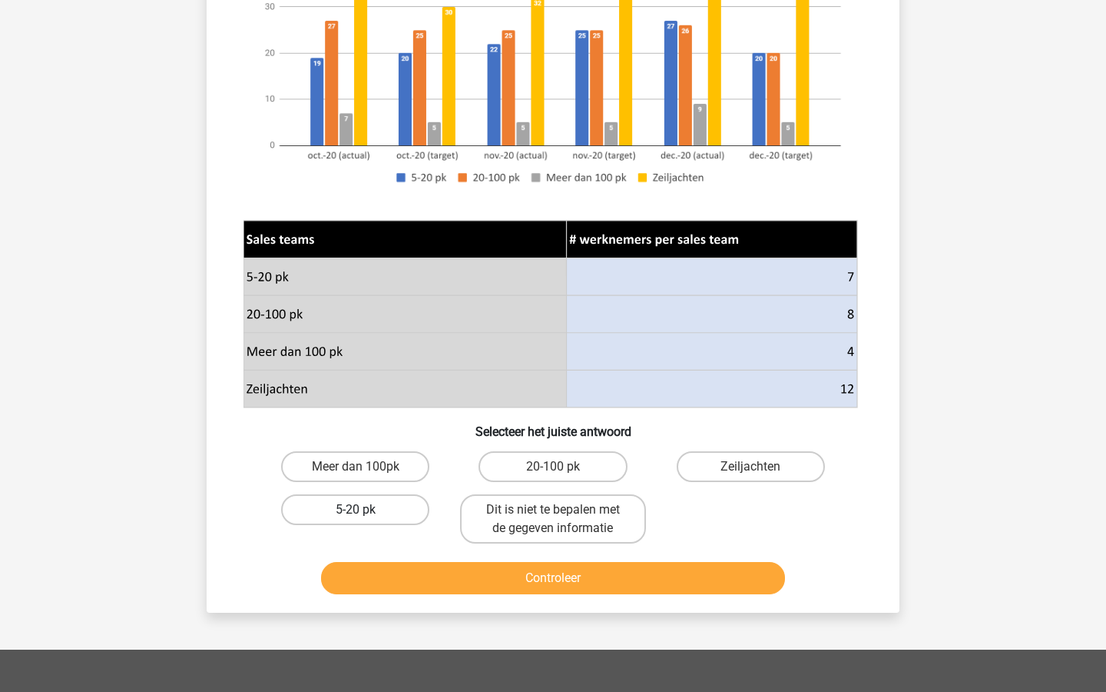
click at [406, 516] on label "5-20 pk" at bounding box center [355, 509] width 148 height 31
click at [366, 516] on input "5-20 pk" at bounding box center [361, 514] width 10 height 10
radio input "true"
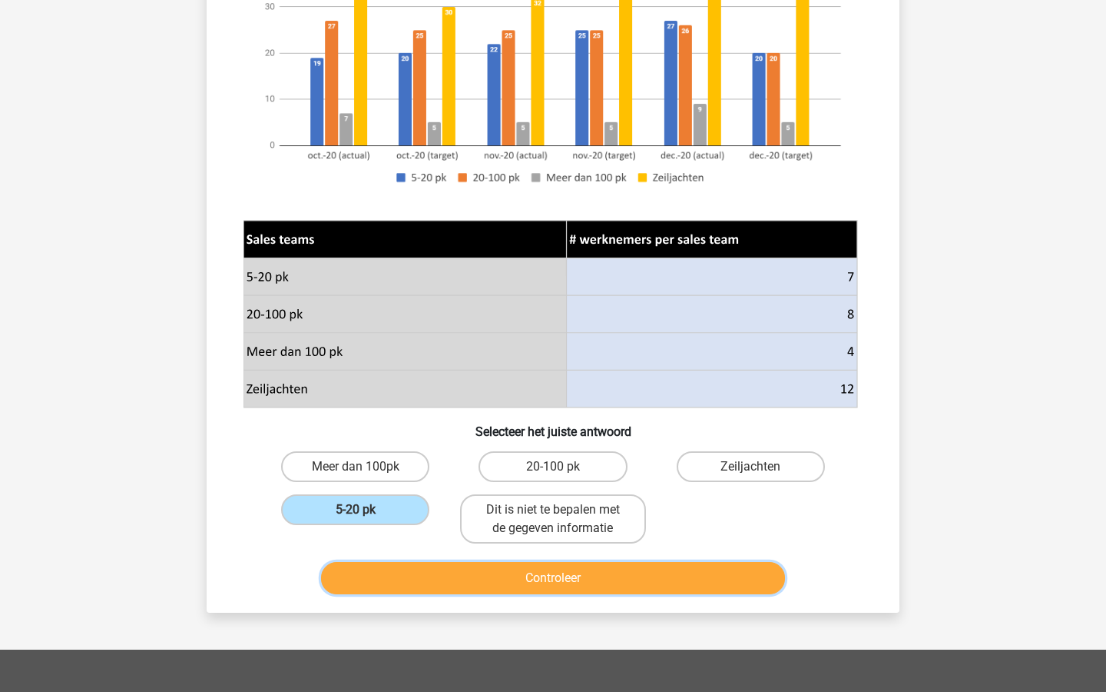
click at [481, 572] on button "Controleer" at bounding box center [553, 578] width 465 height 32
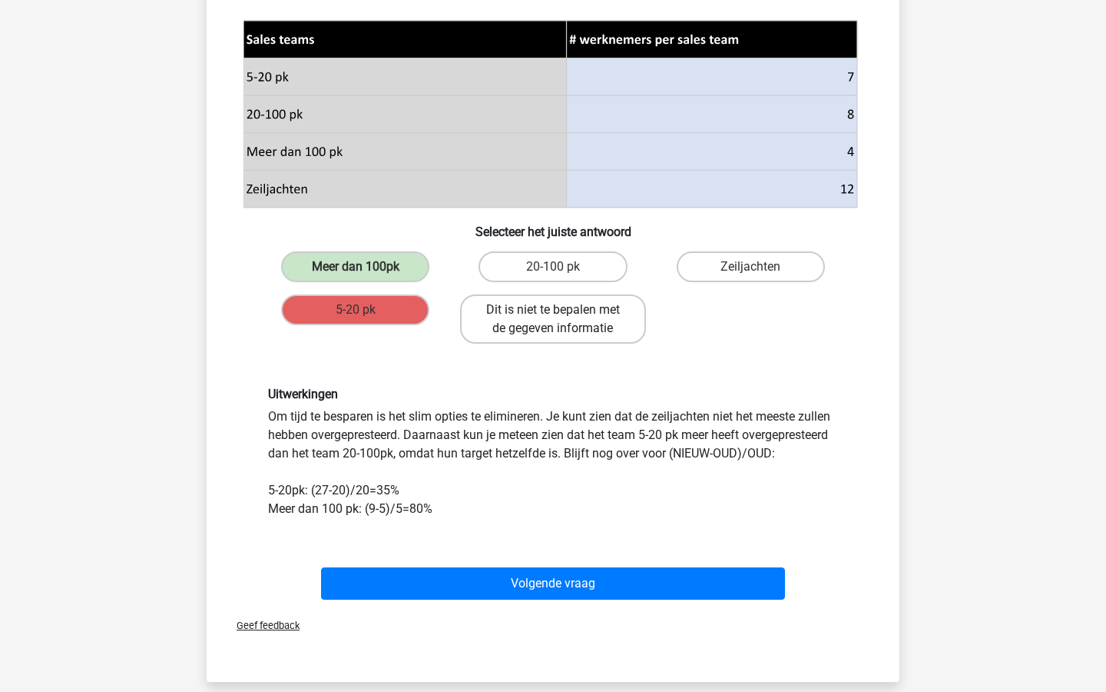
scroll to position [520, 0]
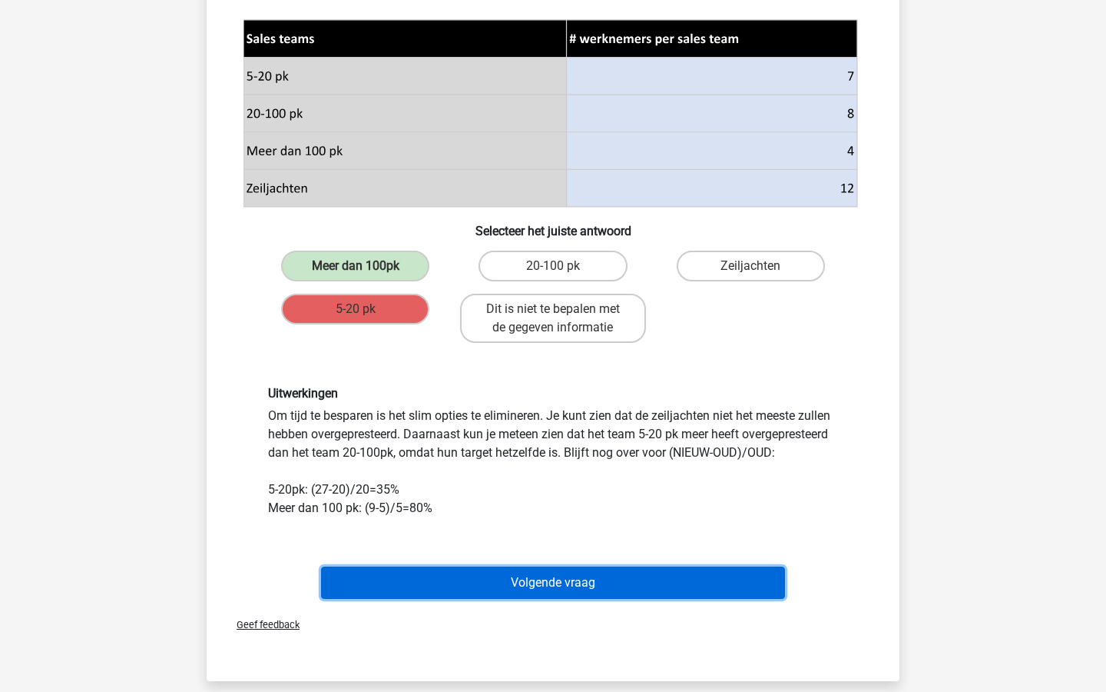
click at [472, 567] on button "Volgende vraag" at bounding box center [553, 582] width 465 height 32
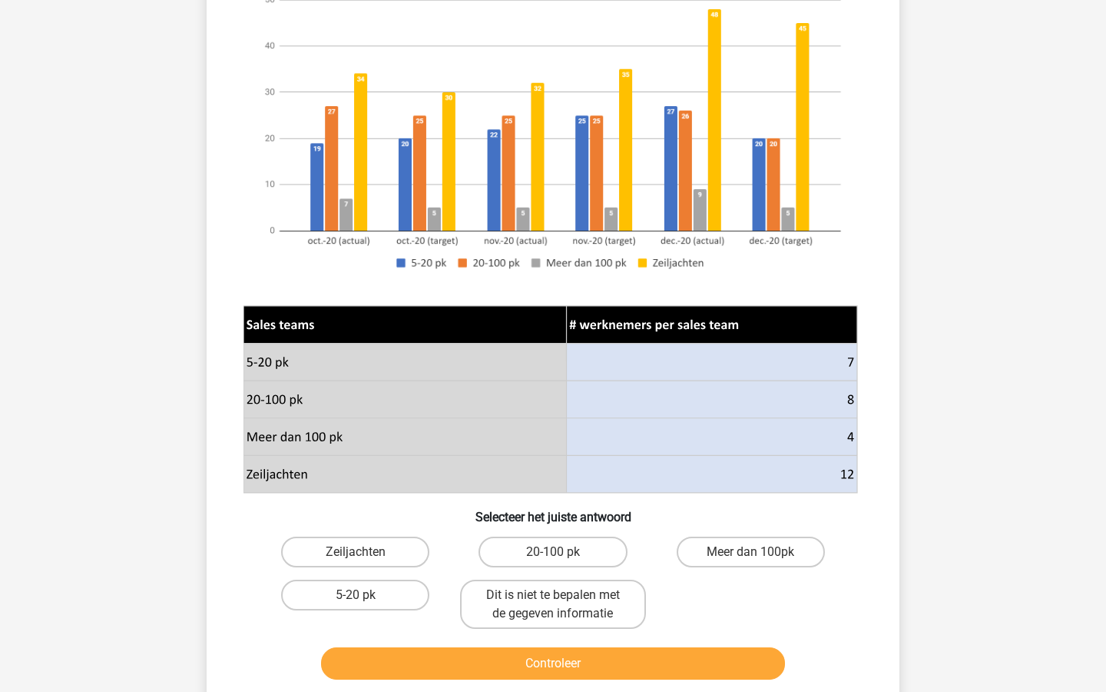
scroll to position [247, 0]
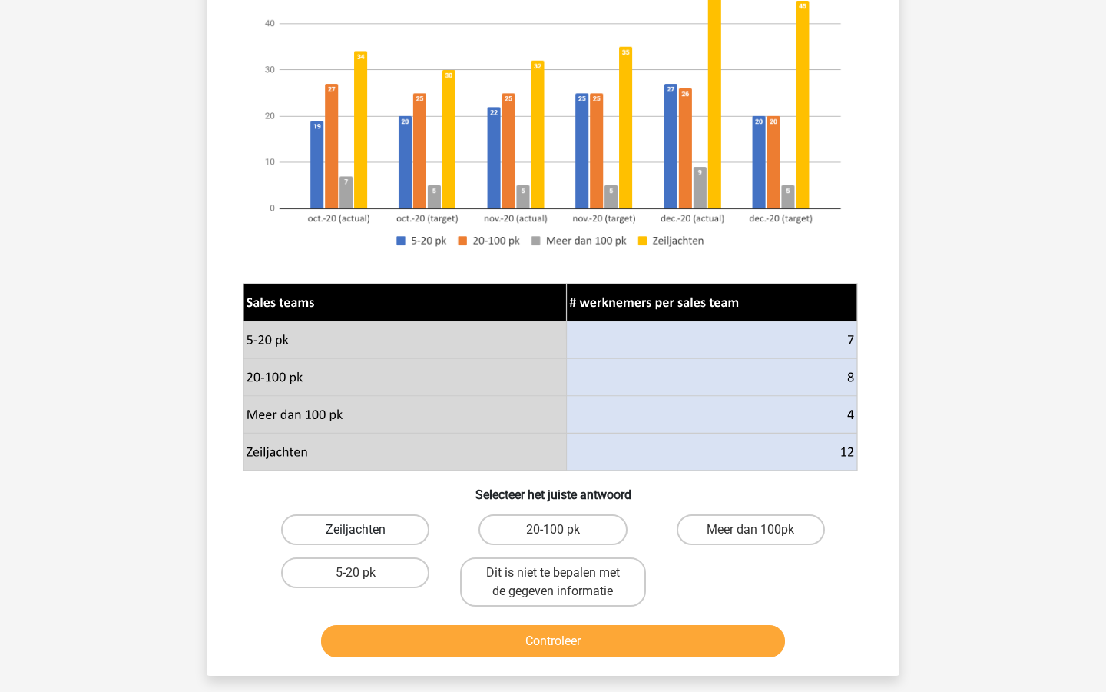
click at [406, 534] on label "Zeiljachten" at bounding box center [355, 529] width 148 height 31
click at [366, 534] on input "Zeiljachten" at bounding box center [361, 534] width 10 height 10
radio input "true"
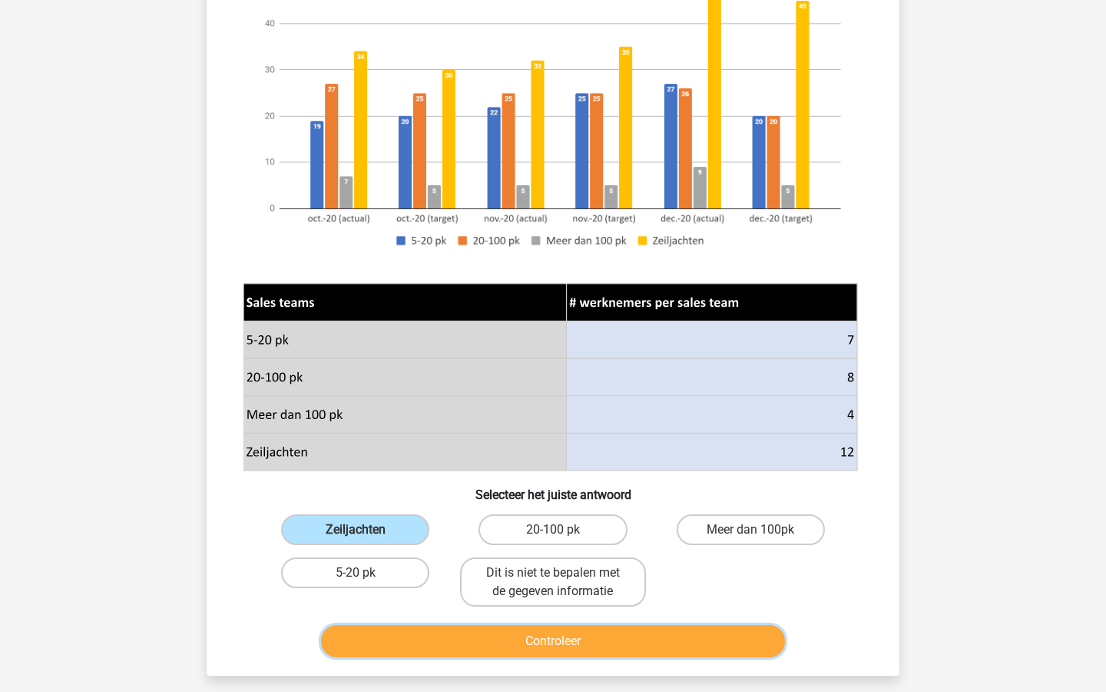
click at [533, 653] on button "Controleer" at bounding box center [553, 641] width 465 height 32
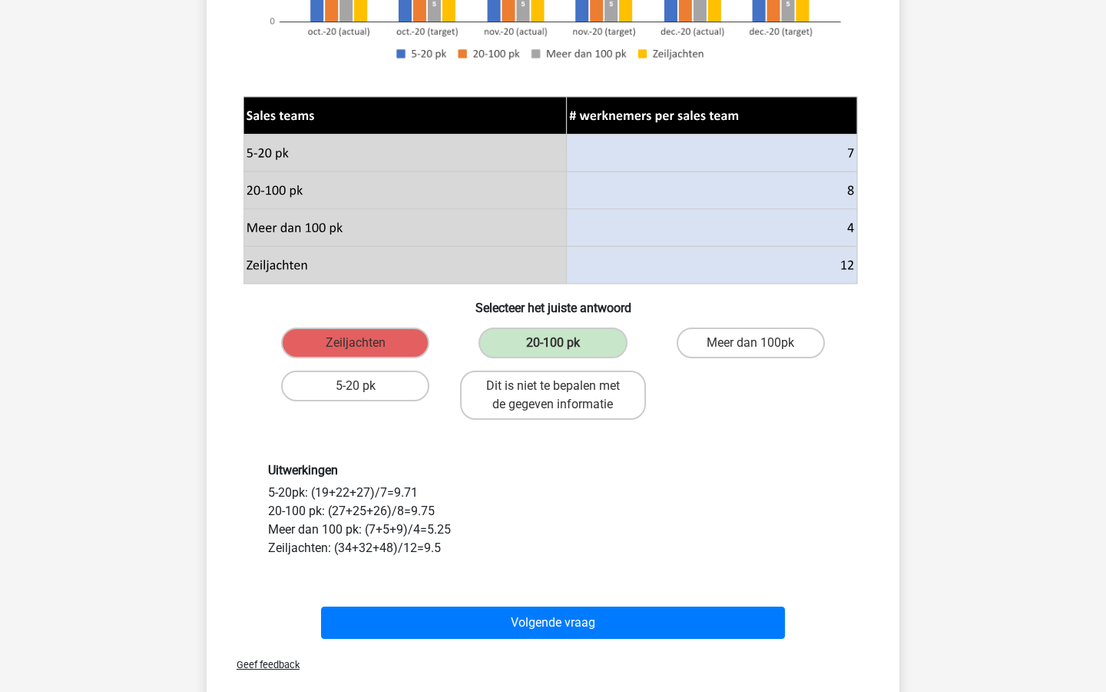
scroll to position [470, 0]
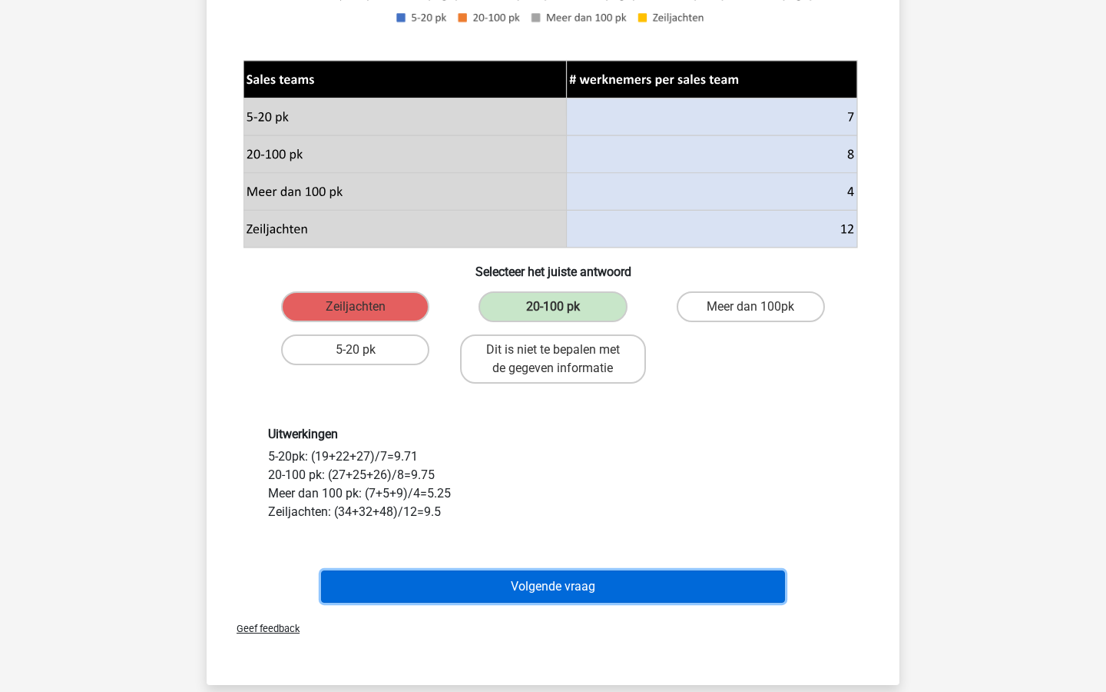
click at [538, 599] on button "Volgende vraag" at bounding box center [553, 586] width 465 height 32
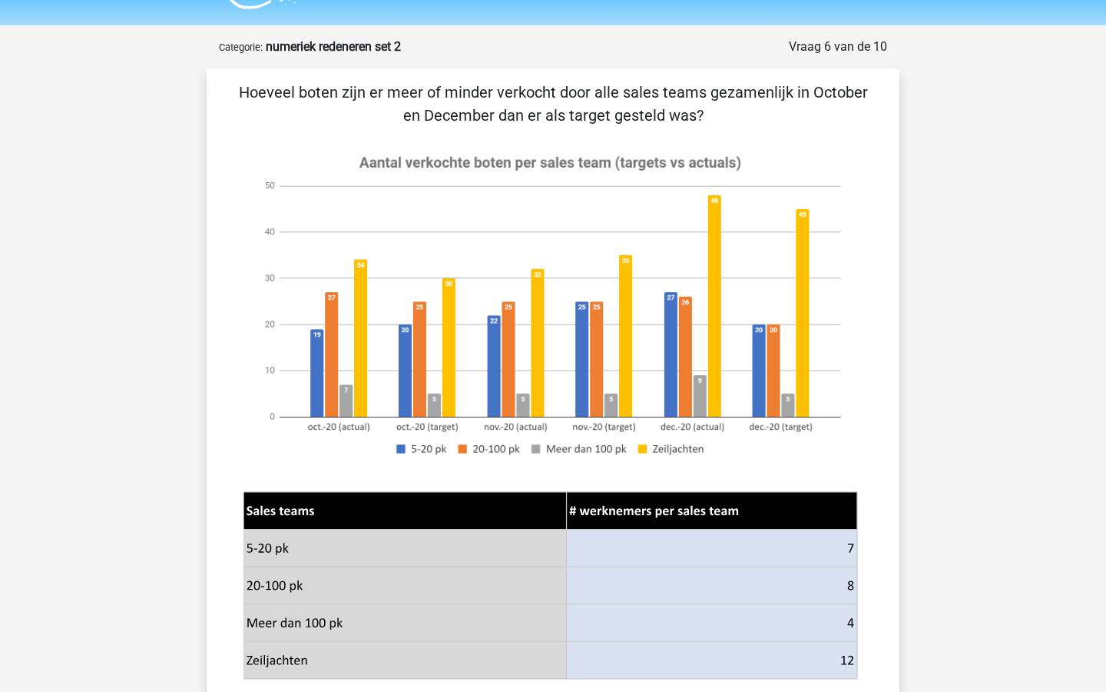
scroll to position [38, 0]
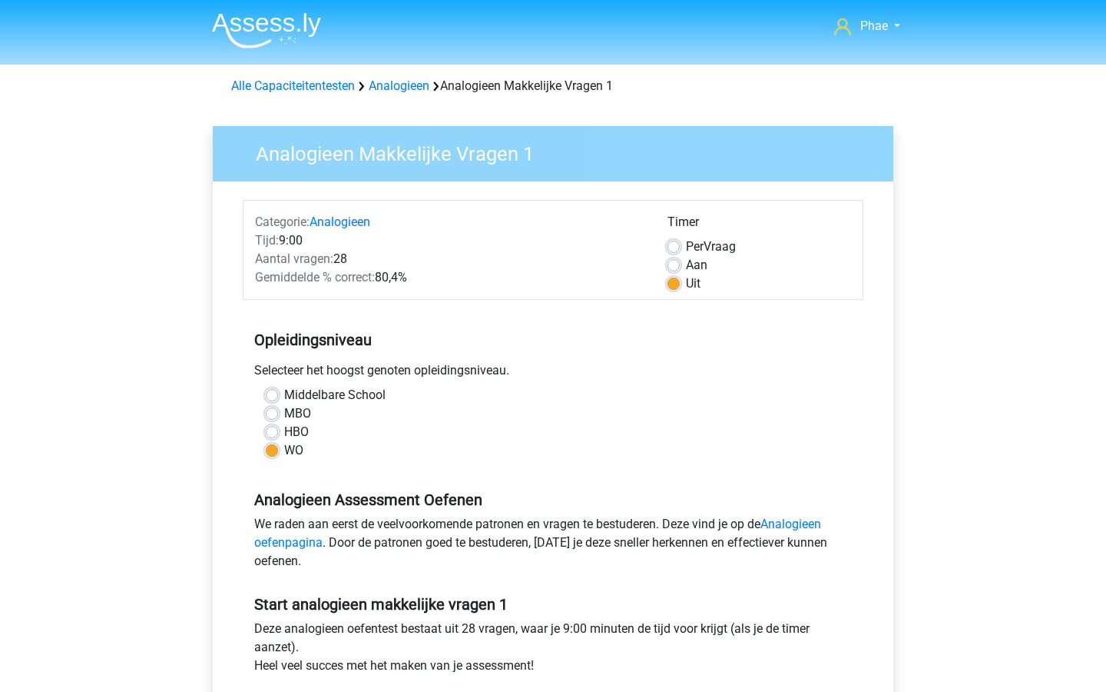
scroll to position [11, 0]
